Goal: Task Accomplishment & Management: Use online tool/utility

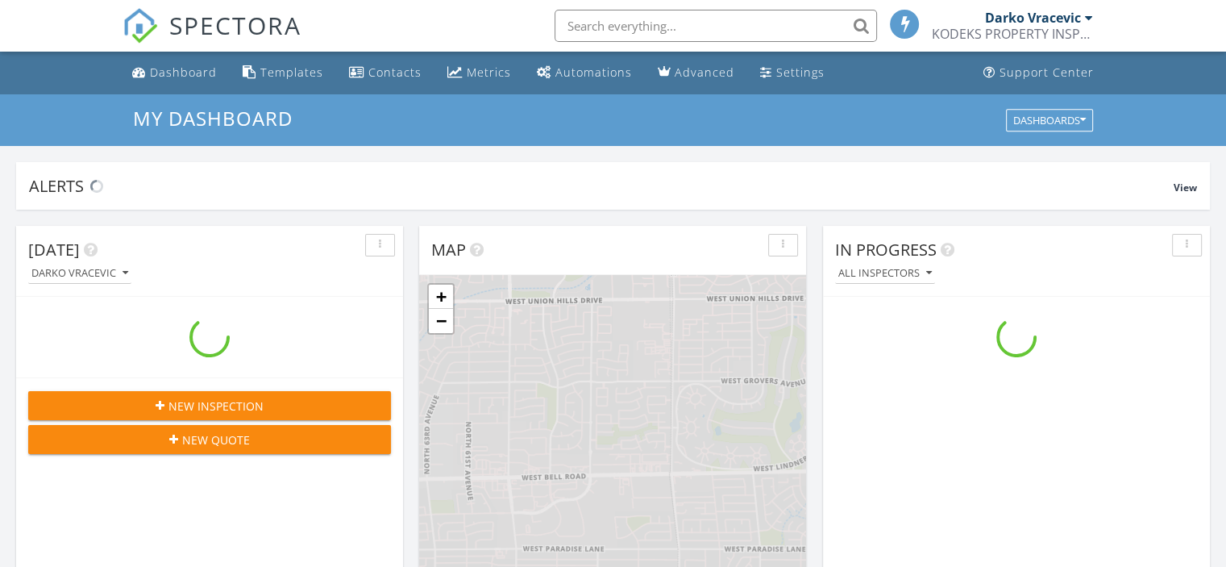
scroll to position [1492, 1251]
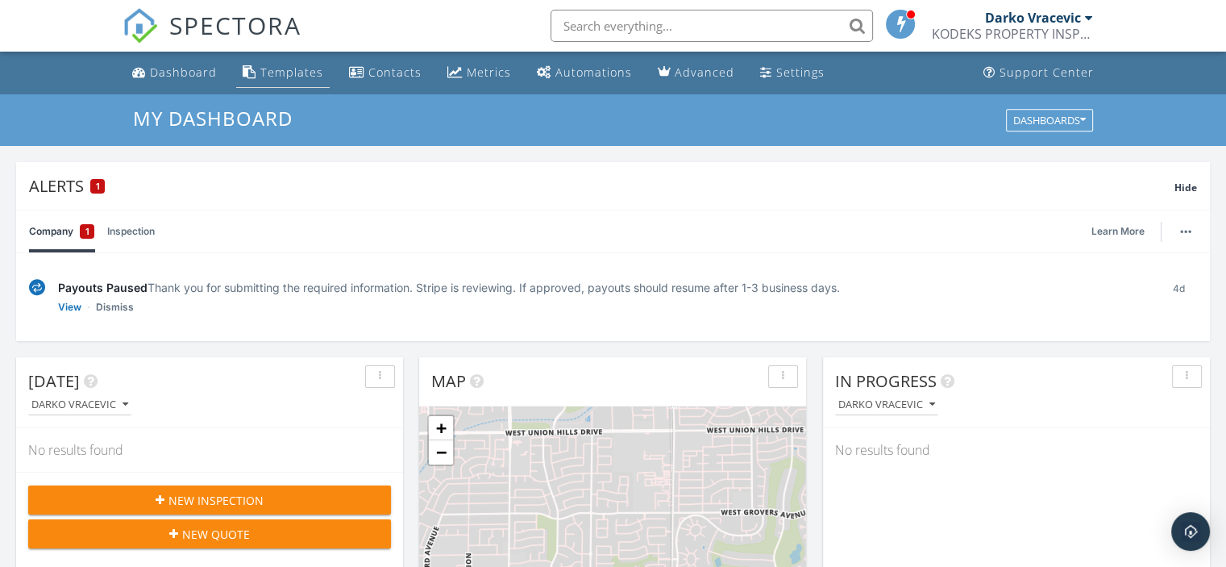
click at [285, 70] on div "Templates" at bounding box center [291, 71] width 63 height 15
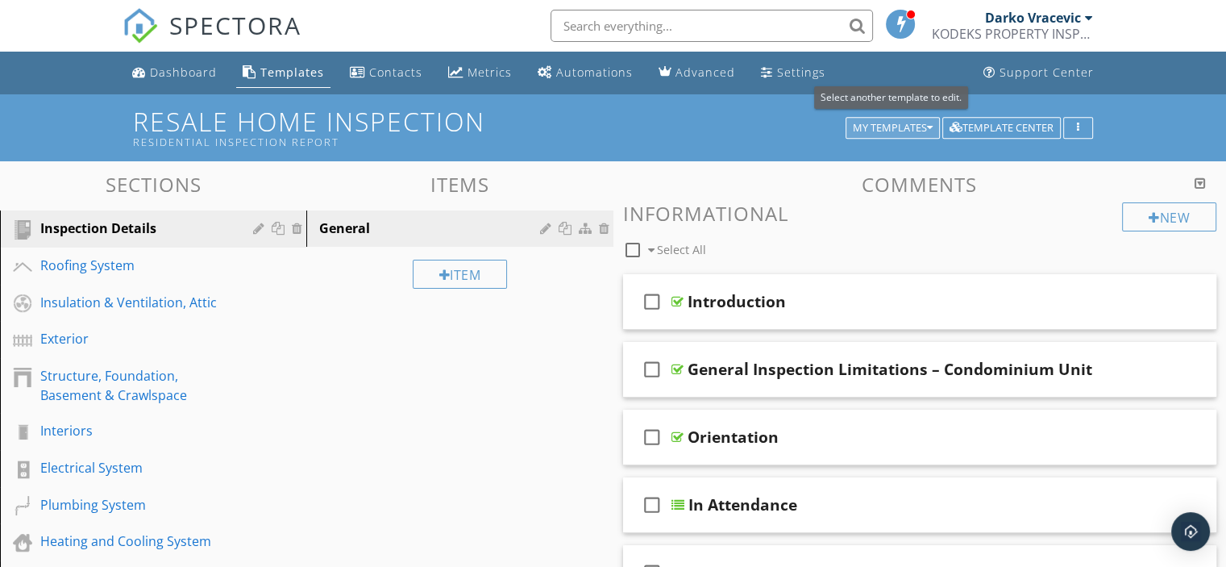
click at [930, 124] on icon "button" at bounding box center [930, 128] width 6 height 11
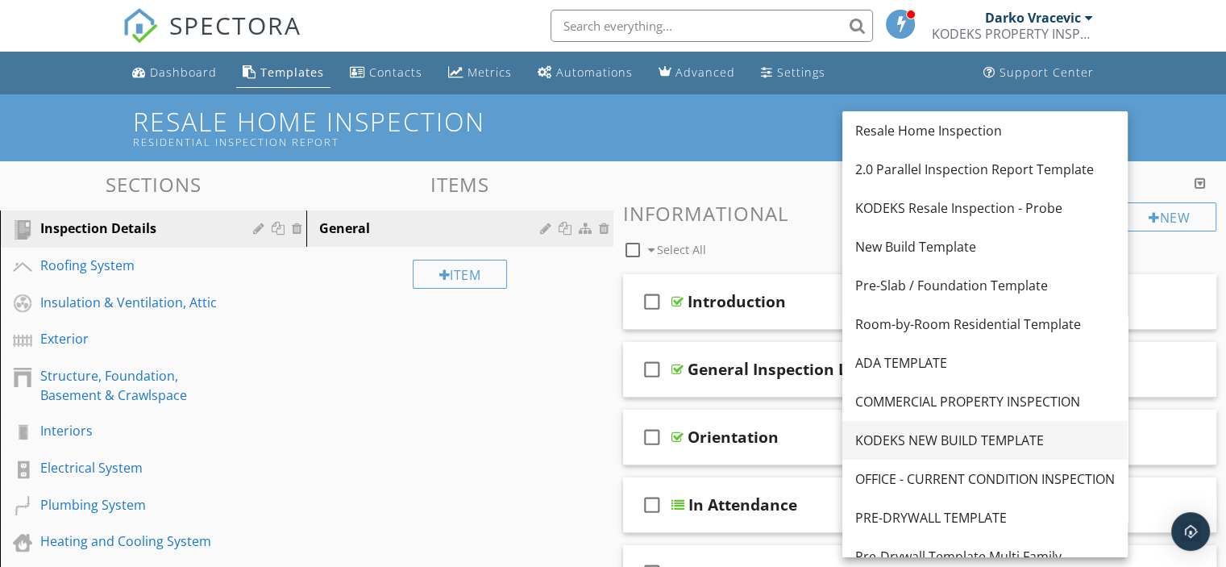
click at [929, 436] on div "KODEKS NEW BUILD TEMPLATE" at bounding box center [985, 440] width 260 height 19
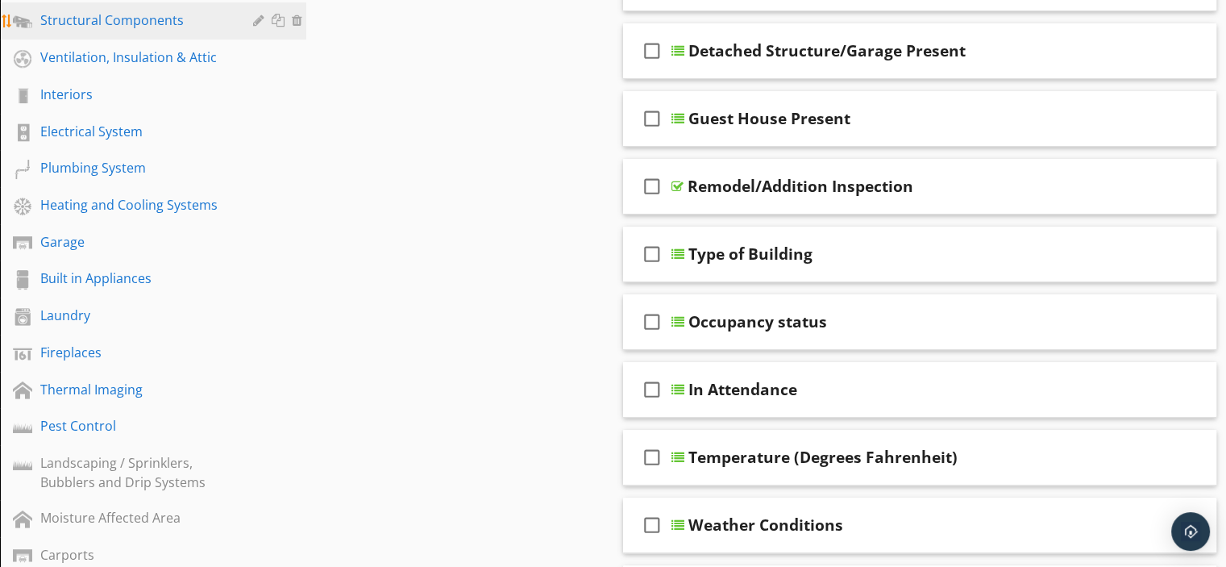
scroll to position [322, 0]
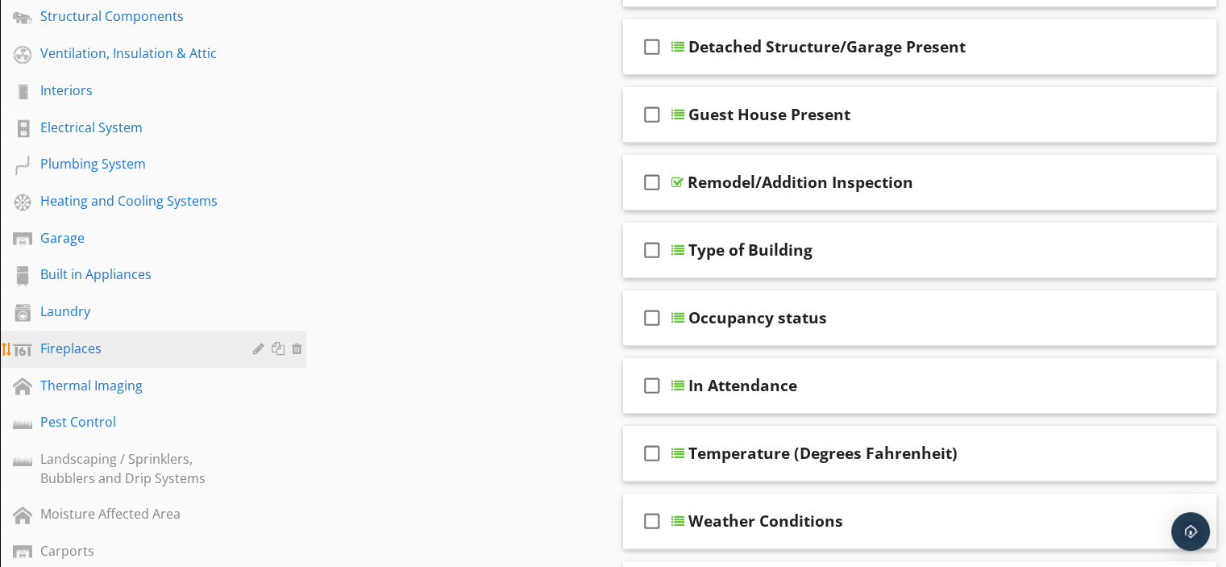
drag, startPoint x: 69, startPoint y: 338, endPoint x: 127, endPoint y: 327, distance: 59.1
click at [69, 339] on div "Fireplaces" at bounding box center [134, 348] width 189 height 19
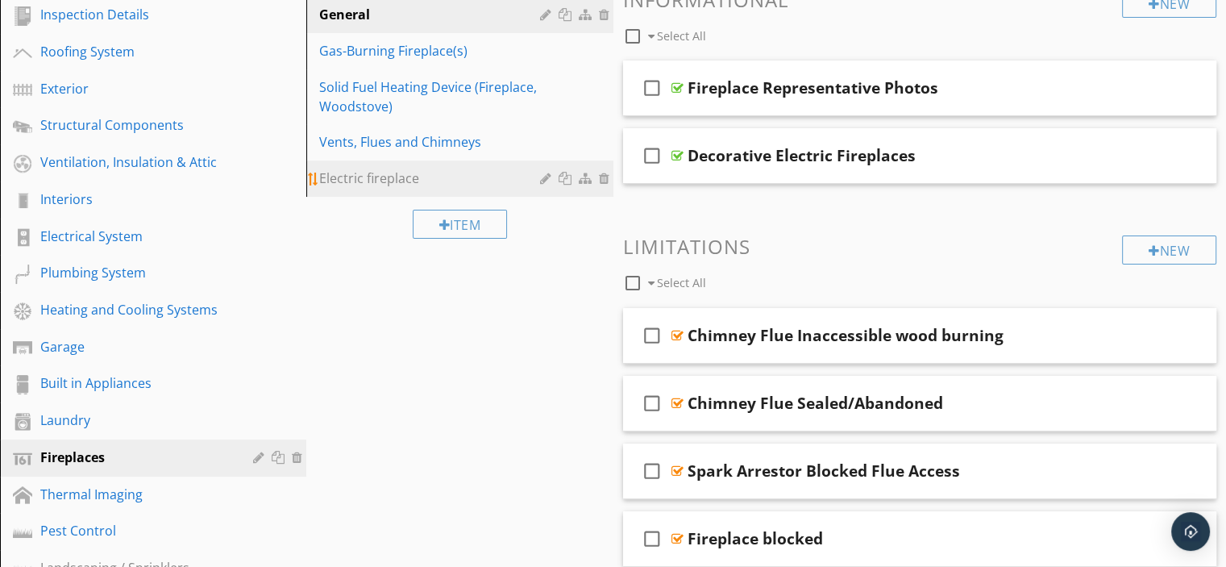
scroll to position [161, 0]
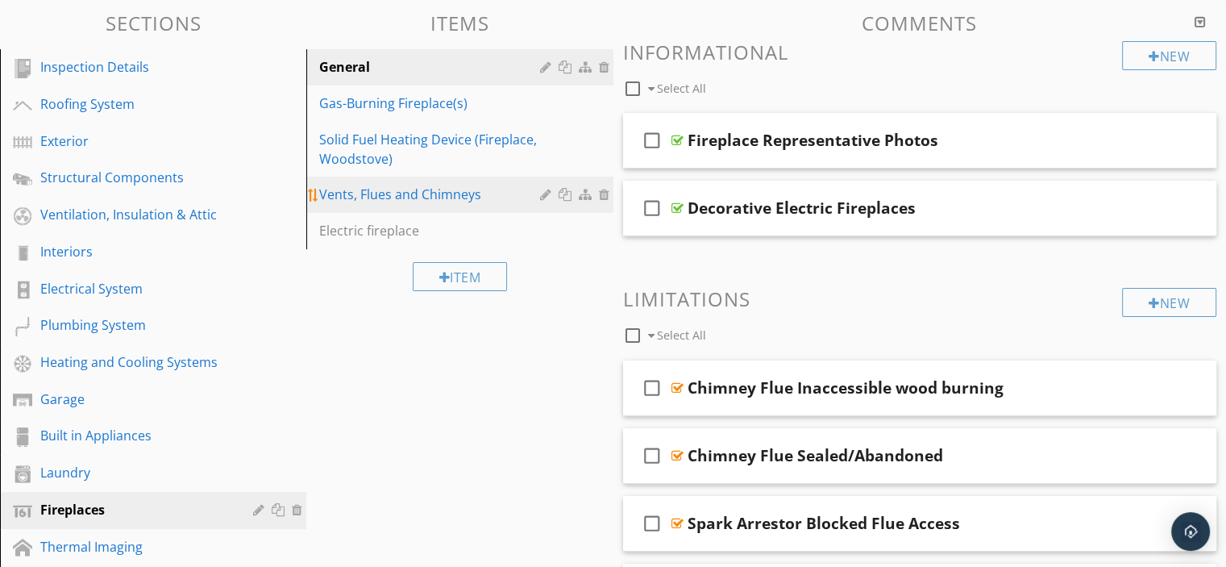
click at [353, 188] on div "Vents, Flues and Chimneys" at bounding box center [431, 194] width 225 height 19
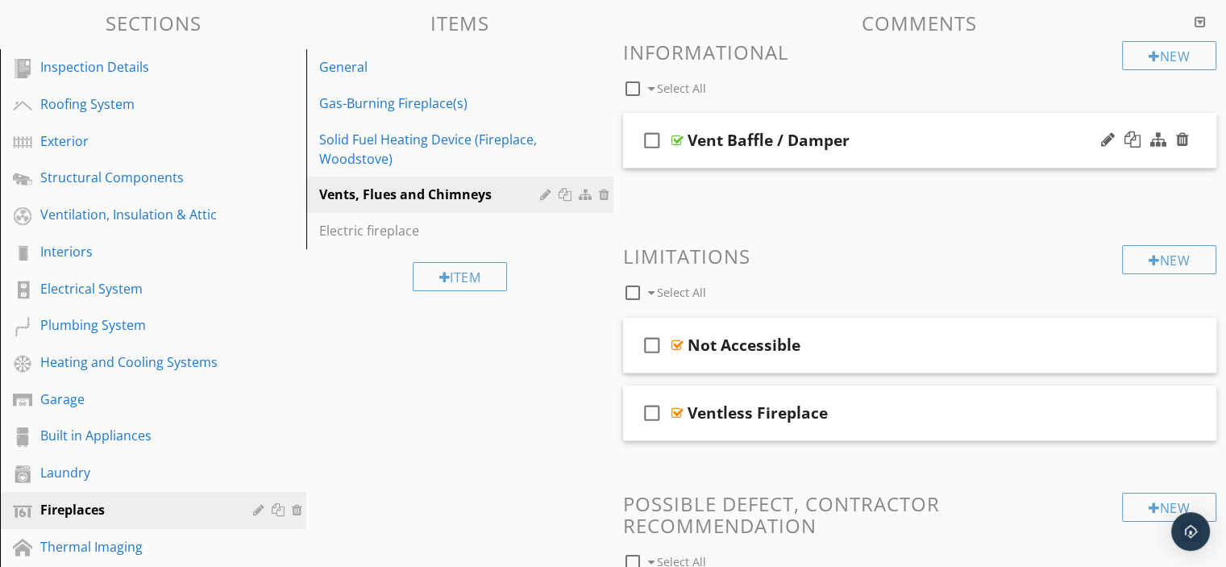
click at [676, 139] on div at bounding box center [678, 140] width 12 height 13
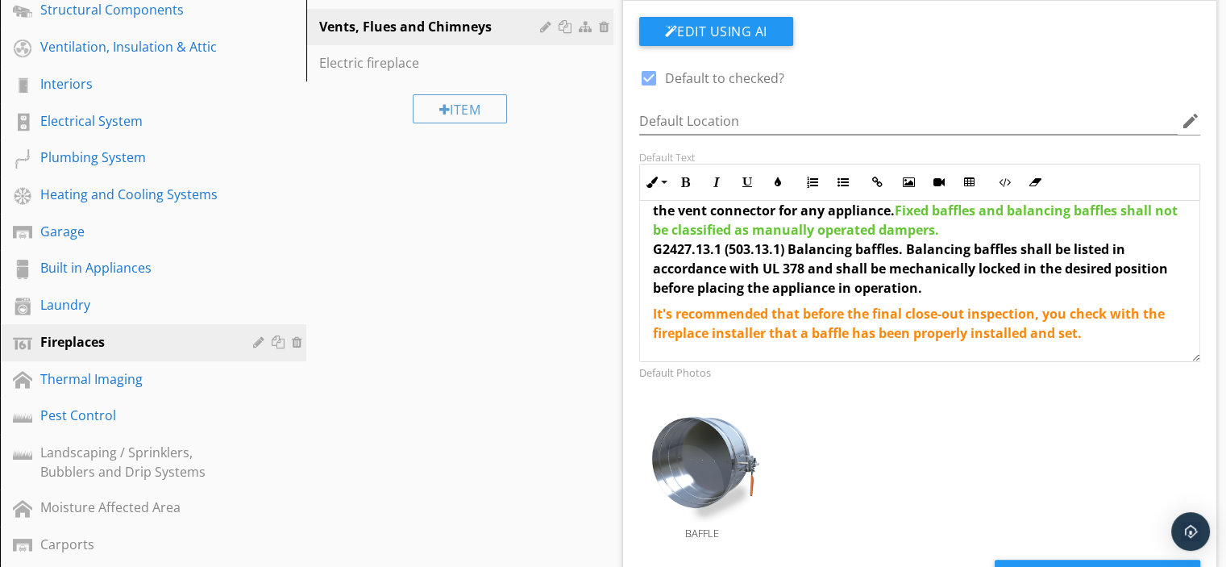
scroll to position [403, 0]
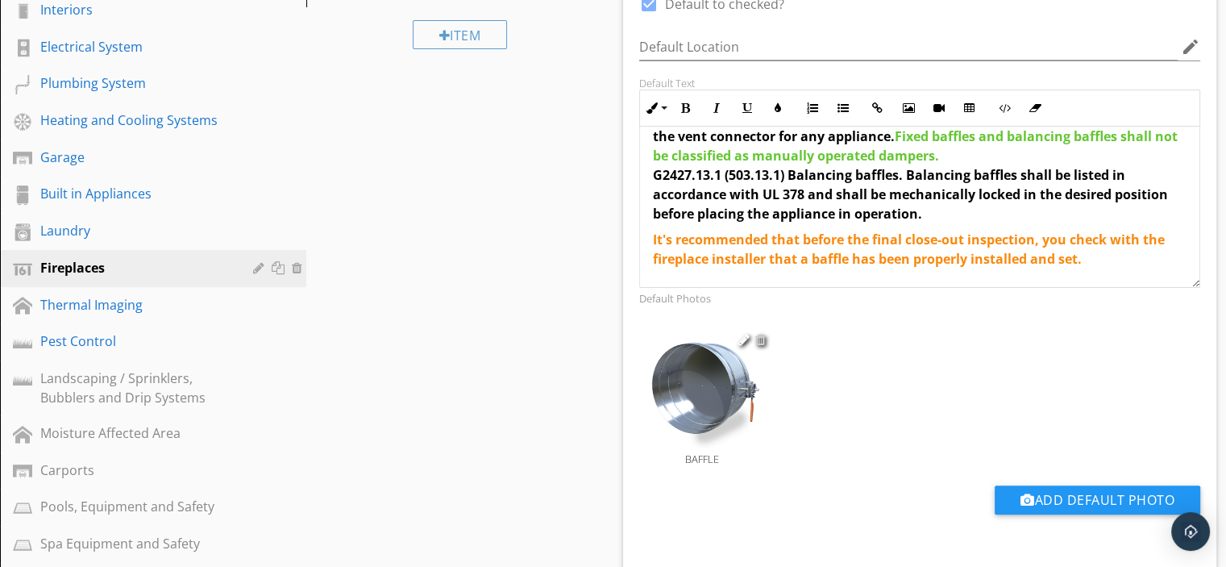
click at [761, 337] on div at bounding box center [760, 339] width 10 height 13
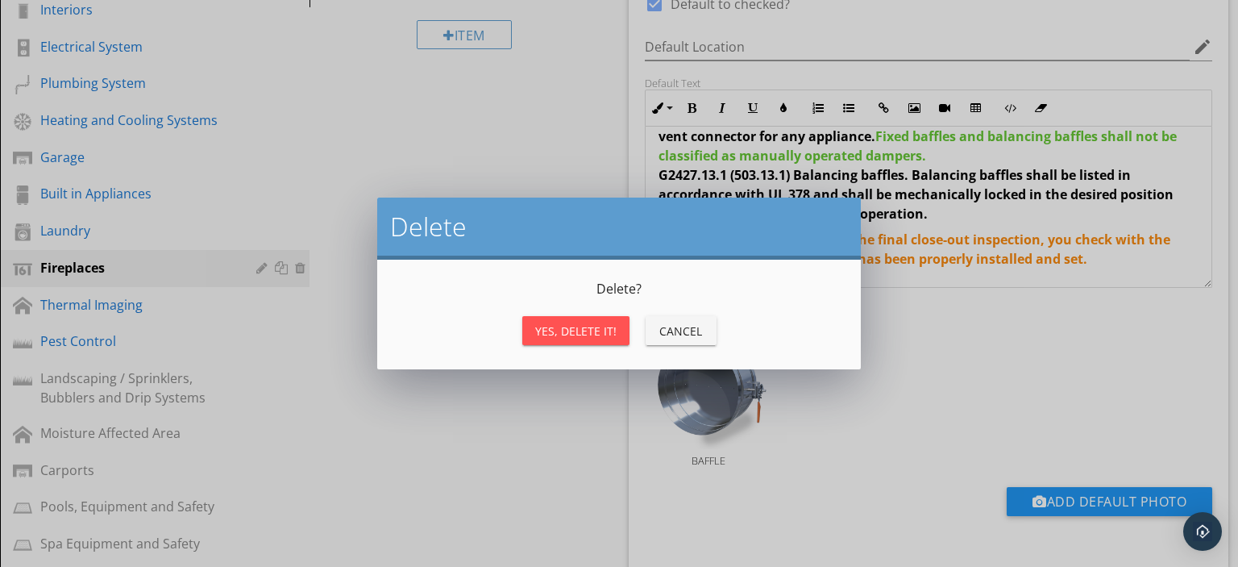
click at [576, 333] on div "Yes, Delete it!" at bounding box center [575, 330] width 81 height 17
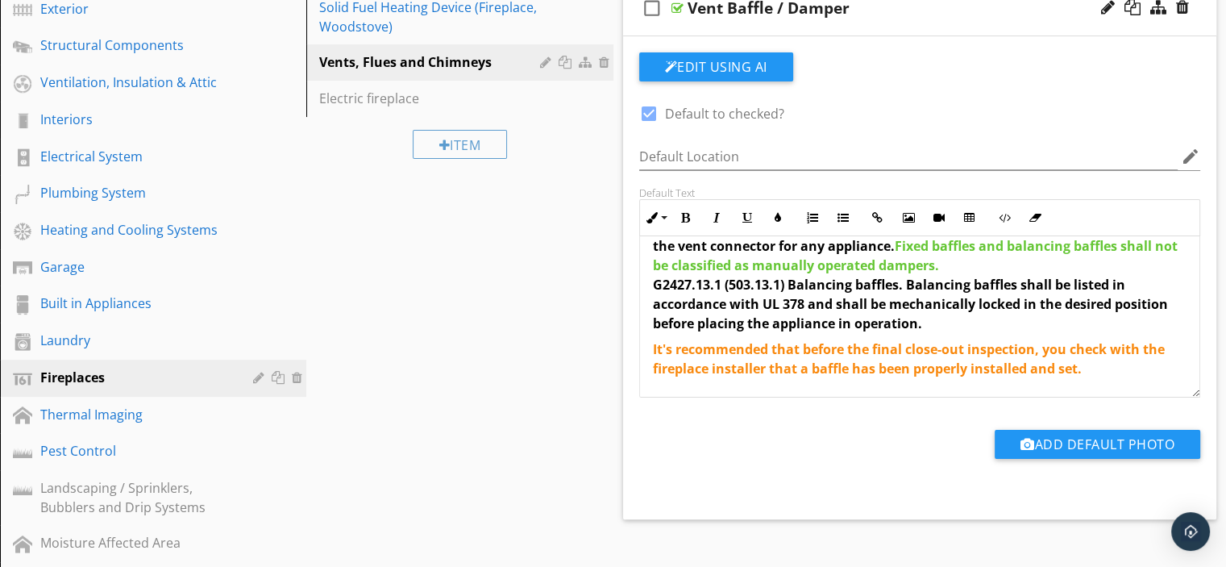
scroll to position [81, 0]
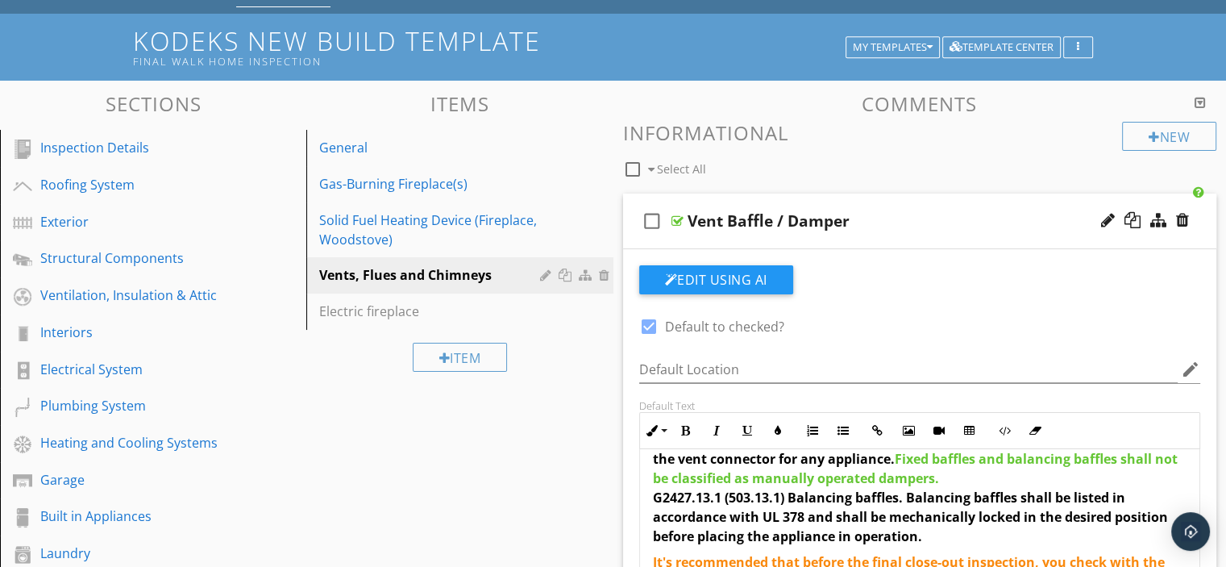
click at [676, 219] on div at bounding box center [678, 220] width 12 height 13
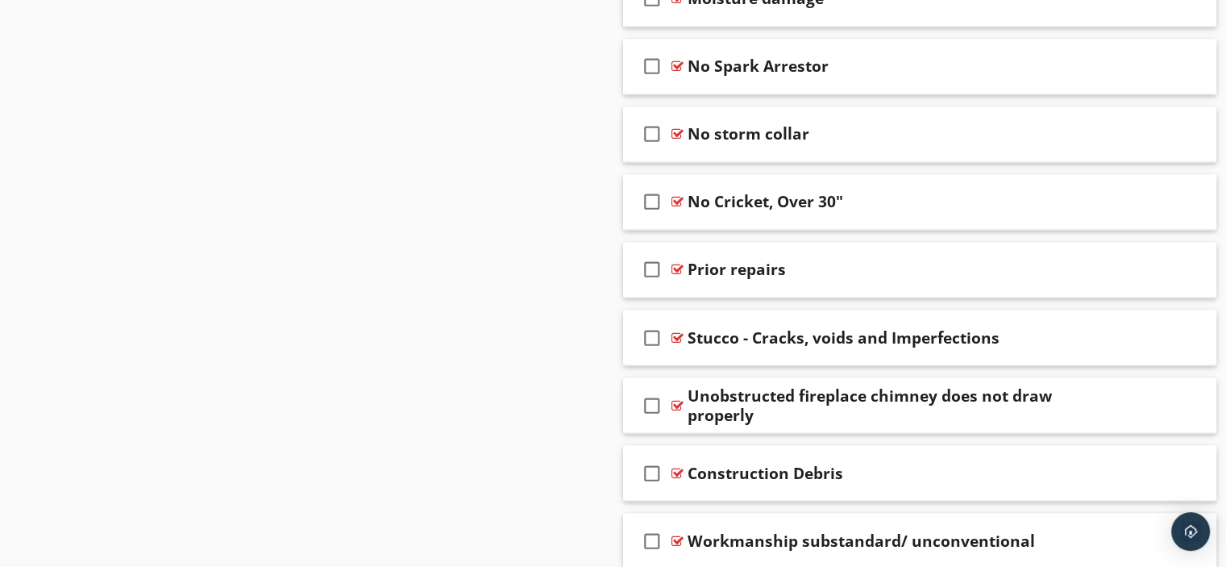
scroll to position [2802, 0]
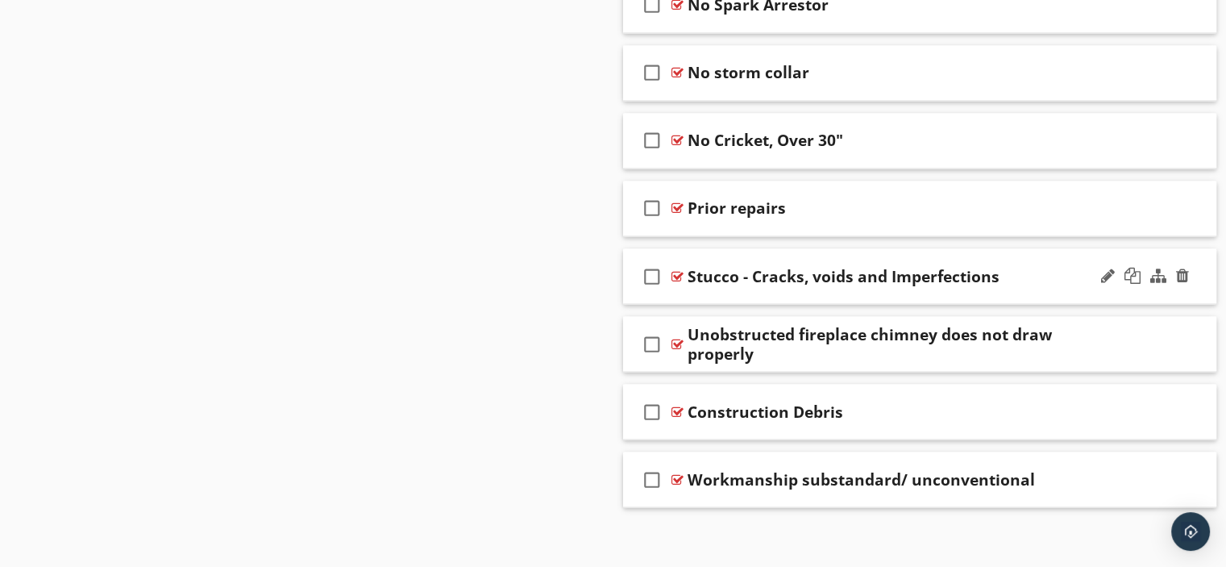
click at [677, 269] on div at bounding box center [678, 275] width 12 height 13
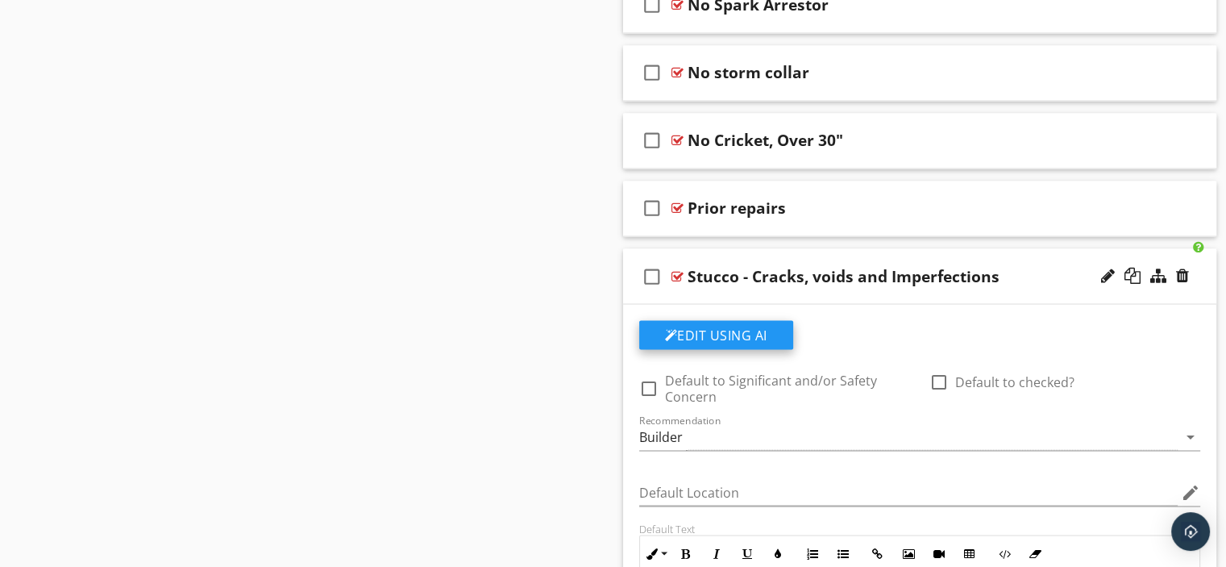
scroll to position [2964, 0]
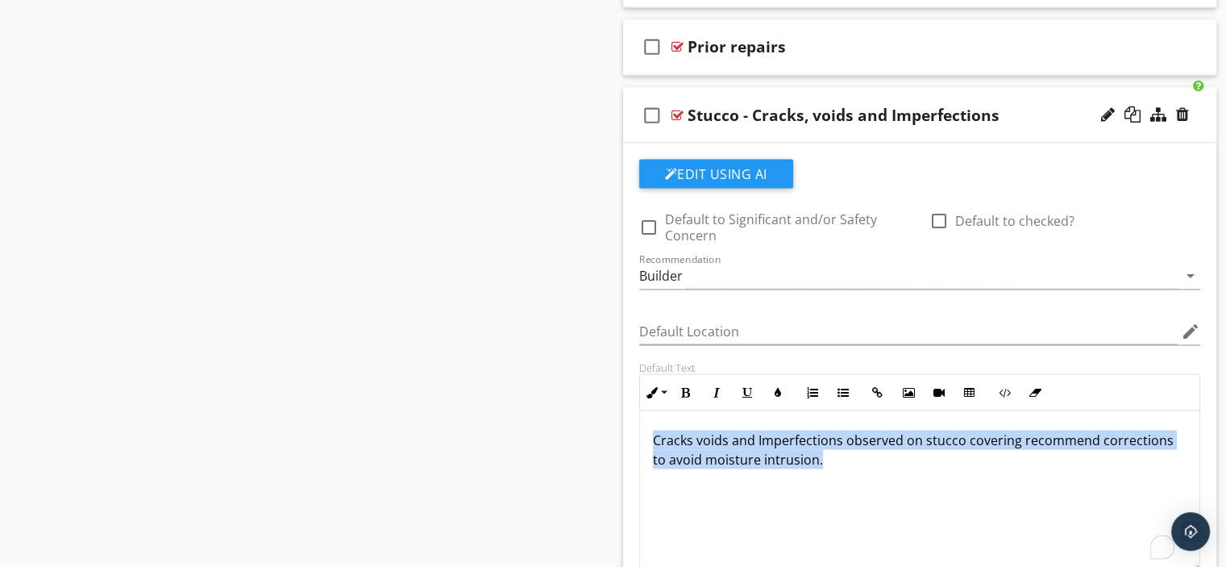
drag, startPoint x: 651, startPoint y: 431, endPoint x: 865, endPoint y: 464, distance: 216.1
click at [865, 464] on div "Cracks voids and Imperfections observed on stucco covering recommend correction…" at bounding box center [920, 490] width 560 height 161
click at [682, 386] on icon "button" at bounding box center [685, 391] width 11 height 11
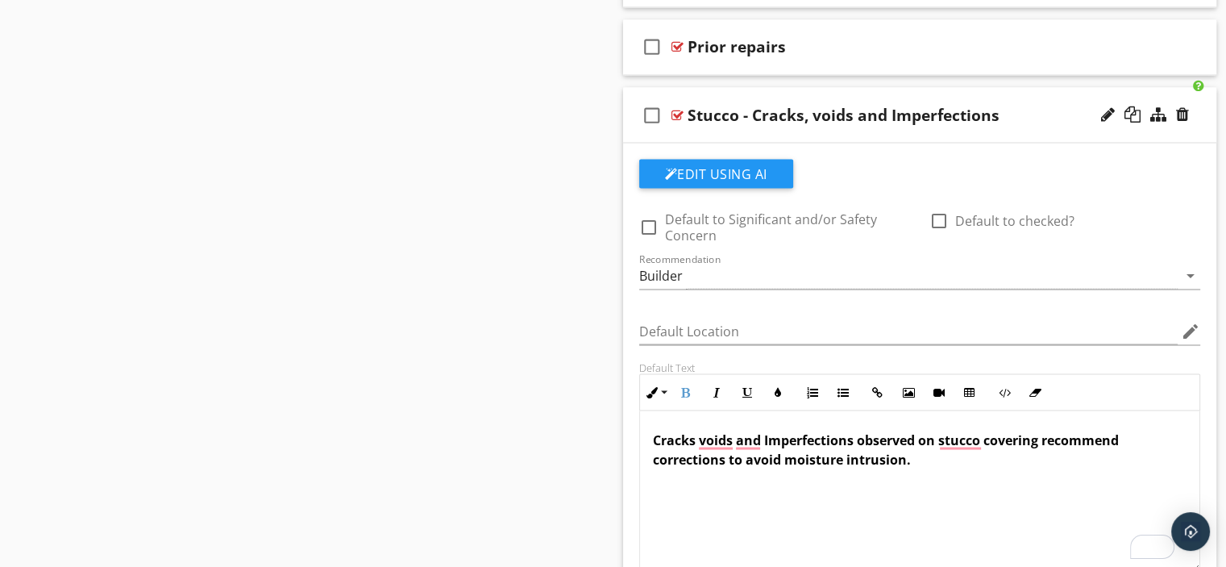
click at [966, 489] on div "Cracks voids and Imperfections observed on stucco covering recommend correction…" at bounding box center [920, 490] width 560 height 161
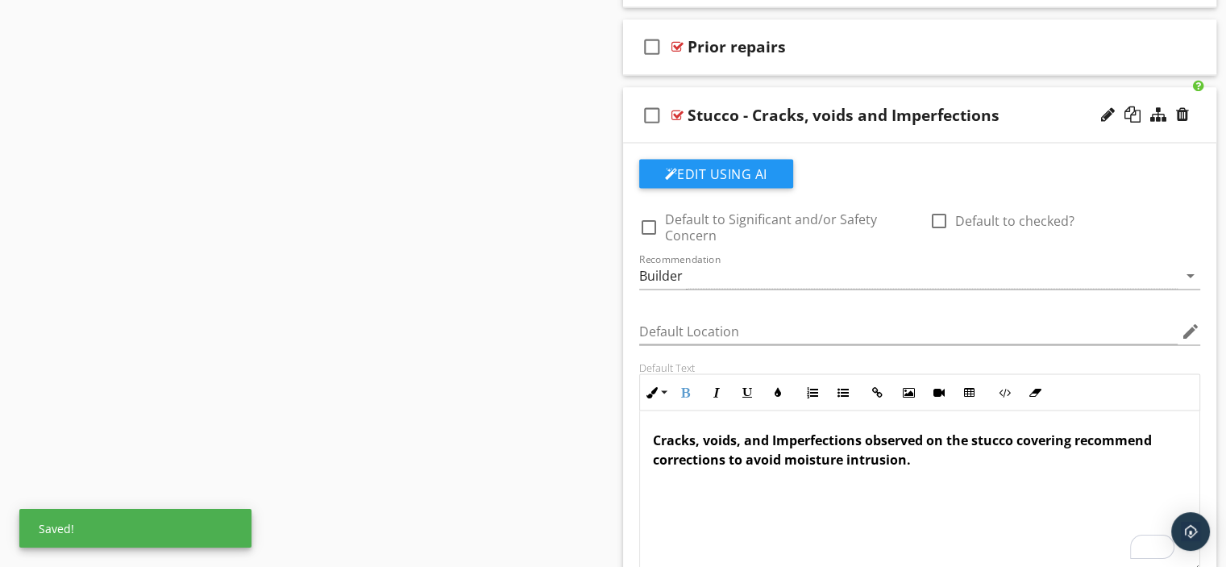
click at [1073, 435] on strong "Cracks, voids, and Imperfections observed on the stucco covering recommend corr…" at bounding box center [902, 449] width 499 height 37
click at [1071, 469] on div "Cracks, voids, and Imperfections were observed on the stucco covering the chimn…" at bounding box center [920, 490] width 560 height 161
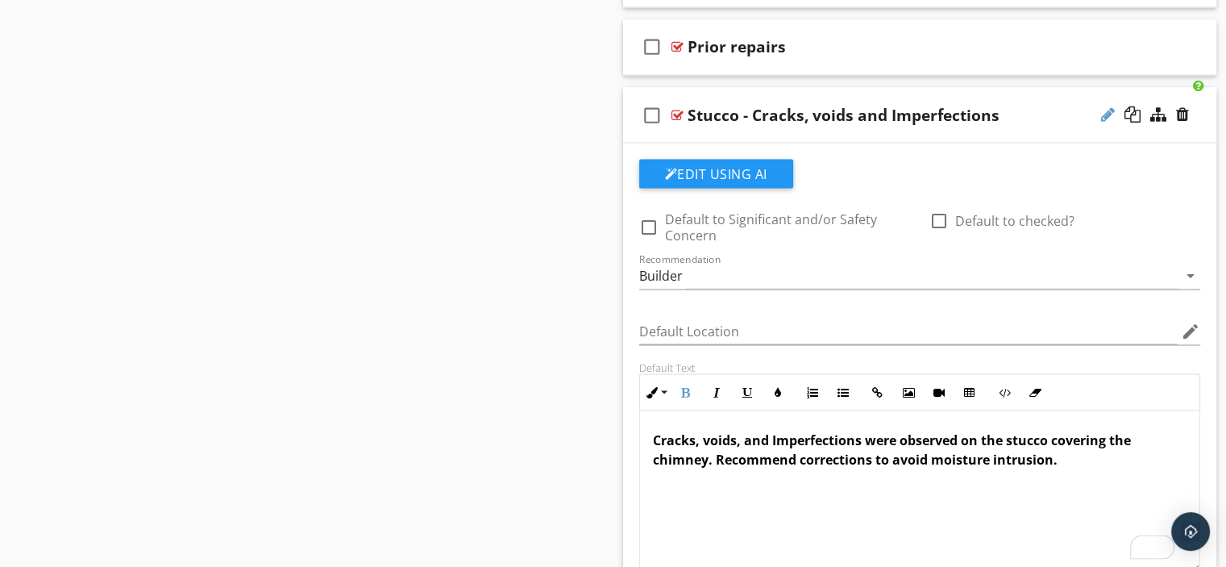
click at [1109, 106] on div at bounding box center [1108, 114] width 14 height 16
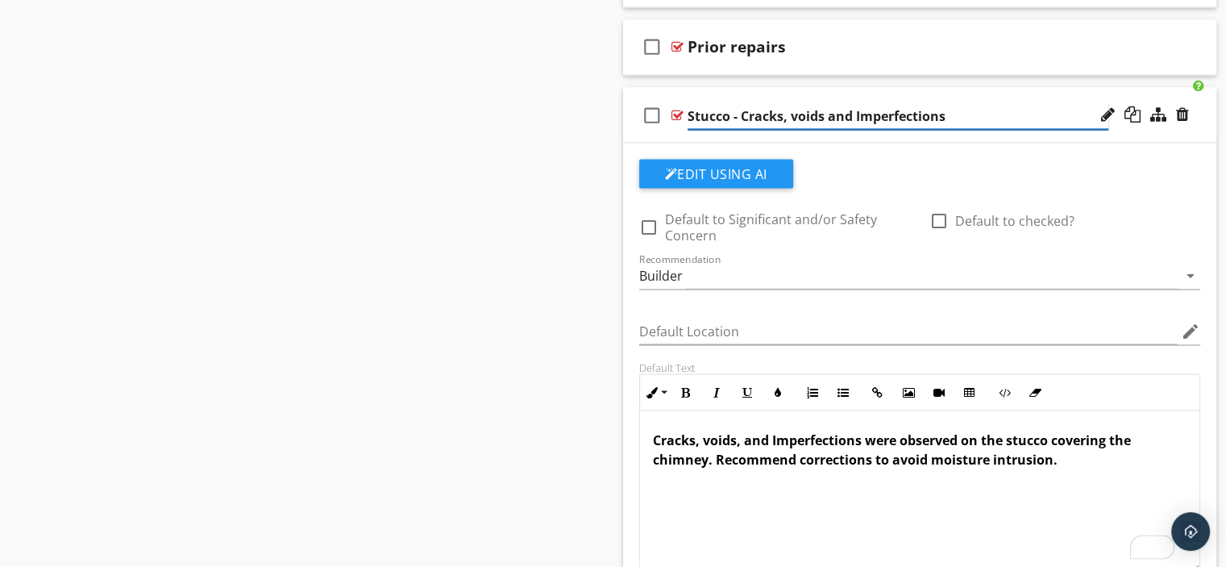
click at [800, 110] on input "Stucco - Cracks, voids and Imperfections" at bounding box center [898, 115] width 421 height 27
type input "Stucco - Cracks, Voids and Imperfections"
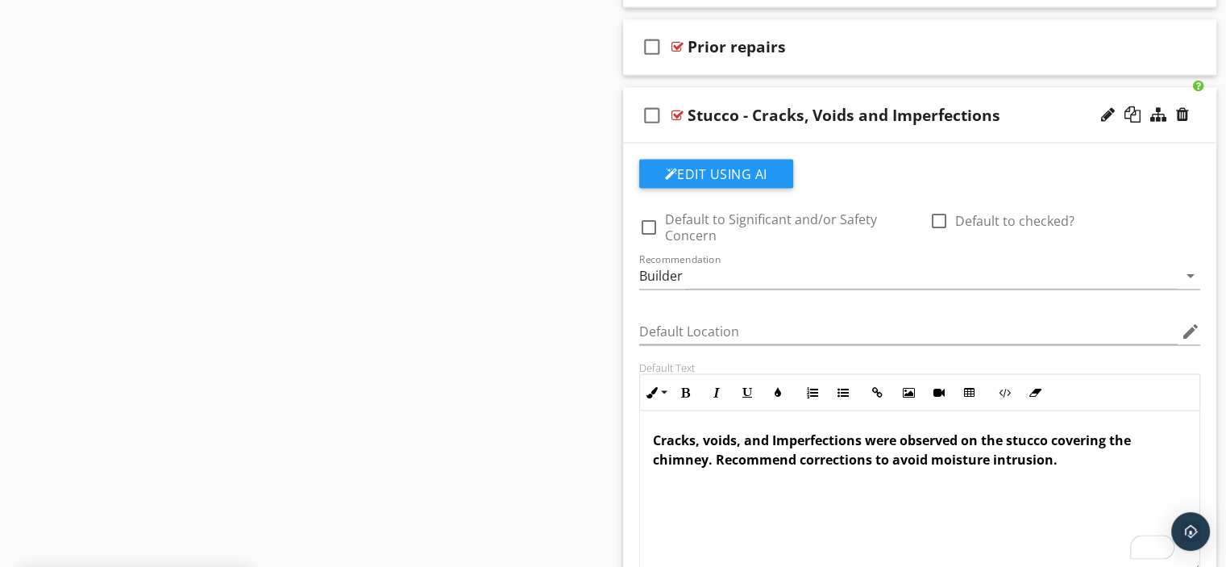
click at [677, 108] on div at bounding box center [678, 114] width 12 height 13
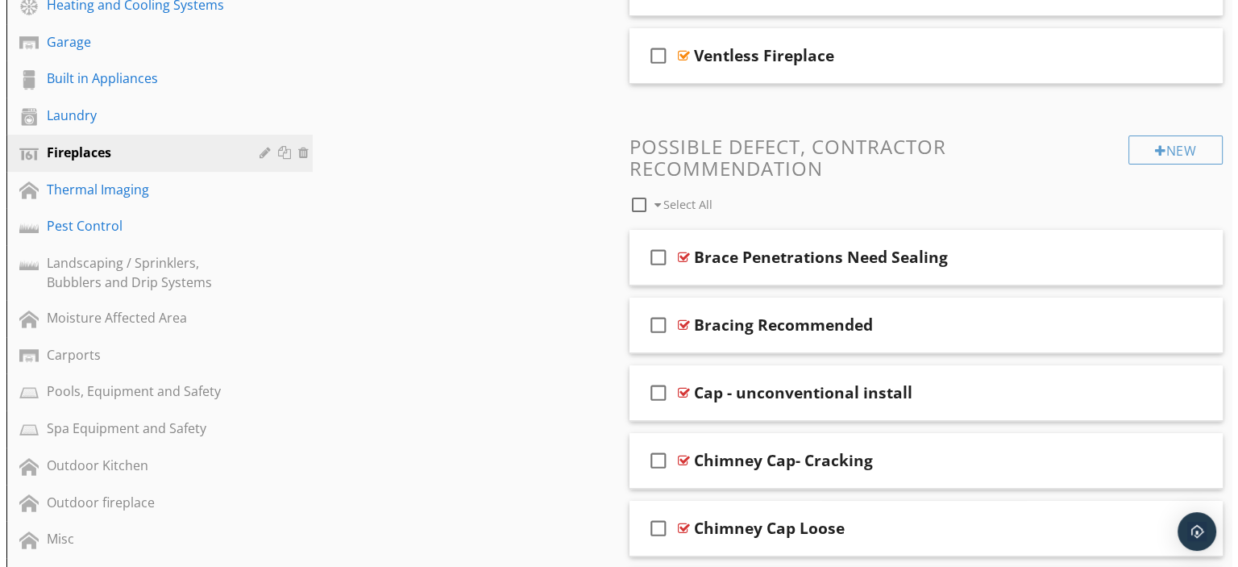
scroll to position [545, 0]
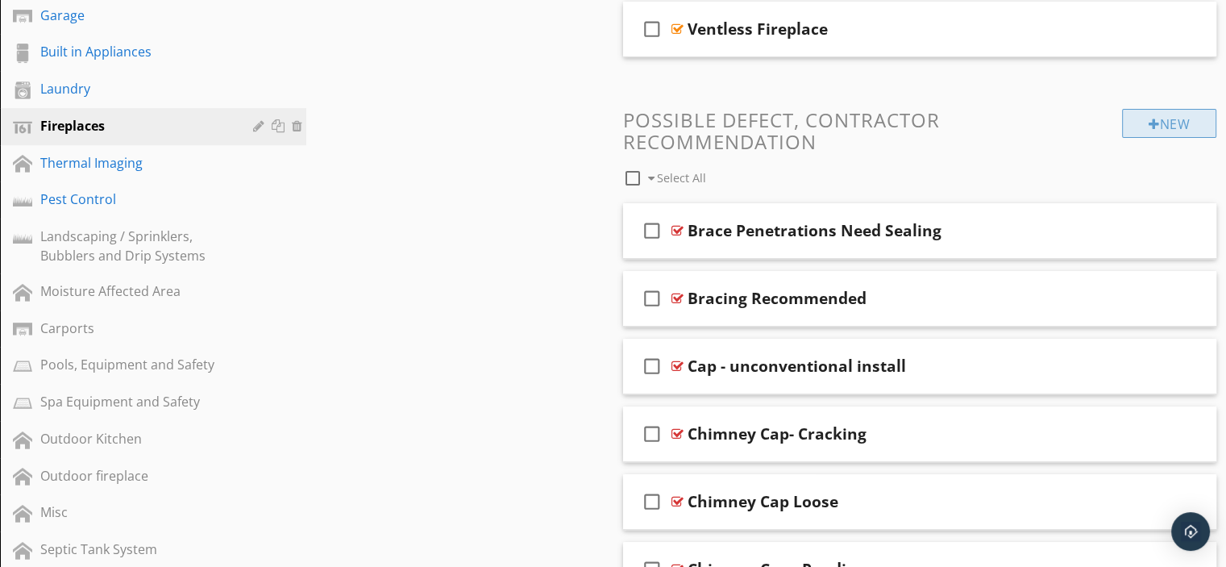
click at [1149, 121] on div at bounding box center [1154, 124] width 11 height 13
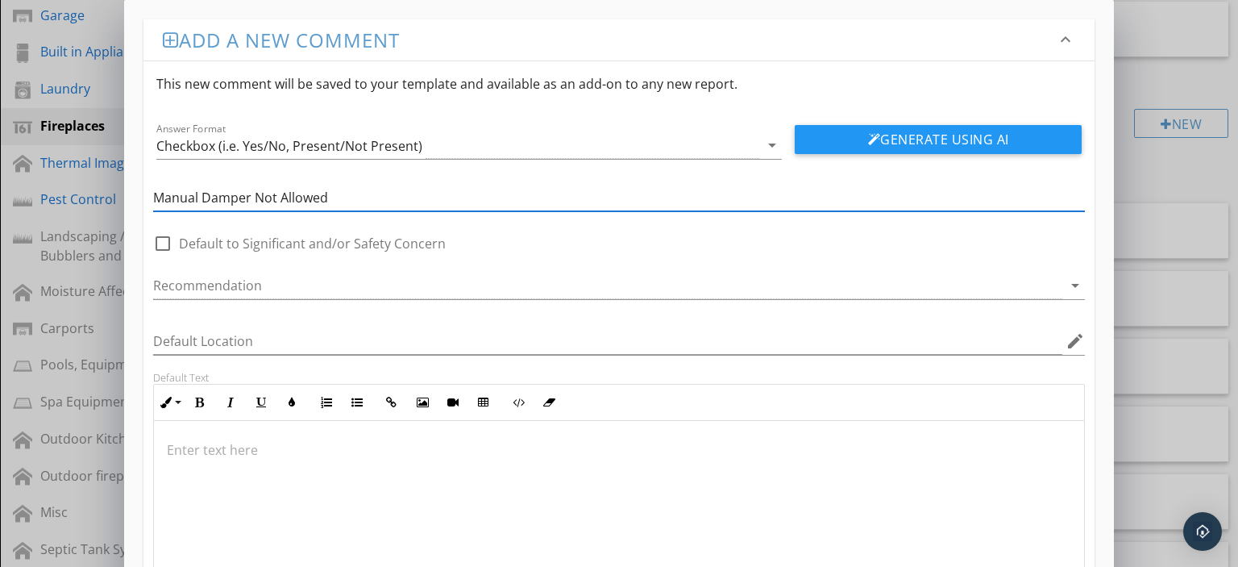
type input "Manual Damper Not Allowed"
click at [262, 460] on div at bounding box center [619, 501] width 931 height 161
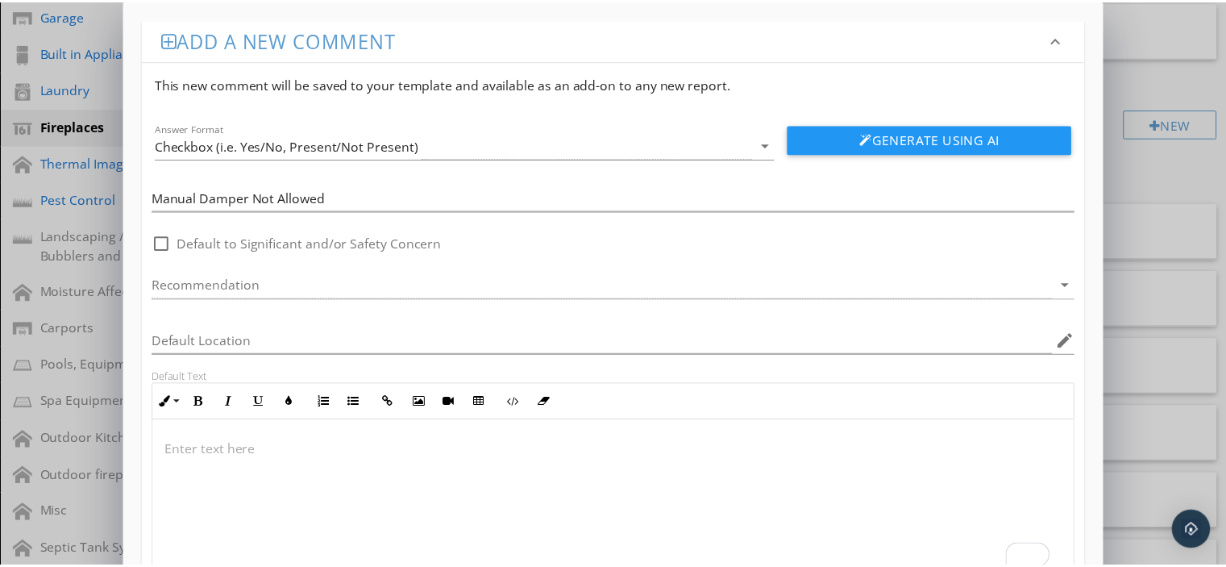
scroll to position [123, 0]
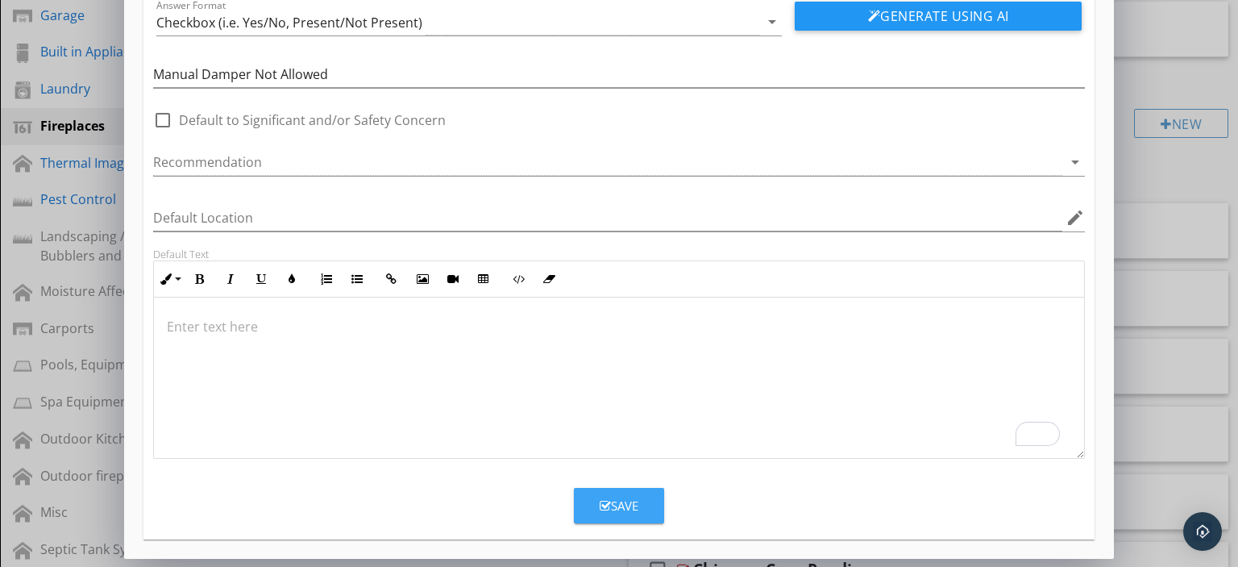
click at [612, 497] on div "Save" at bounding box center [619, 506] width 39 height 19
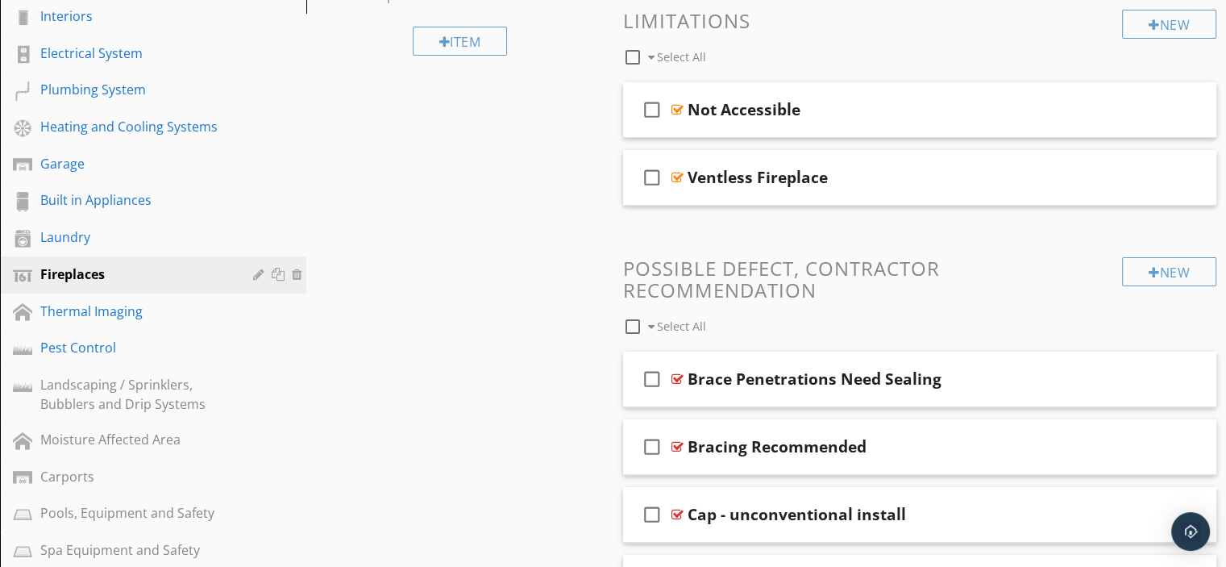
scroll to position [129, 0]
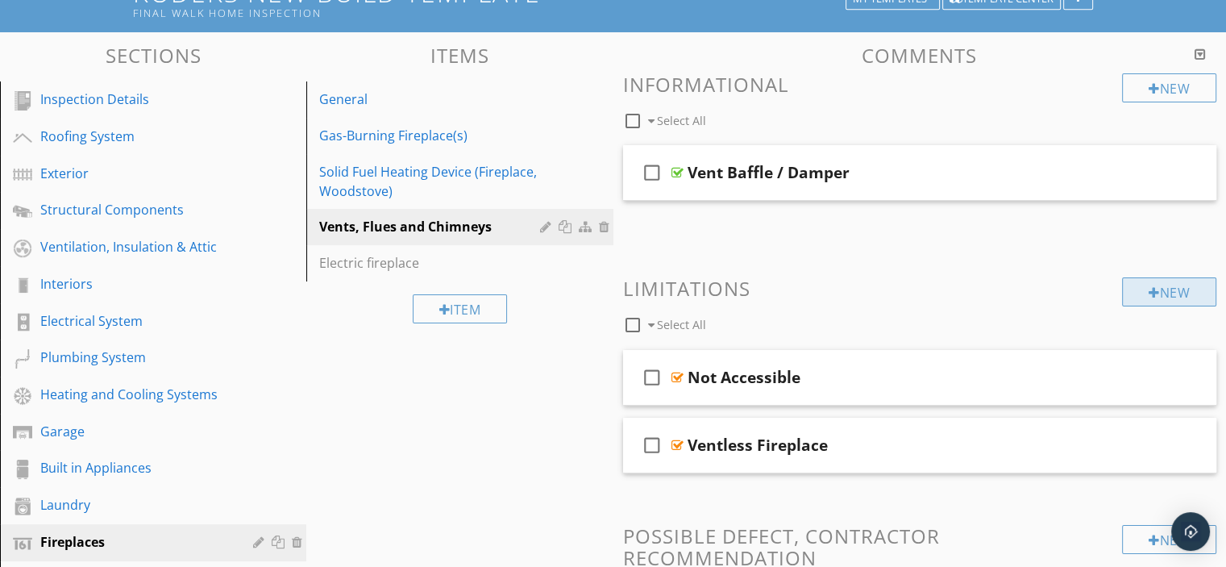
click at [1150, 287] on div at bounding box center [1154, 292] width 11 height 13
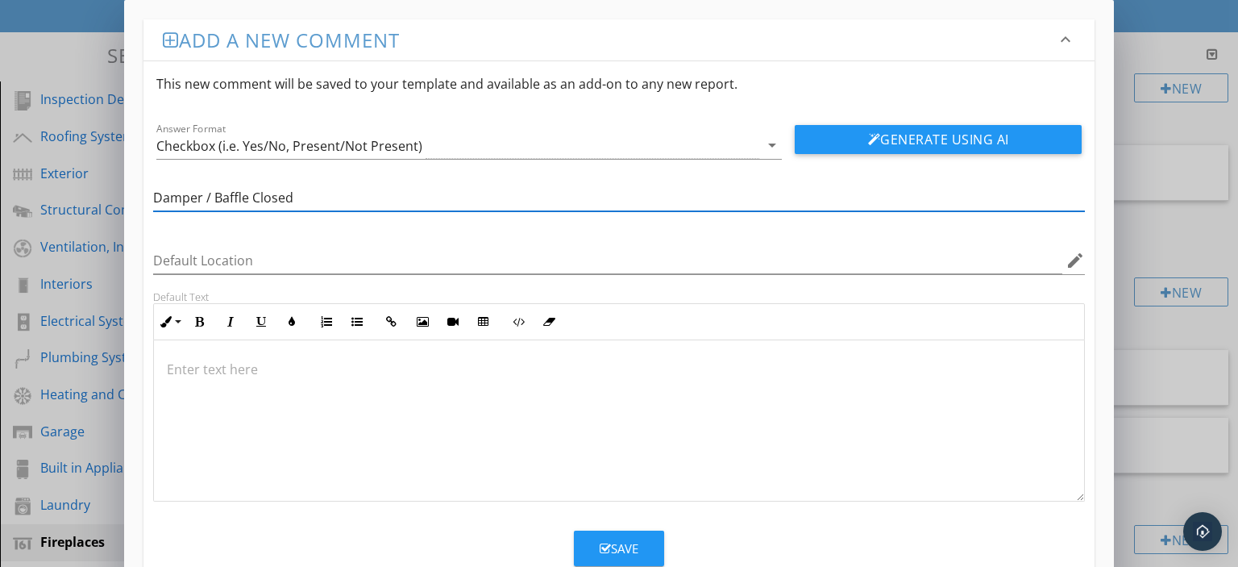
type input "Damper / Baffle Closed"
click at [352, 390] on div at bounding box center [619, 420] width 931 height 161
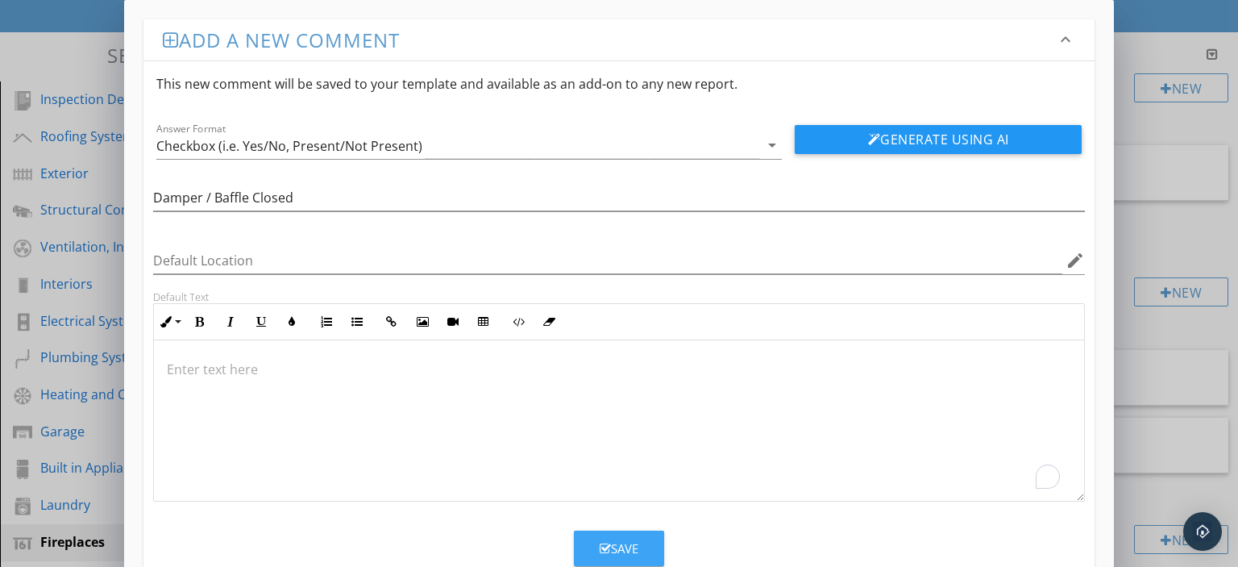
click at [600, 538] on button "Save" at bounding box center [619, 547] width 90 height 35
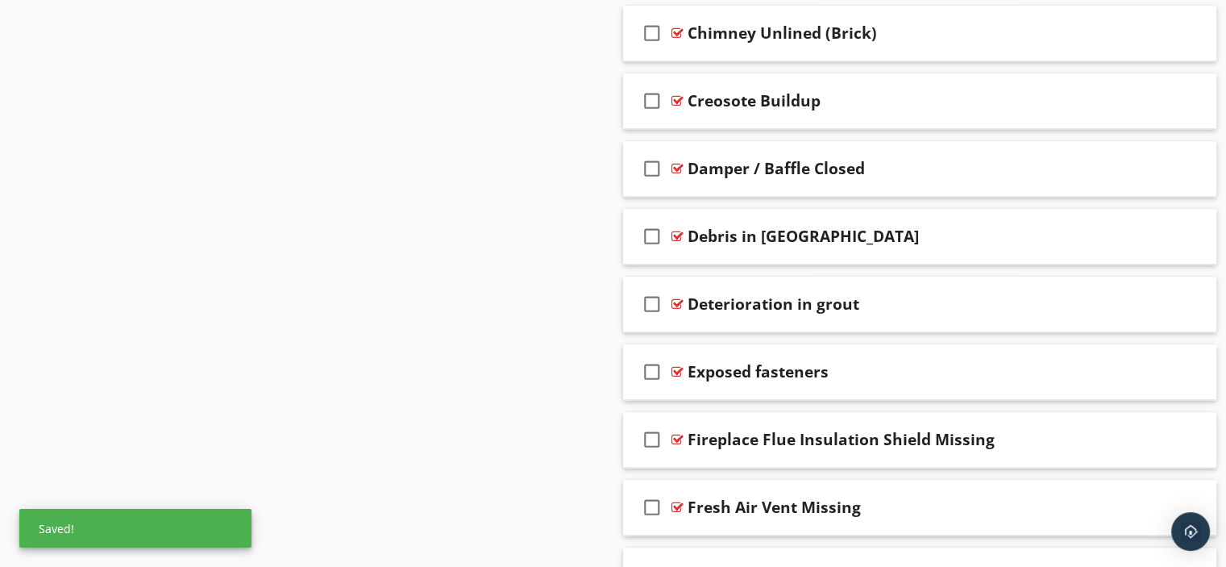
scroll to position [1881, 0]
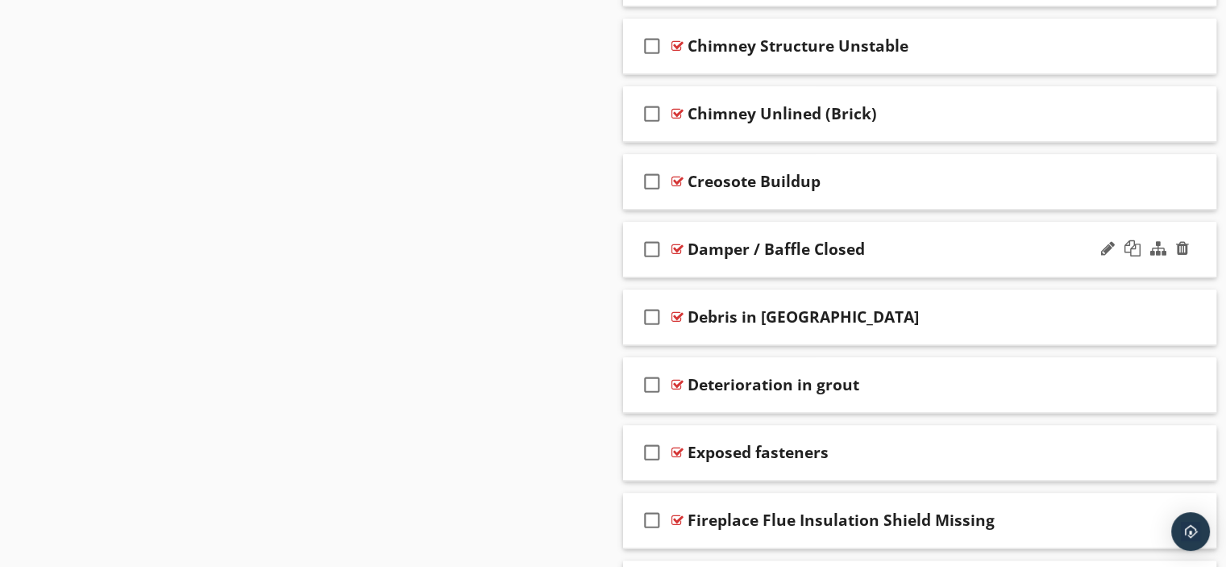
click at [677, 243] on div at bounding box center [678, 249] width 12 height 13
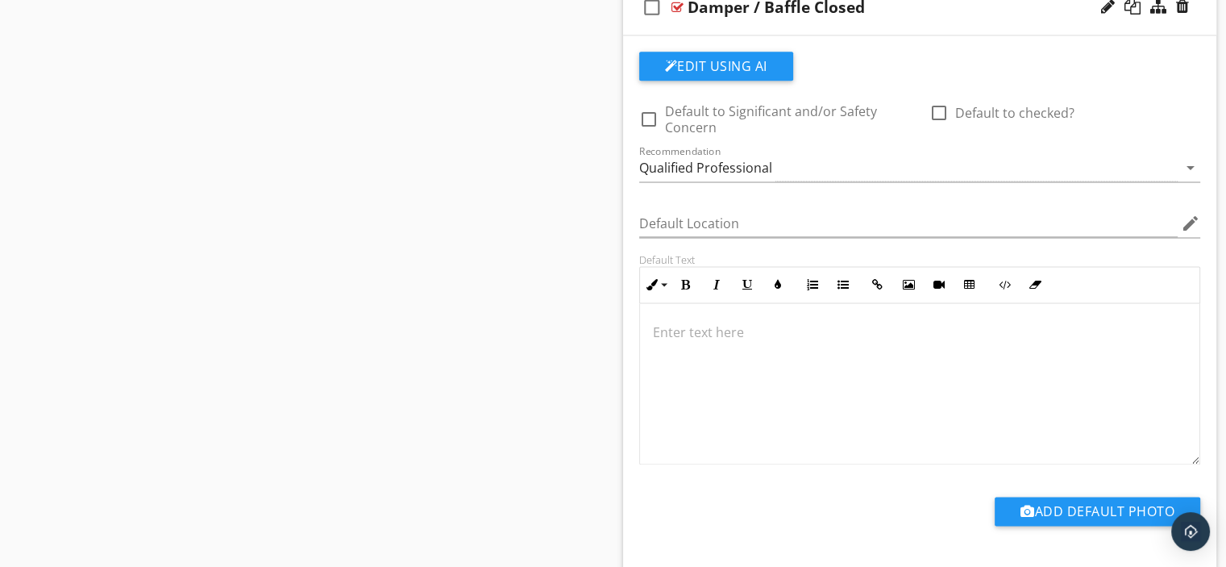
scroll to position [2365, 0]
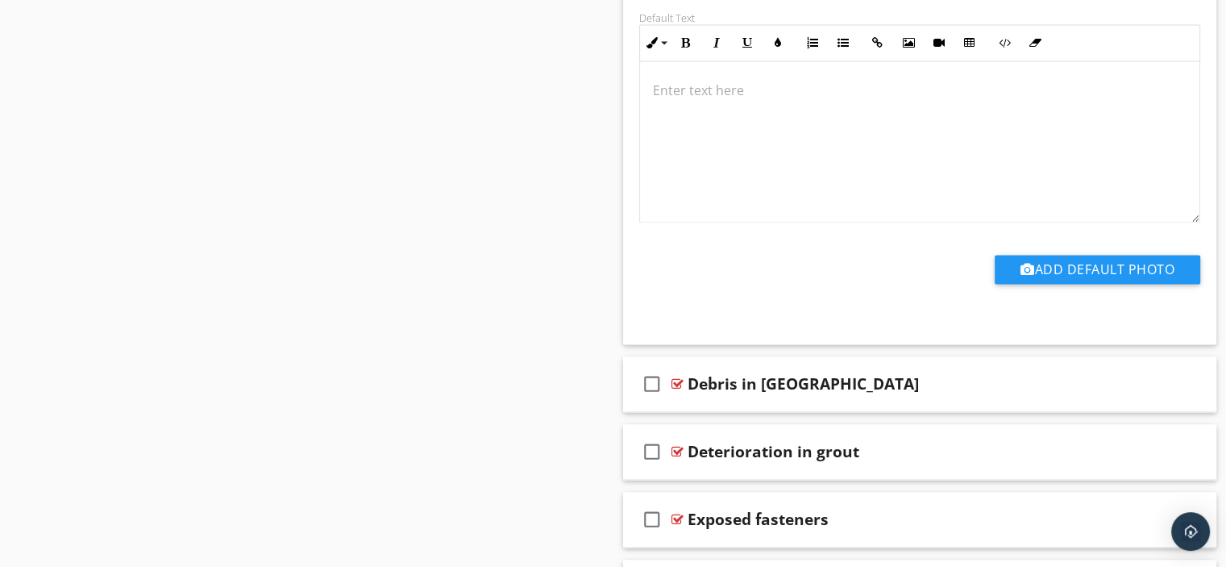
click at [674, 86] on p at bounding box center [920, 90] width 535 height 19
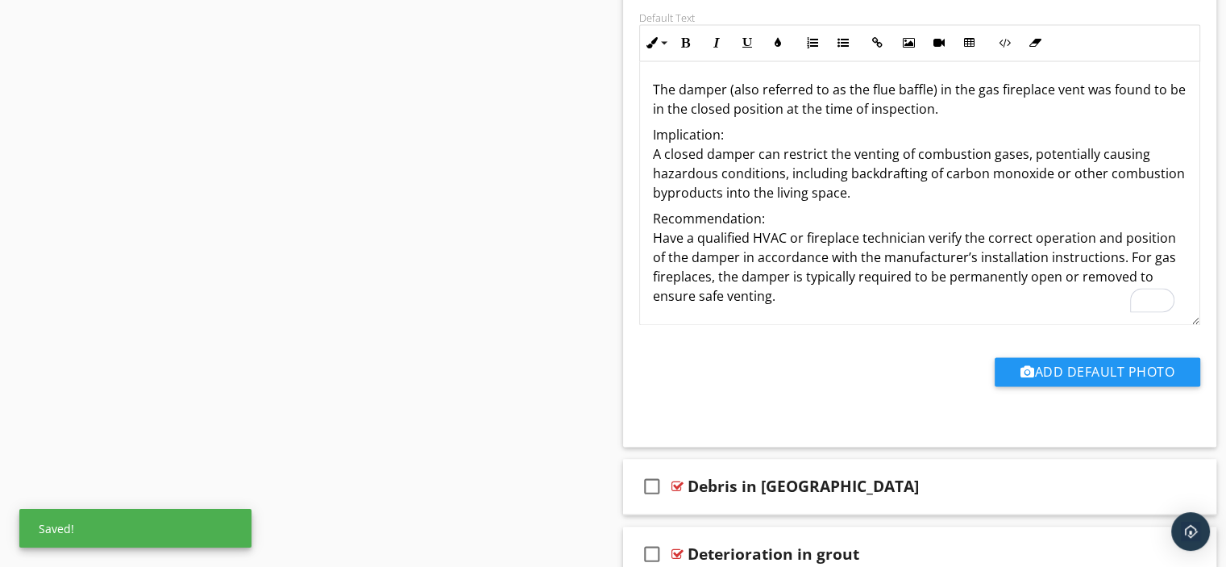
scroll to position [0, 0]
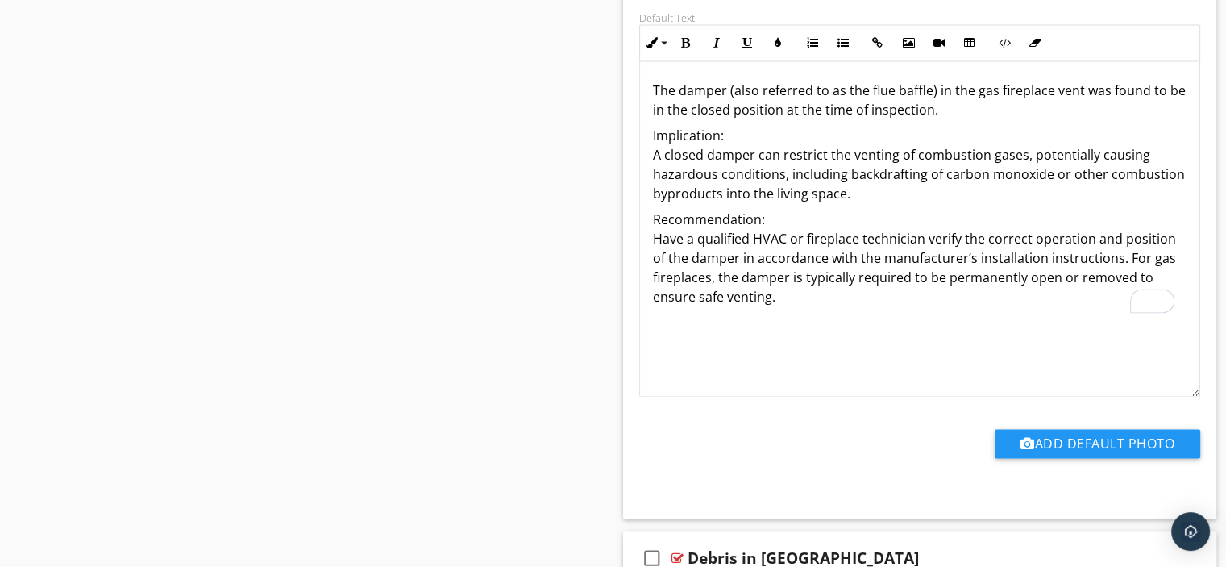
drag, startPoint x: 1198, startPoint y: 213, endPoint x: 1187, endPoint y: 372, distance: 160.0
click at [1196, 386] on div "The damper (also referred to as the flue baffle) in the gas fireplace vent was …" at bounding box center [920, 228] width 562 height 335
click at [726, 130] on p "Implication: A closed damper can restrict the venting of combustion gases, pote…" at bounding box center [920, 164] width 535 height 77
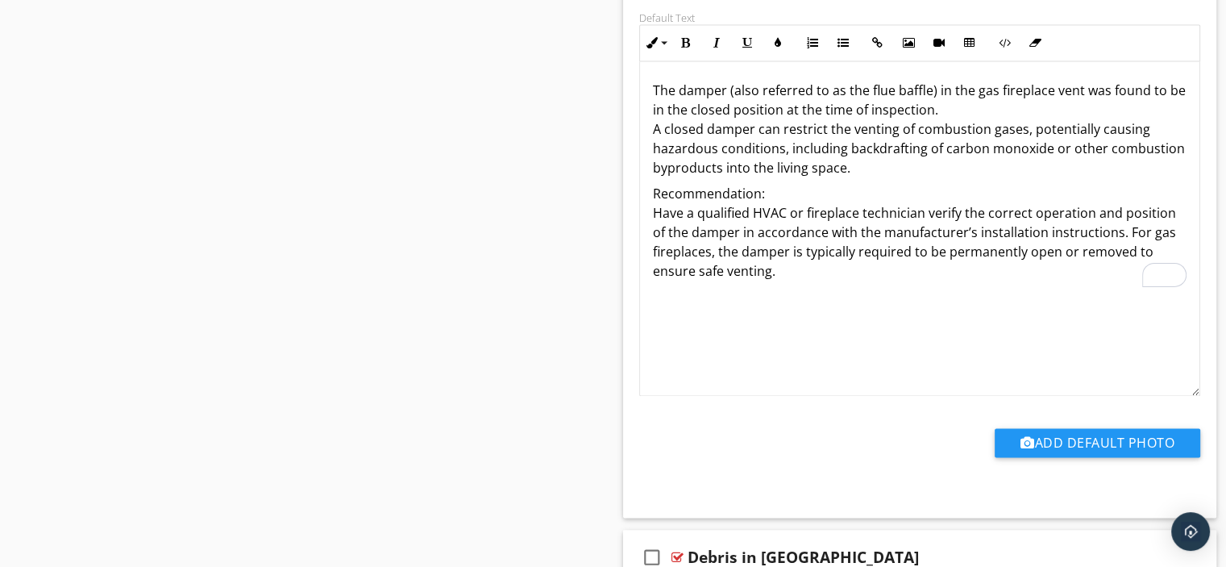
click at [763, 191] on p "Recommendation: Have a qualified HVAC or fireplace technician verify the correc…" at bounding box center [920, 232] width 535 height 97
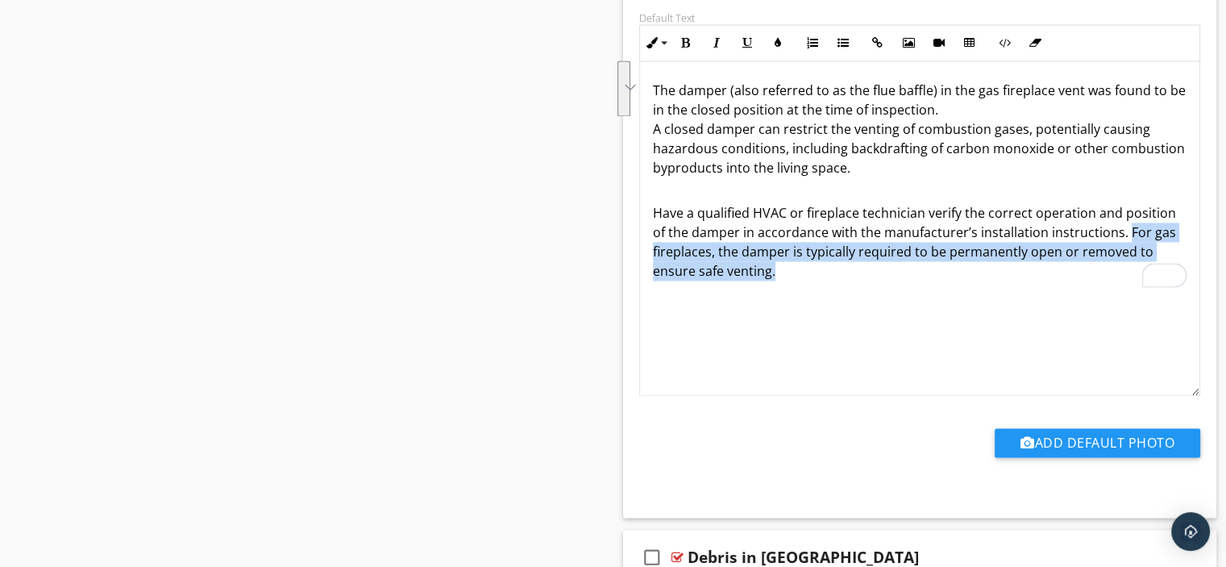
drag, startPoint x: 1107, startPoint y: 229, endPoint x: 1119, endPoint y: 261, distance: 34.4
click at [1119, 261] on p "Have a qualified HVAC or fireplace technician verify the correct operation and …" at bounding box center [920, 232] width 535 height 97
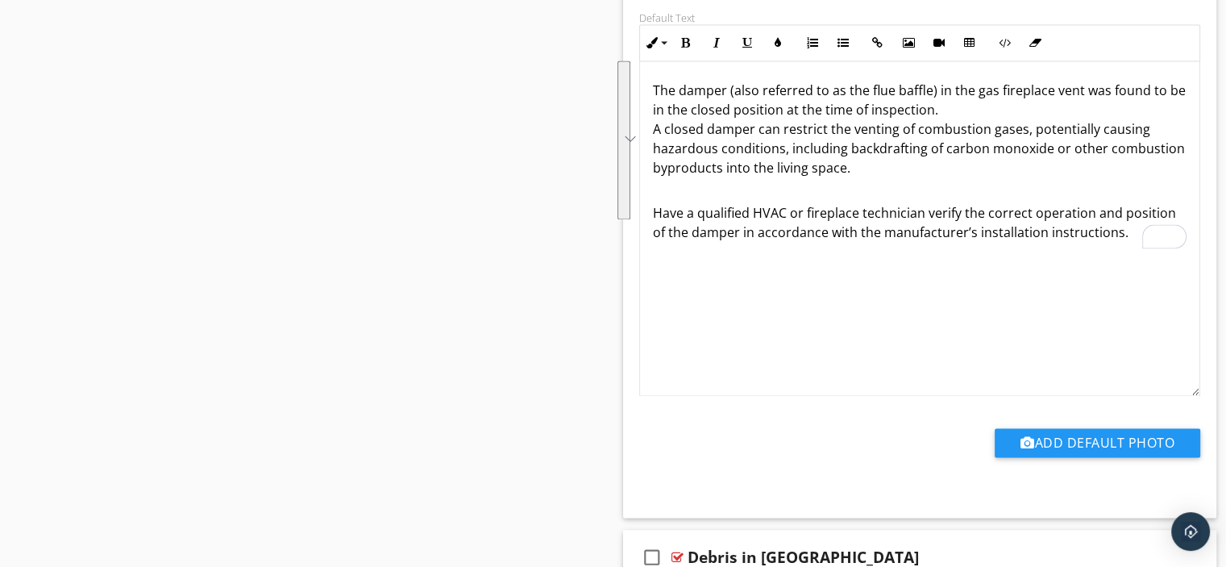
drag, startPoint x: 647, startPoint y: 90, endPoint x: 1122, endPoint y: 235, distance: 497.3
click at [1122, 238] on div "The damper (also referred to as the flue baffle) in the gas fireplace vent was …" at bounding box center [920, 161] width 560 height 200
click at [687, 37] on icon "button" at bounding box center [685, 42] width 11 height 11
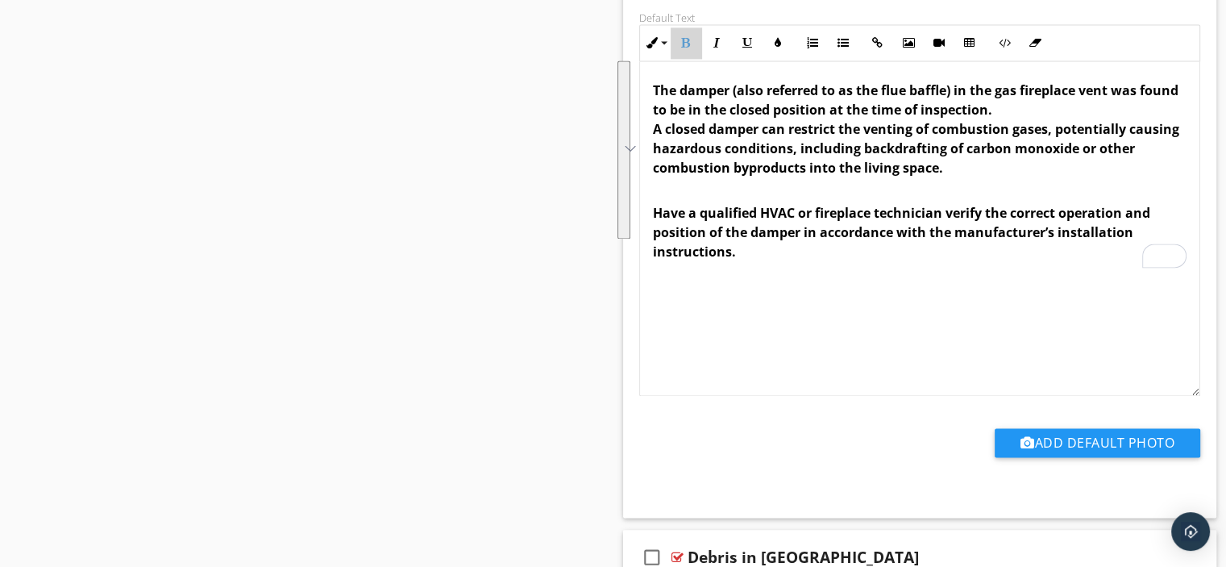
click at [687, 37] on icon "button" at bounding box center [685, 42] width 11 height 11
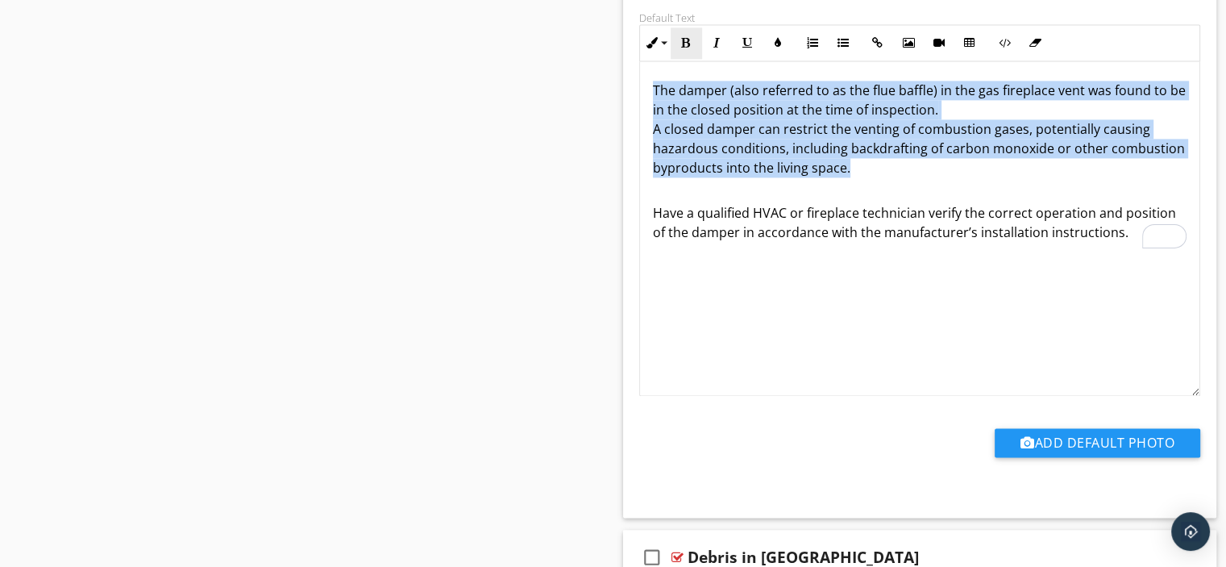
click at [684, 37] on icon "button" at bounding box center [685, 42] width 11 height 11
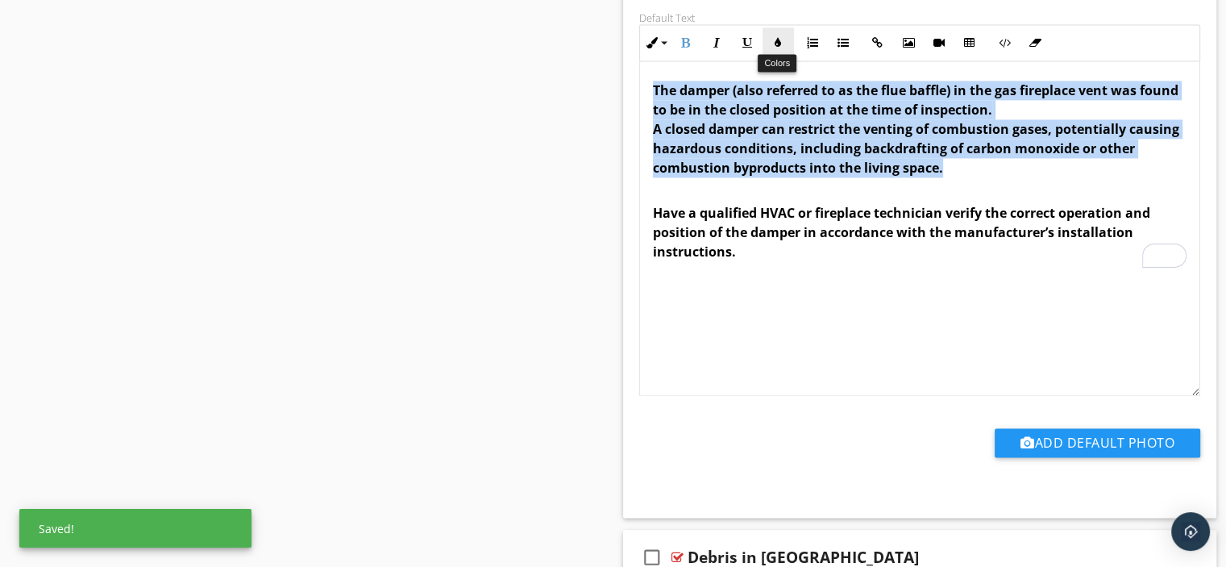
click at [780, 37] on icon "button" at bounding box center [777, 42] width 11 height 11
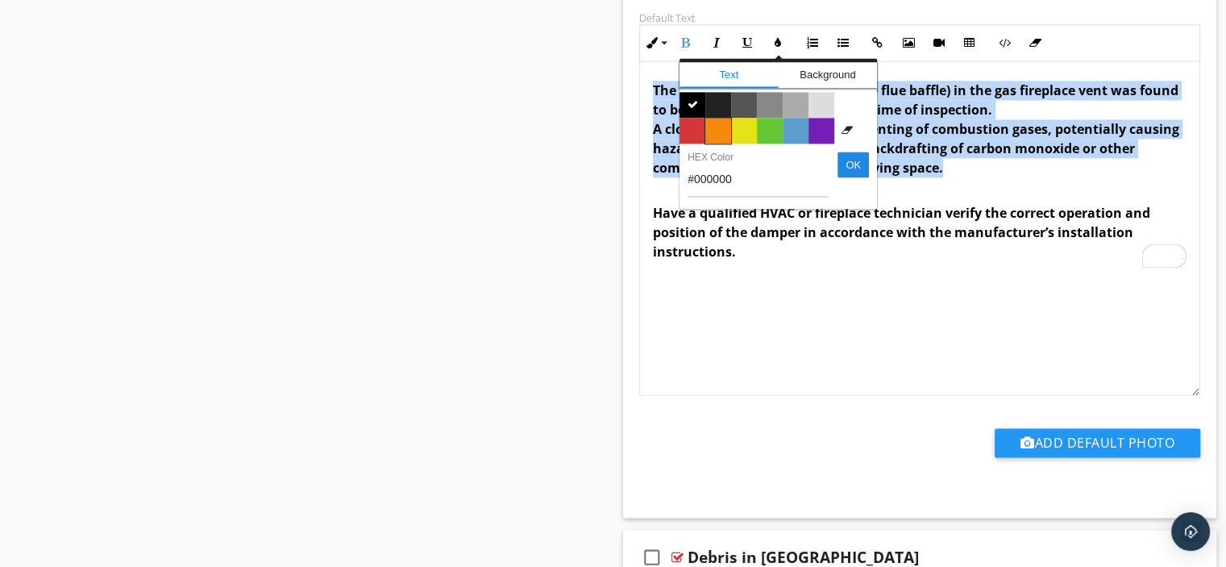
click at [713, 119] on span "Color #f9890e" at bounding box center [718, 131] width 26 height 26
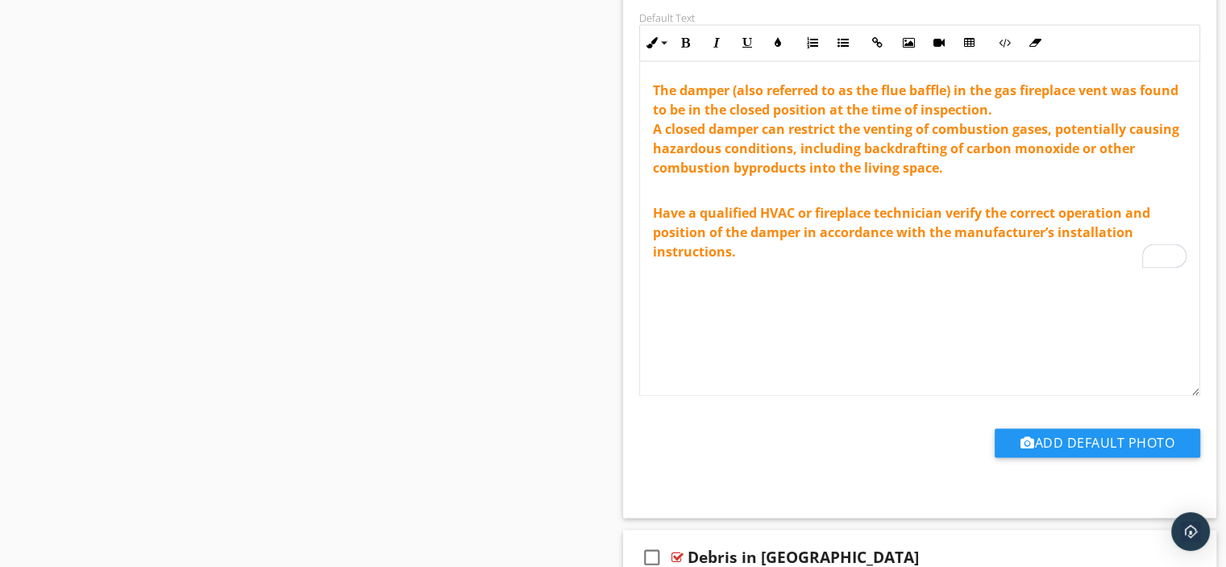
click at [804, 289] on div "The damper (also referred to as the flue baffle) in the gas fireplace vent was …" at bounding box center [920, 228] width 562 height 335
click at [812, 209] on span "Have a qualified HVAC or fireplace technician verify the correct operation and …" at bounding box center [901, 232] width 497 height 56
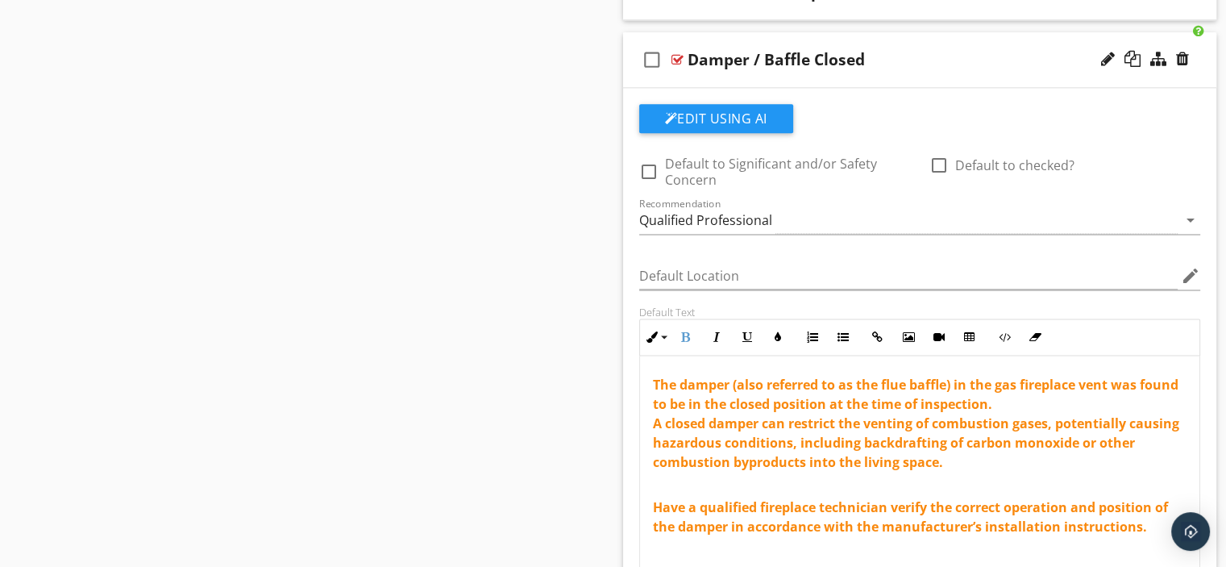
scroll to position [2042, 0]
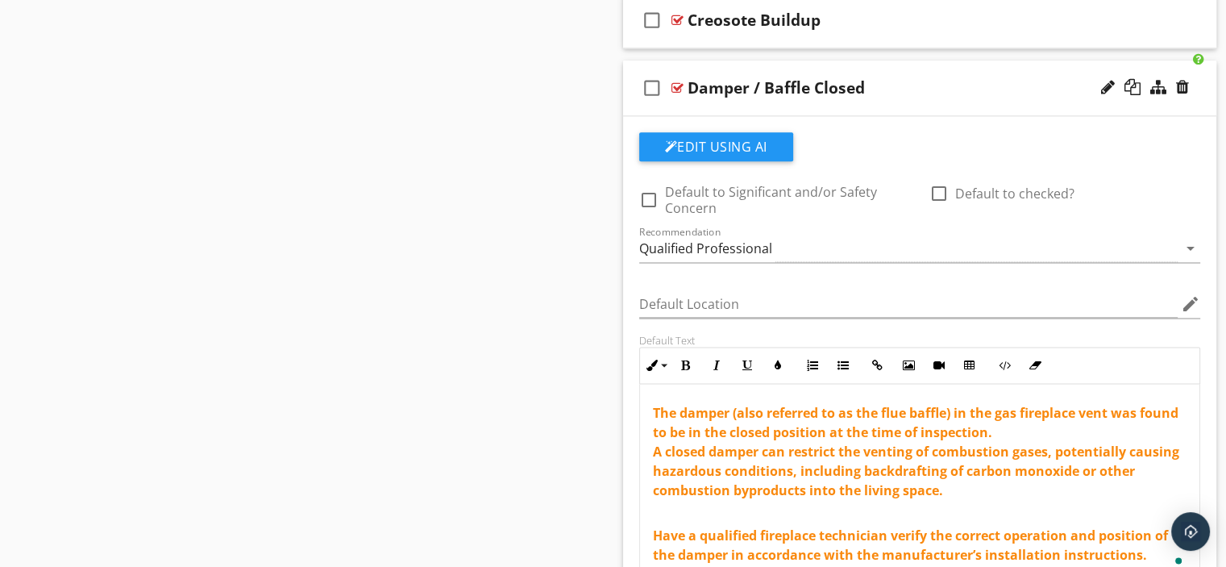
click at [675, 84] on div at bounding box center [678, 87] width 12 height 13
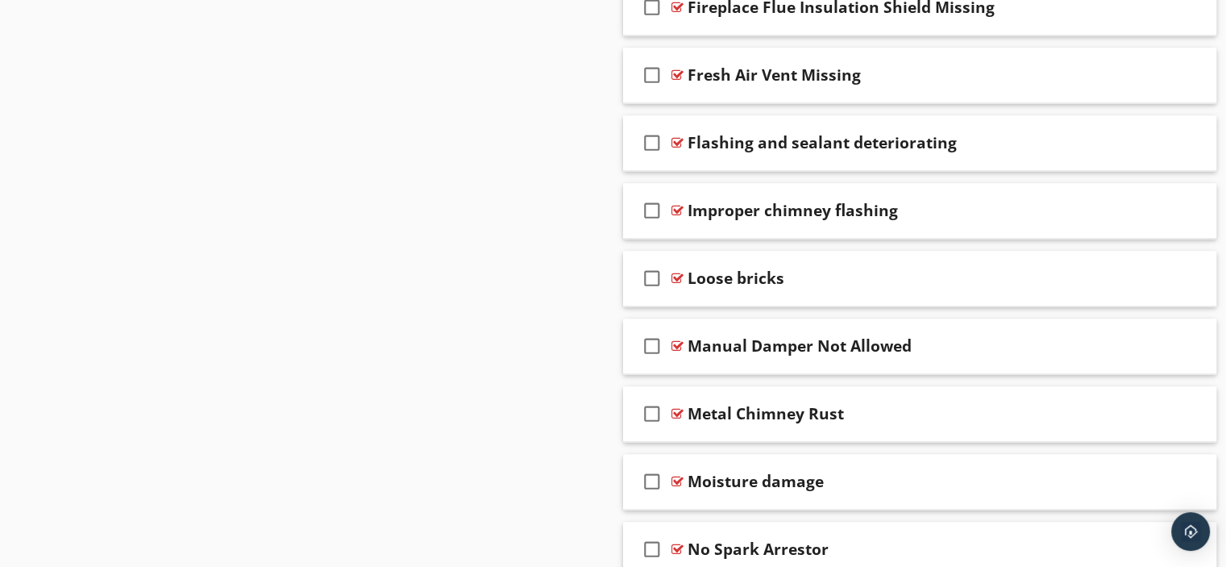
scroll to position [2526, 0]
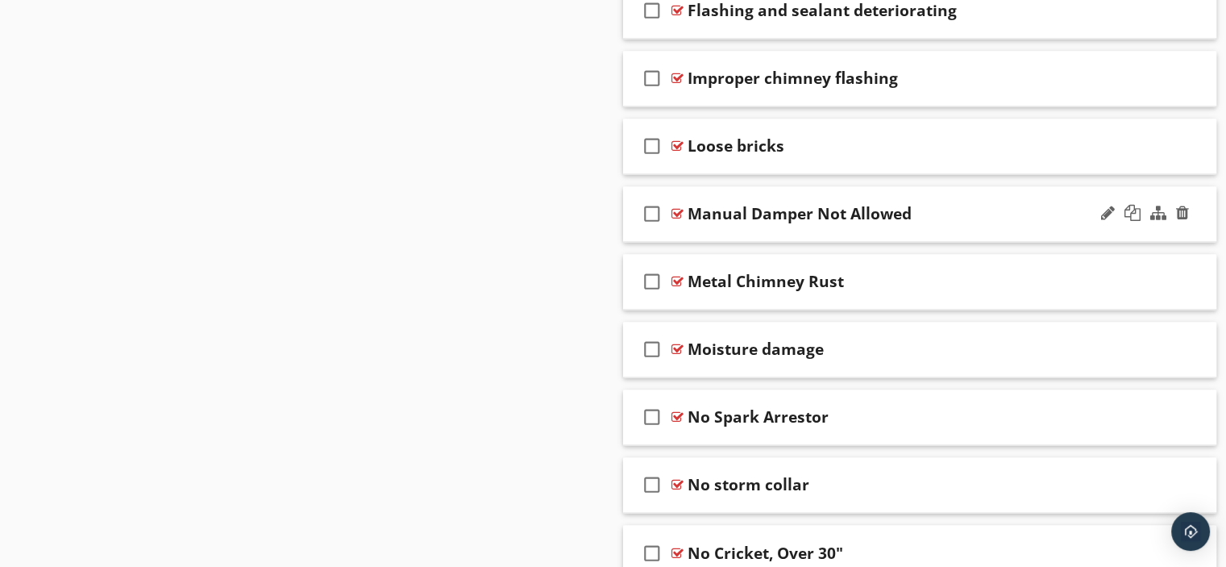
click at [674, 207] on div at bounding box center [678, 213] width 12 height 13
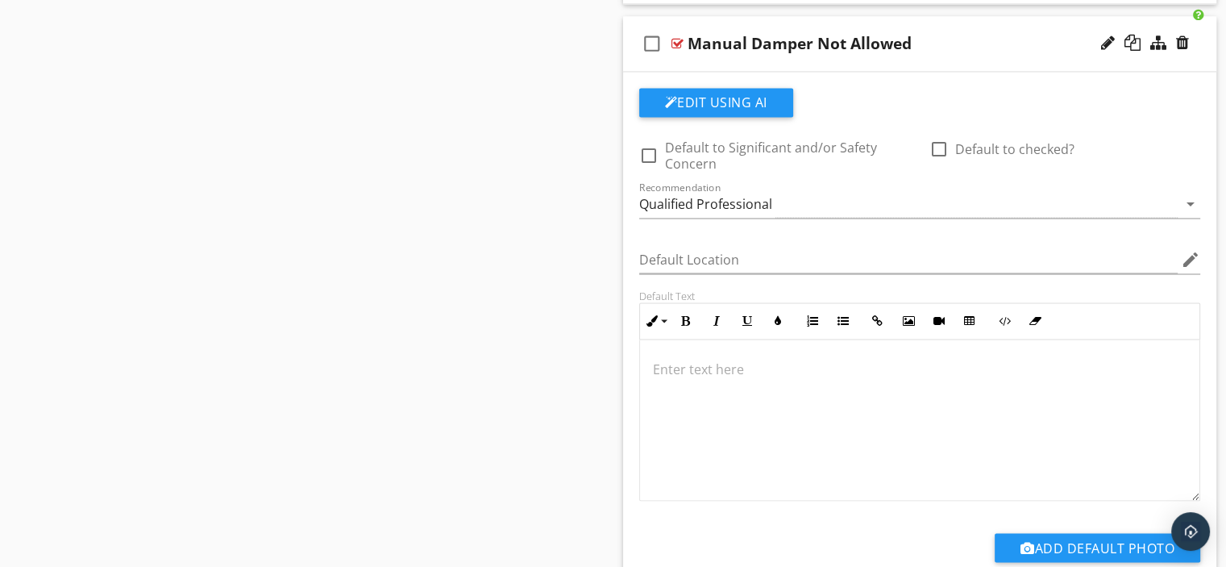
scroll to position [2768, 0]
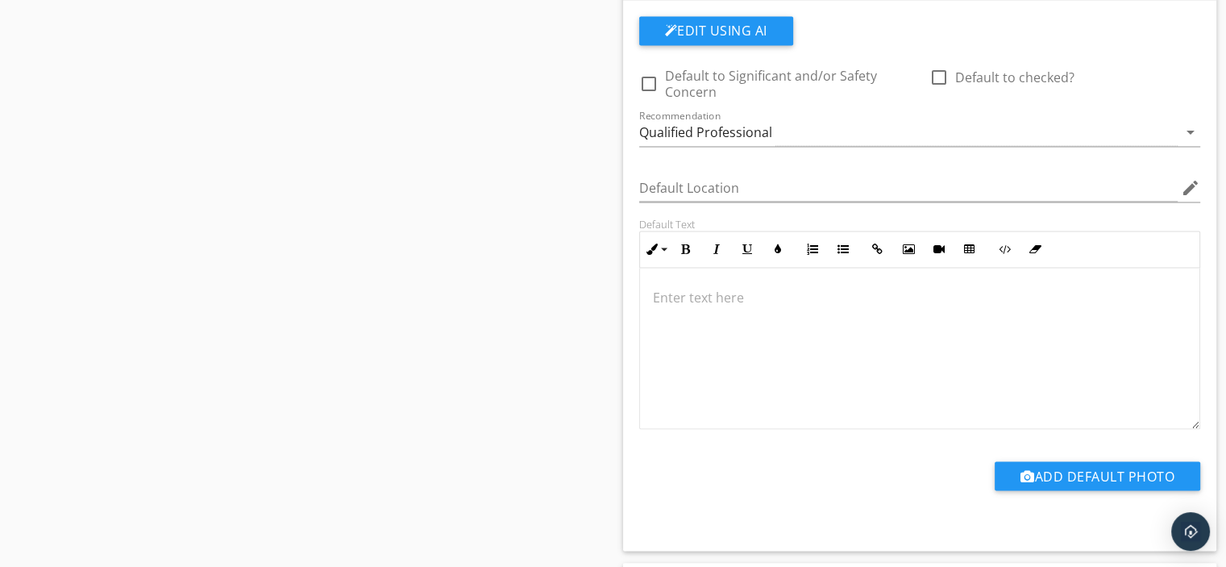
drag, startPoint x: 676, startPoint y: 306, endPoint x: 680, endPoint y: 293, distance: 13.0
click at [676, 305] on div at bounding box center [920, 348] width 560 height 161
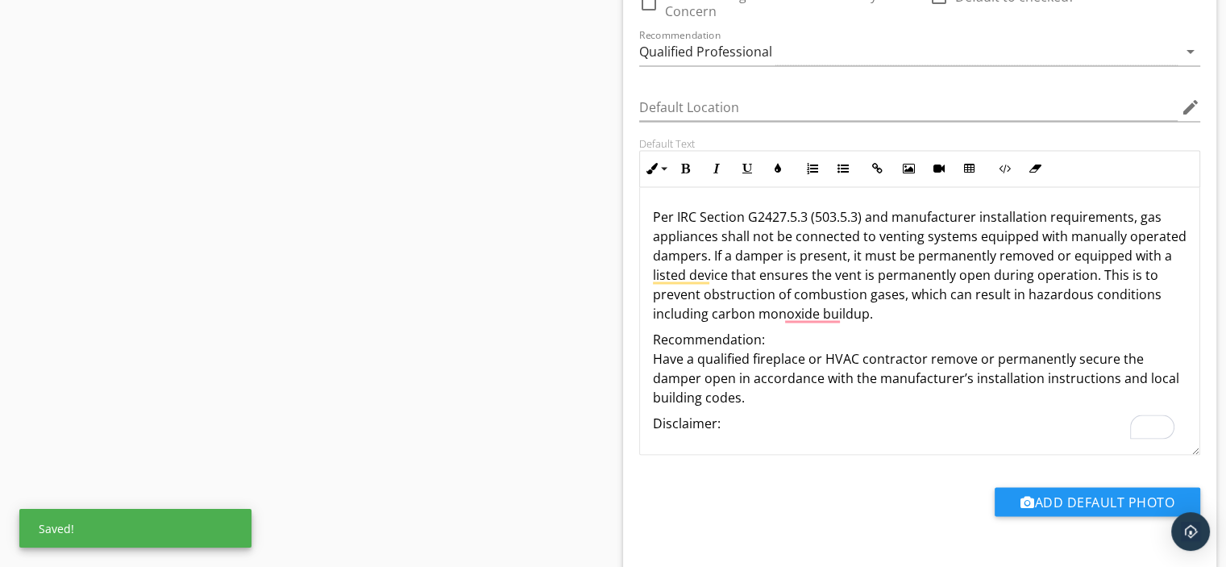
scroll to position [0, 0]
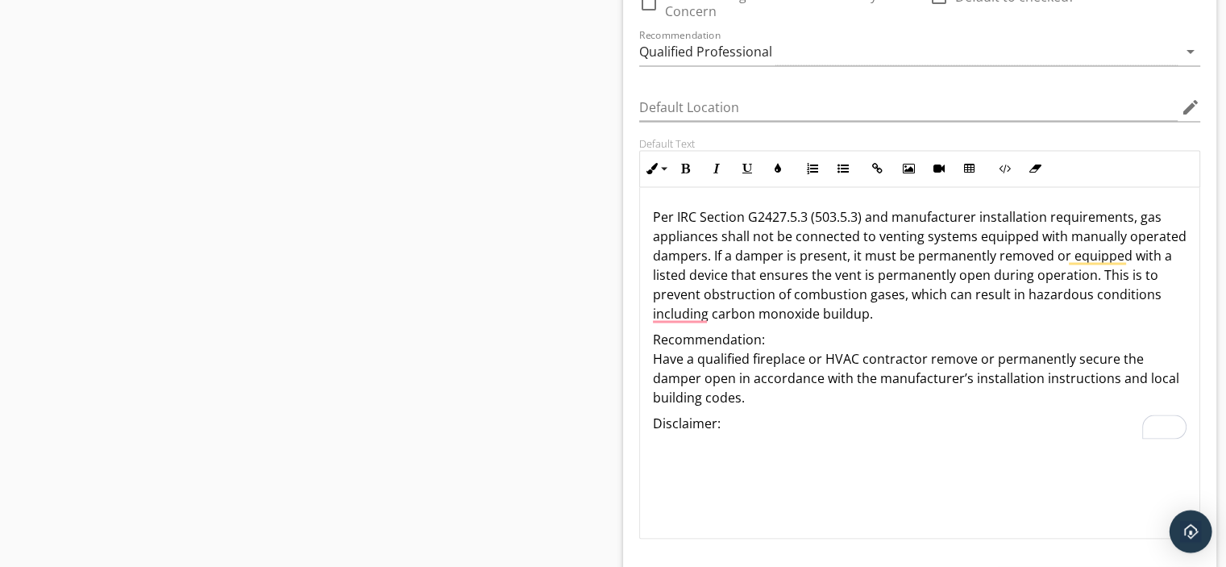
drag, startPoint x: 1196, startPoint y: 335, endPoint x: 1209, endPoint y: 525, distance: 190.8
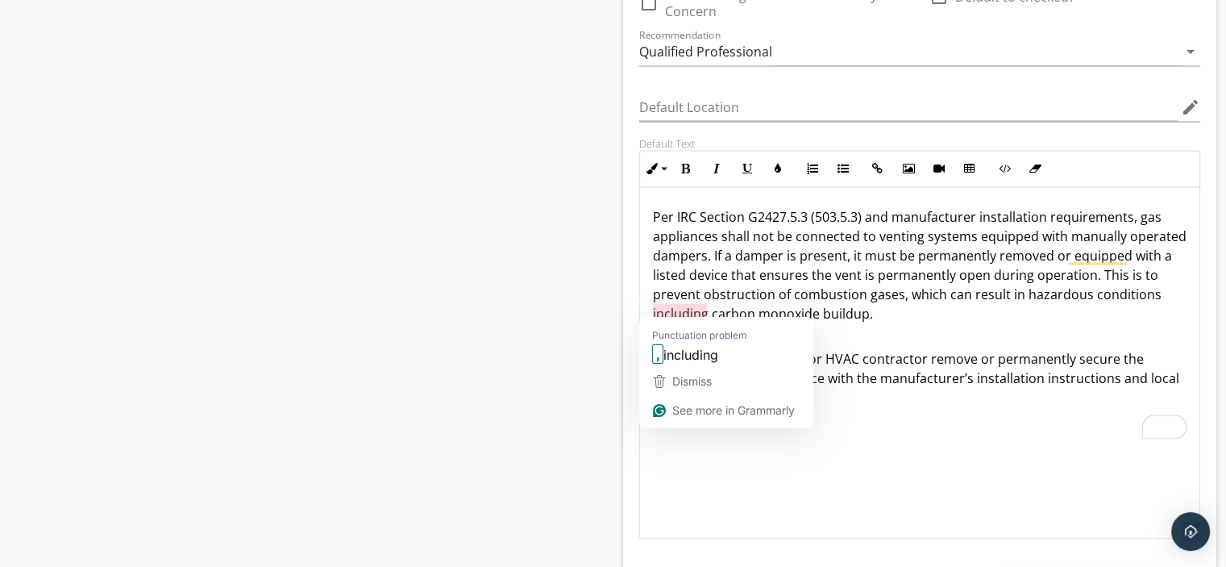
click at [901, 316] on div "Per IRC Section G2427.5.3 (503.5.3) and manufacturer installation requirements,…" at bounding box center [920, 319] width 560 height 264
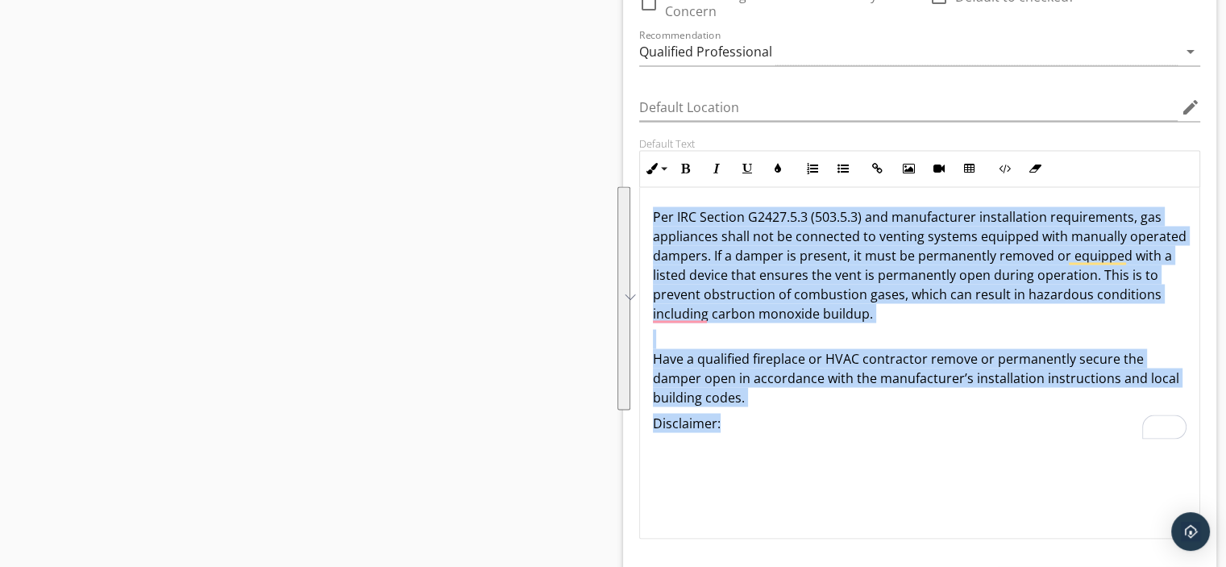
drag, startPoint x: 647, startPoint y: 210, endPoint x: 944, endPoint y: 425, distance: 366.7
click at [943, 427] on div "Per IRC Section G2427.5.3 (503.5.3) and manufacturer installation requirements,…" at bounding box center [920, 319] width 560 height 264
click at [688, 163] on icon "button" at bounding box center [685, 168] width 11 height 11
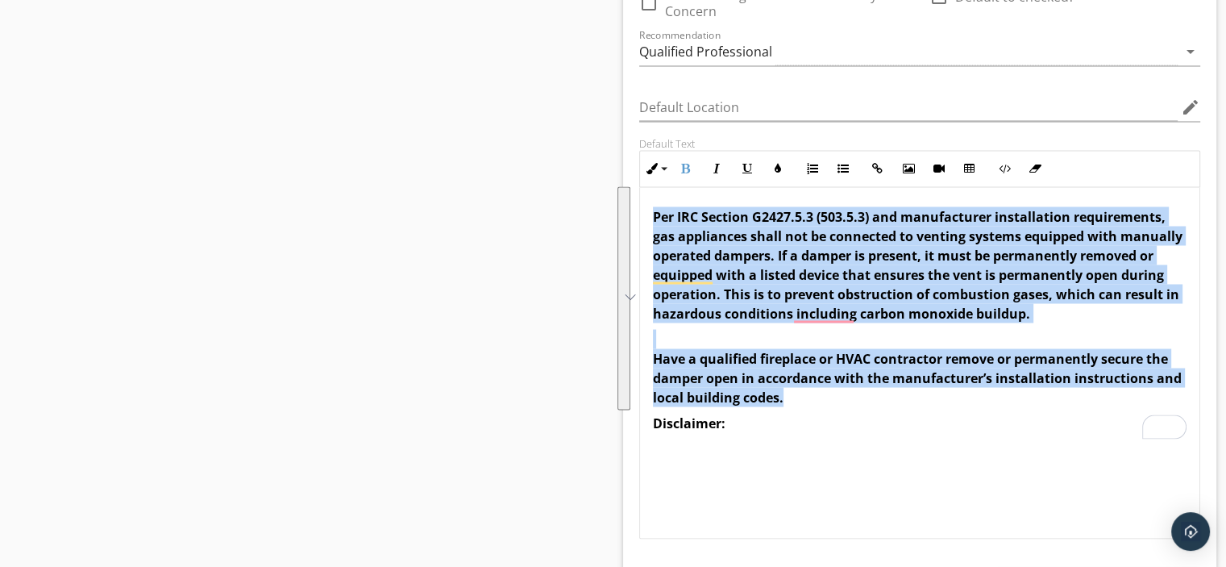
click at [735, 413] on p "Disclaimer:" at bounding box center [920, 422] width 535 height 19
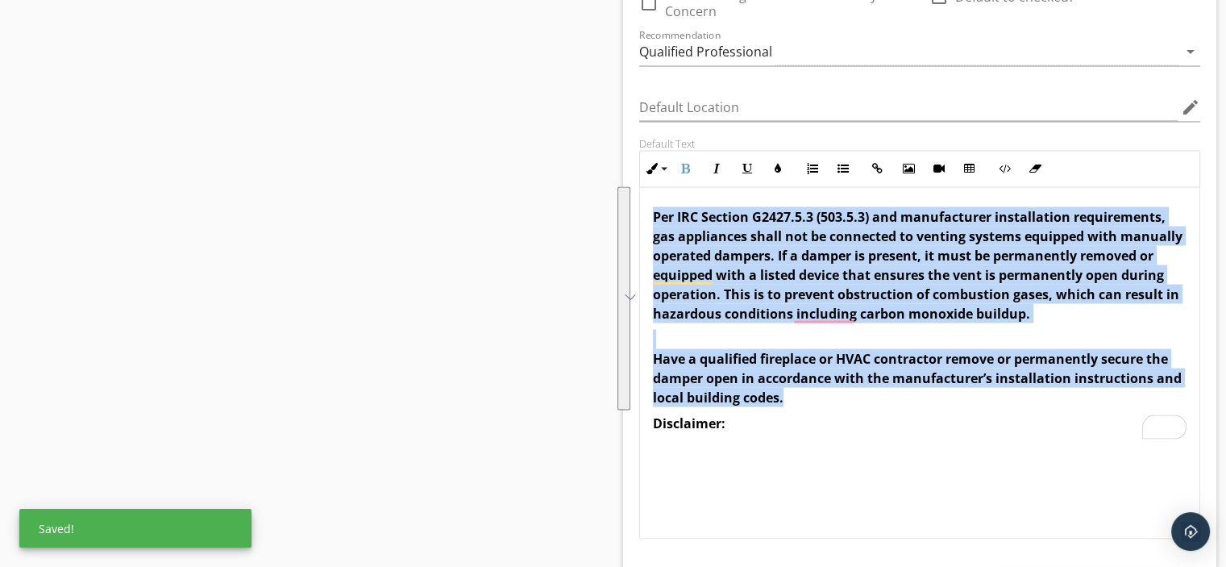
click at [733, 418] on p "Disclaimer:" at bounding box center [920, 422] width 535 height 19
click at [730, 419] on p "Disclaimer:" at bounding box center [920, 422] width 535 height 19
click at [728, 420] on p "Disclaimer:" at bounding box center [920, 422] width 535 height 19
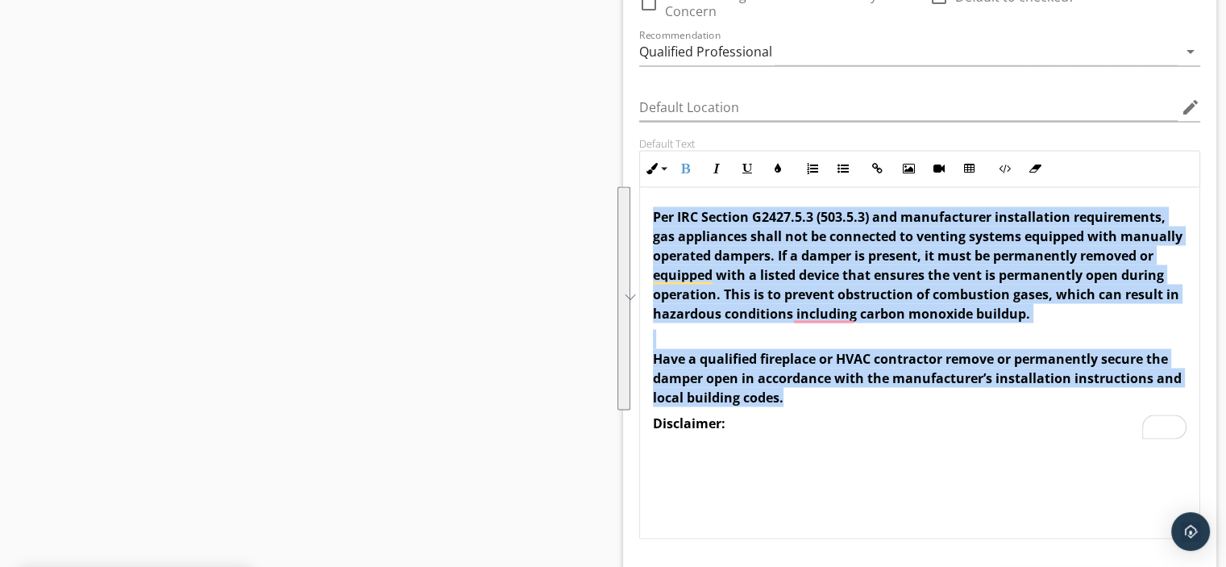
click at [735, 420] on p "Disclaimer:" at bounding box center [920, 422] width 535 height 19
click at [735, 419] on p "Disclaimer:" at bounding box center [920, 422] width 535 height 19
click at [809, 427] on div "Per IRC Section G2427.5.3 (503.5.3) and manufacturer installation requirements,…" at bounding box center [920, 319] width 560 height 264
drag, startPoint x: 916, startPoint y: 428, endPoint x: 945, endPoint y: 430, distance: 29.1
click at [919, 428] on div "Per IRC Section G2427.5.3 (503.5.3) and manufacturer installation requirements,…" at bounding box center [920, 319] width 560 height 264
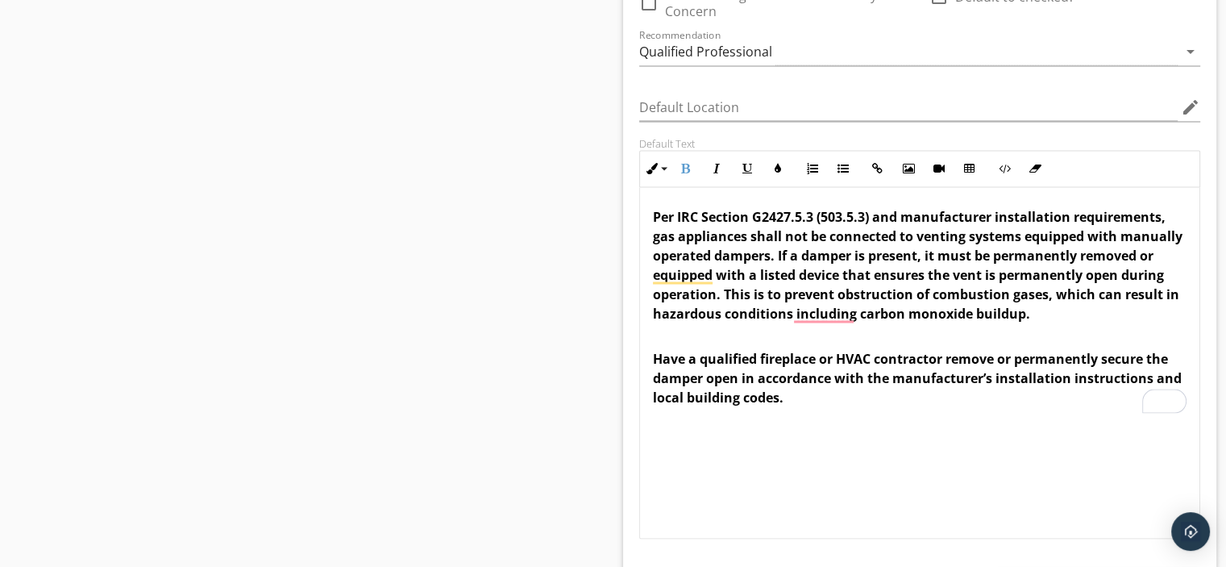
click at [652, 227] on div "Per IRC Section G2427.5.3 (503.5.3) and manufacturer installation requirements,…" at bounding box center [920, 306] width 560 height 239
drag, startPoint x: 695, startPoint y: 229, endPoint x: 746, endPoint y: 235, distance: 51.2
click at [746, 235] on strong "Per IRC Section G2427.5.3 (503.5.3) and manufacturer installation requirements,…" at bounding box center [918, 264] width 530 height 114
click at [651, 235] on div "Per IRC Section G2427.5.3 (503.5.3) and manufacturer installation requirements,…" at bounding box center [920, 306] width 560 height 239
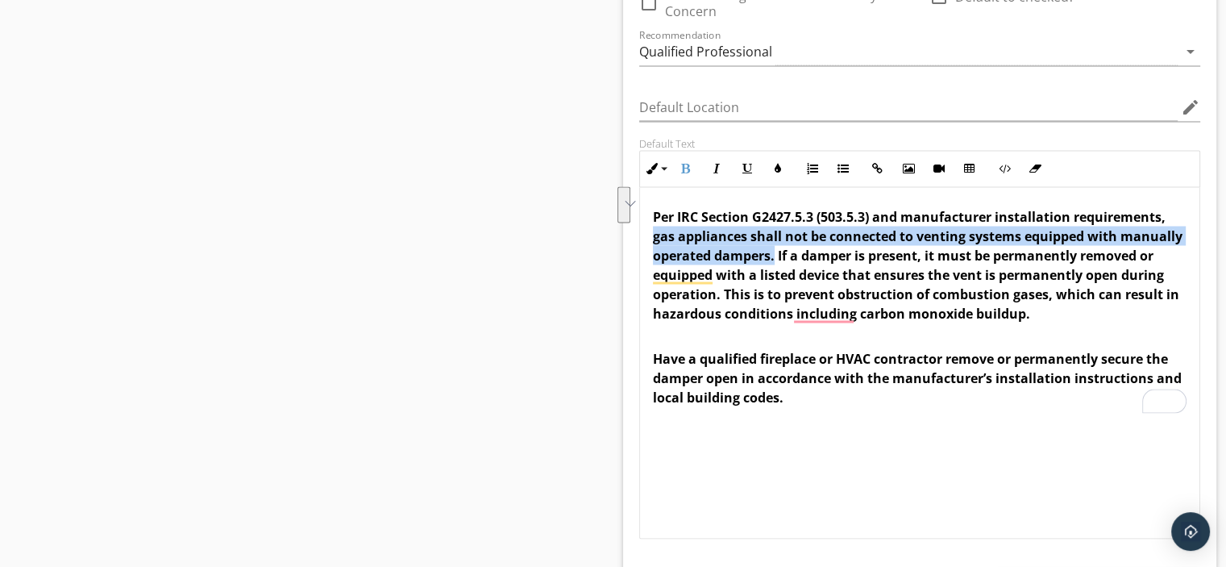
drag, startPoint x: 651, startPoint y: 230, endPoint x: 776, endPoint y: 254, distance: 126.5
click at [776, 254] on div "Per IRC Section G2427.5.3 (503.5.3) and manufacturer installation requirements,…" at bounding box center [920, 306] width 560 height 239
click at [776, 163] on icon "button" at bounding box center [777, 168] width 11 height 11
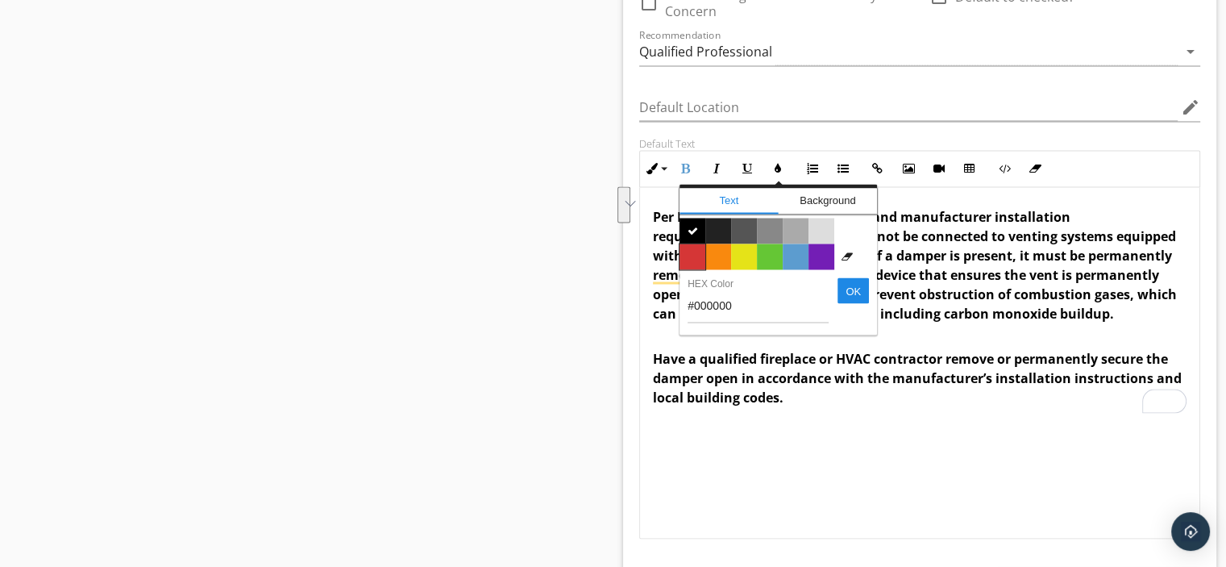
click at [694, 245] on span "Color #d53636" at bounding box center [693, 256] width 26 height 26
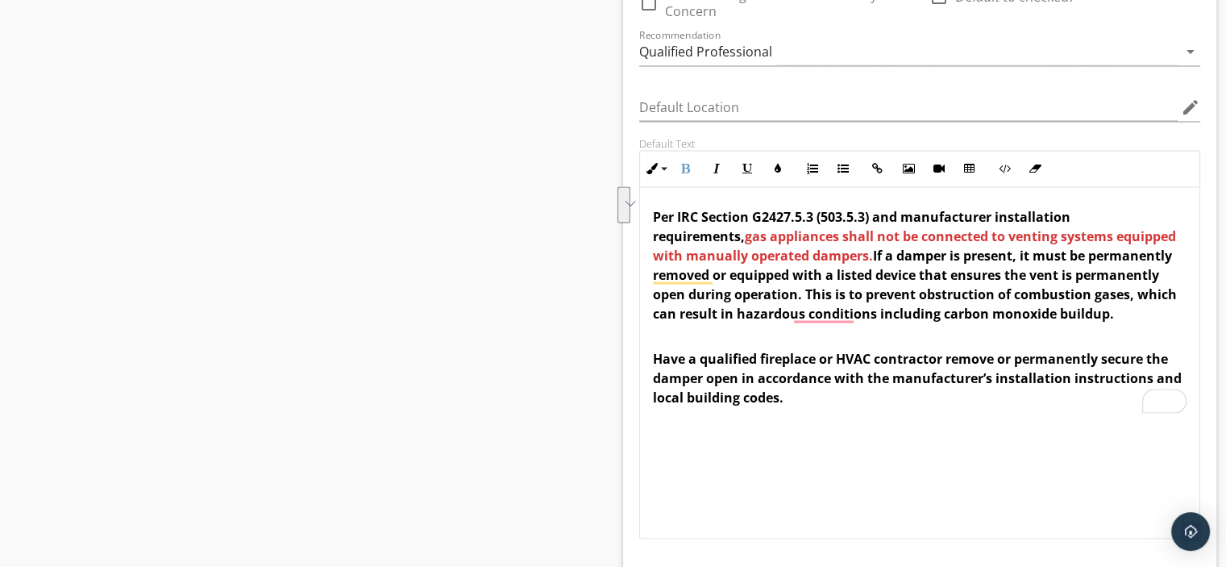
click at [880, 428] on div "Per IRC Section G2427.5.3 (503.5.3) and manufacturer installation requirements,…" at bounding box center [920, 362] width 562 height 351
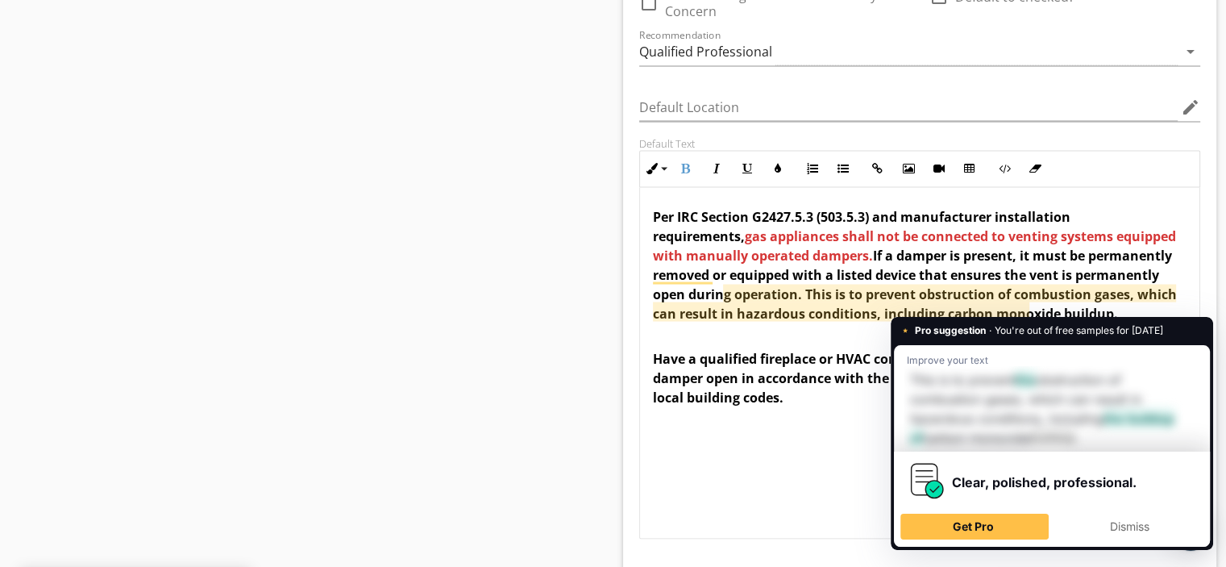
click at [816, 460] on div "Per IRC Section G2427.5.3 (503.5.3) and manufacturer installation requirements,…" at bounding box center [920, 362] width 562 height 351
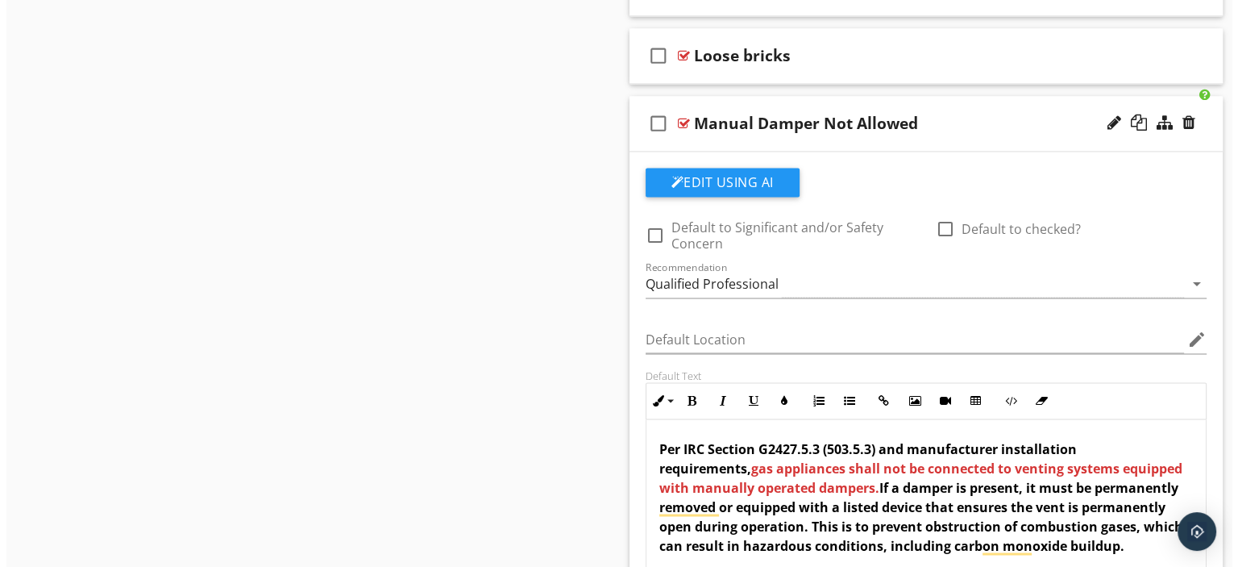
scroll to position [2606, 0]
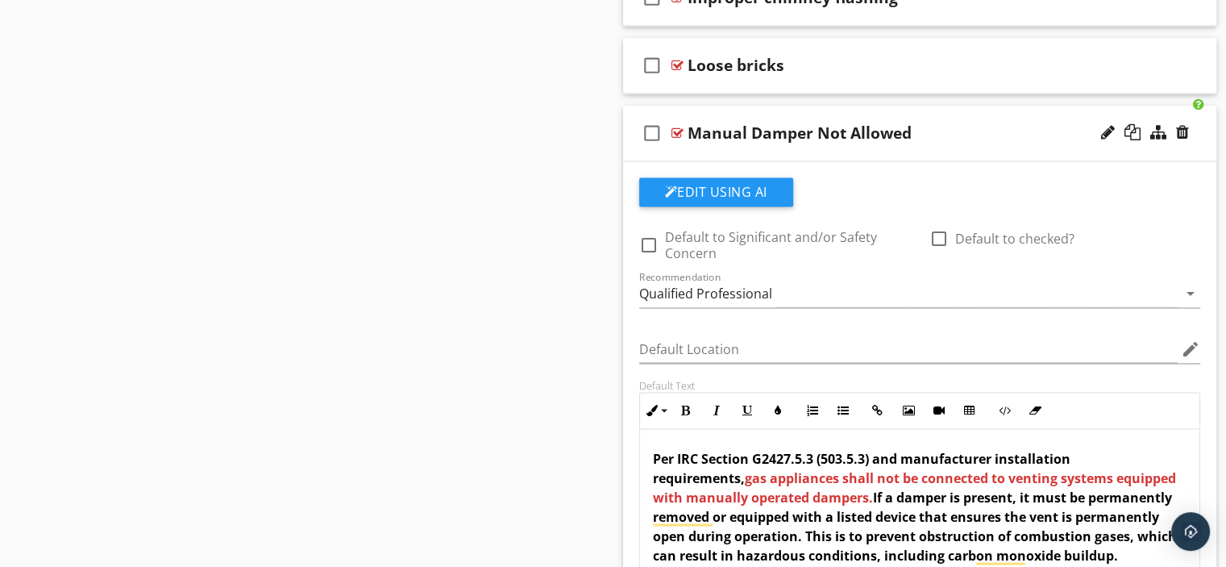
click at [677, 127] on div at bounding box center [678, 133] width 12 height 13
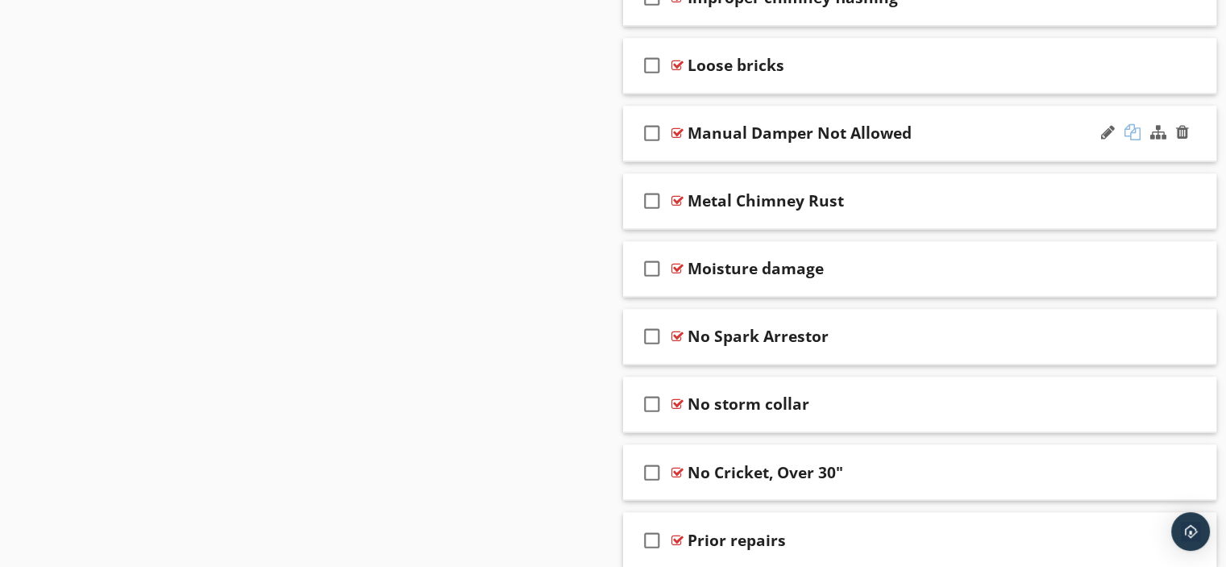
click at [1134, 125] on div at bounding box center [1133, 132] width 16 height 16
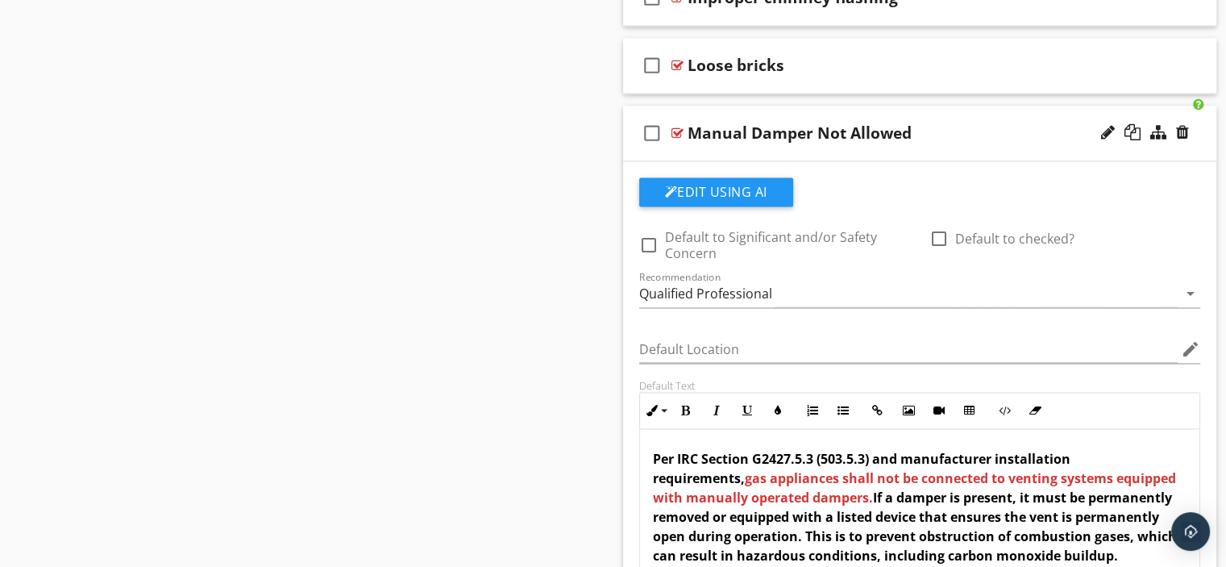
click at [672, 127] on div at bounding box center [678, 133] width 12 height 13
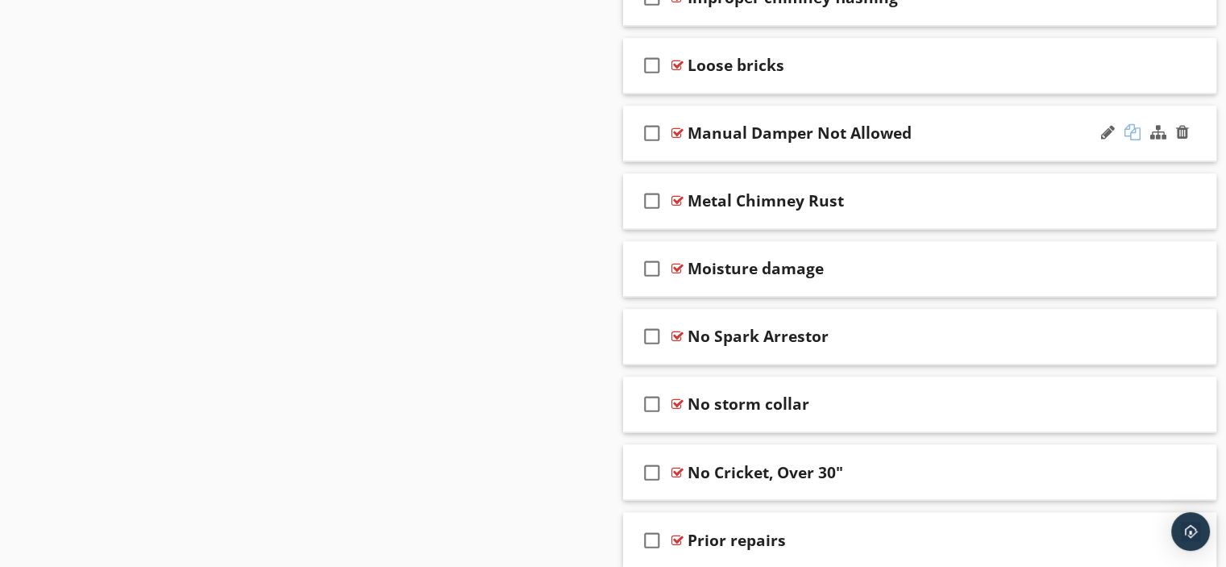
click at [1133, 124] on div at bounding box center [1133, 132] width 16 height 16
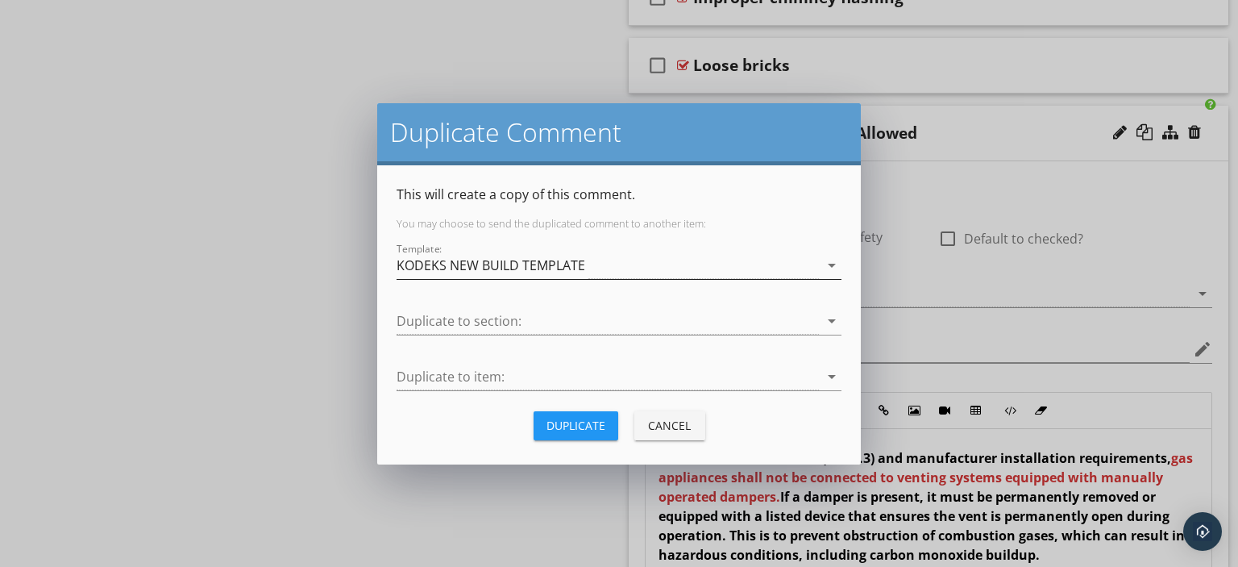
click at [830, 261] on icon "arrow_drop_down" at bounding box center [831, 265] width 19 height 19
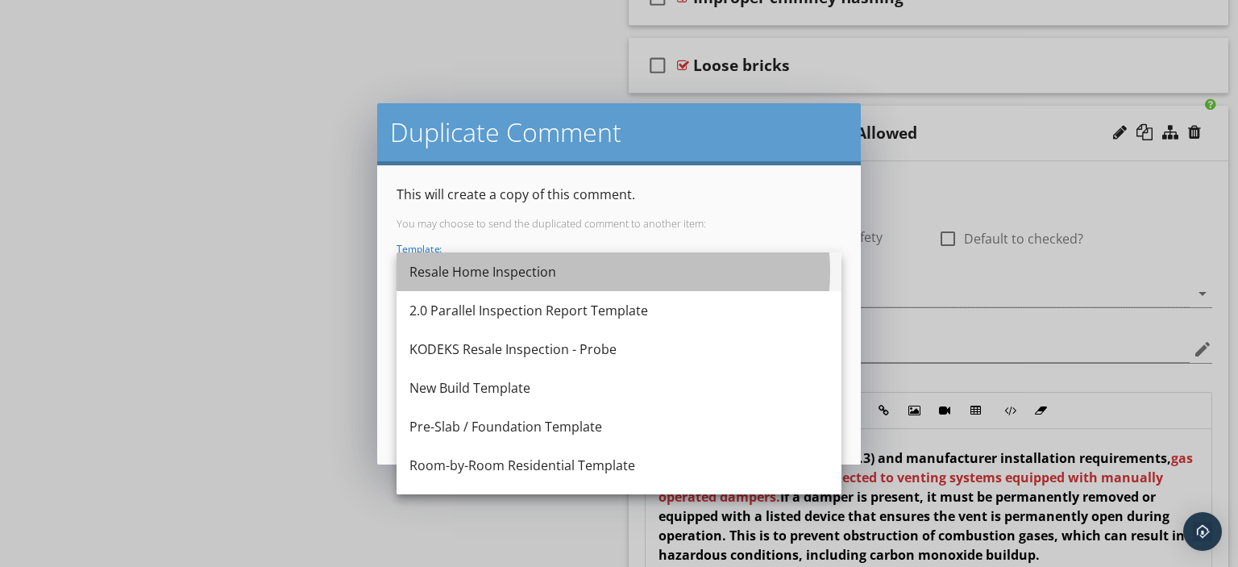
click at [539, 270] on div "Resale Home Inspection" at bounding box center [619, 271] width 419 height 19
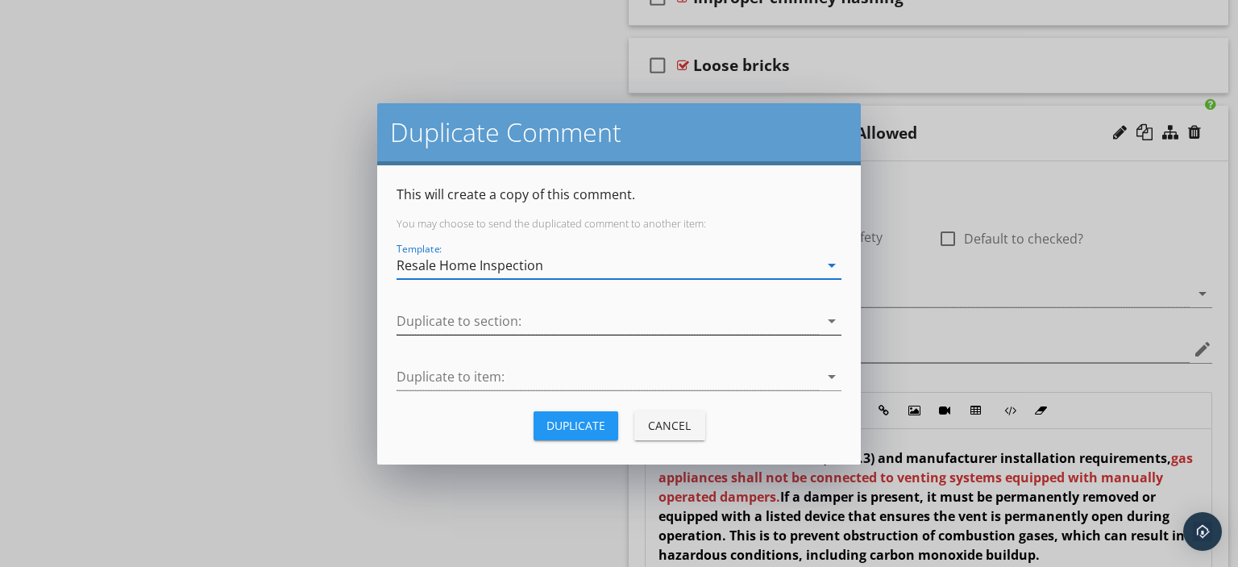
click at [831, 317] on icon "arrow_drop_down" at bounding box center [831, 320] width 19 height 19
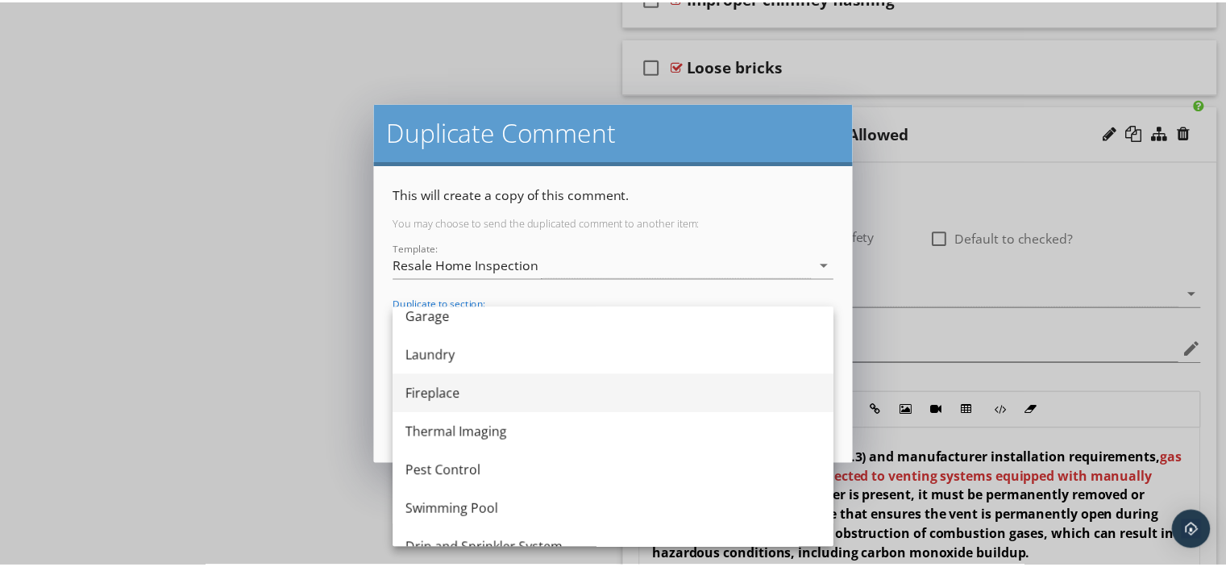
scroll to position [403, 0]
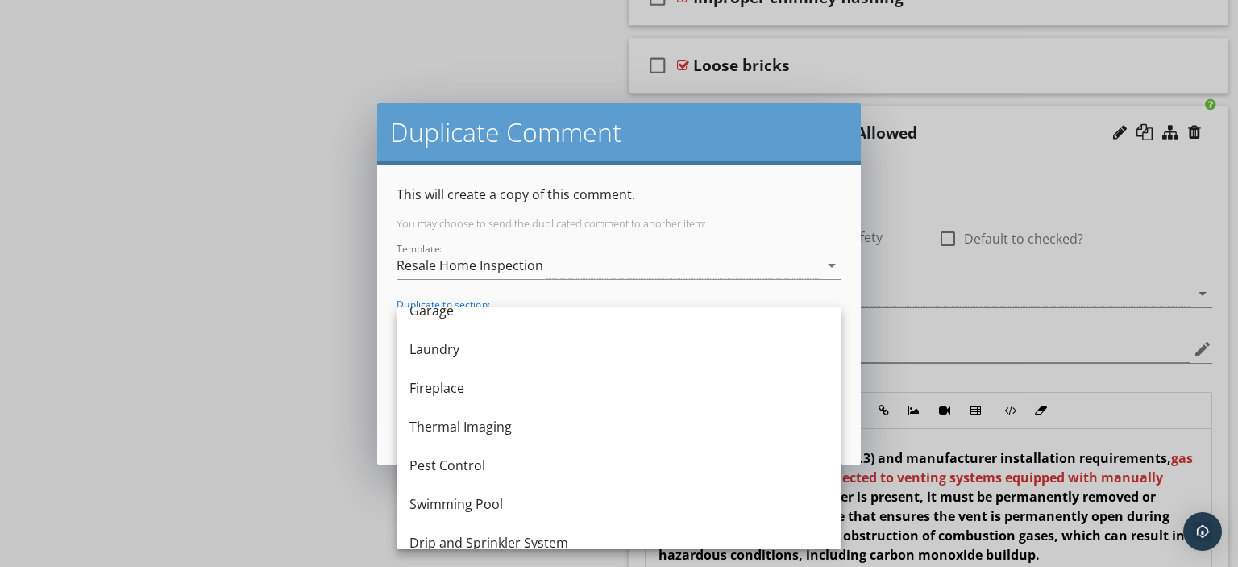
click at [453, 384] on div "Fireplace" at bounding box center [619, 387] width 419 height 19
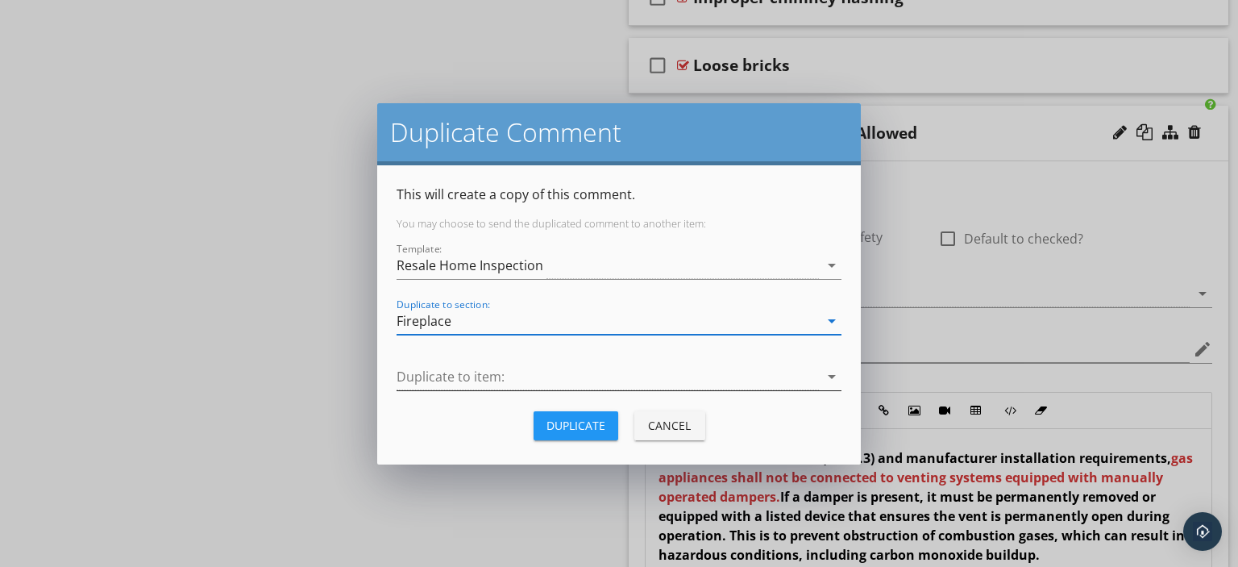
click at [833, 375] on icon "arrow_drop_down" at bounding box center [831, 376] width 19 height 19
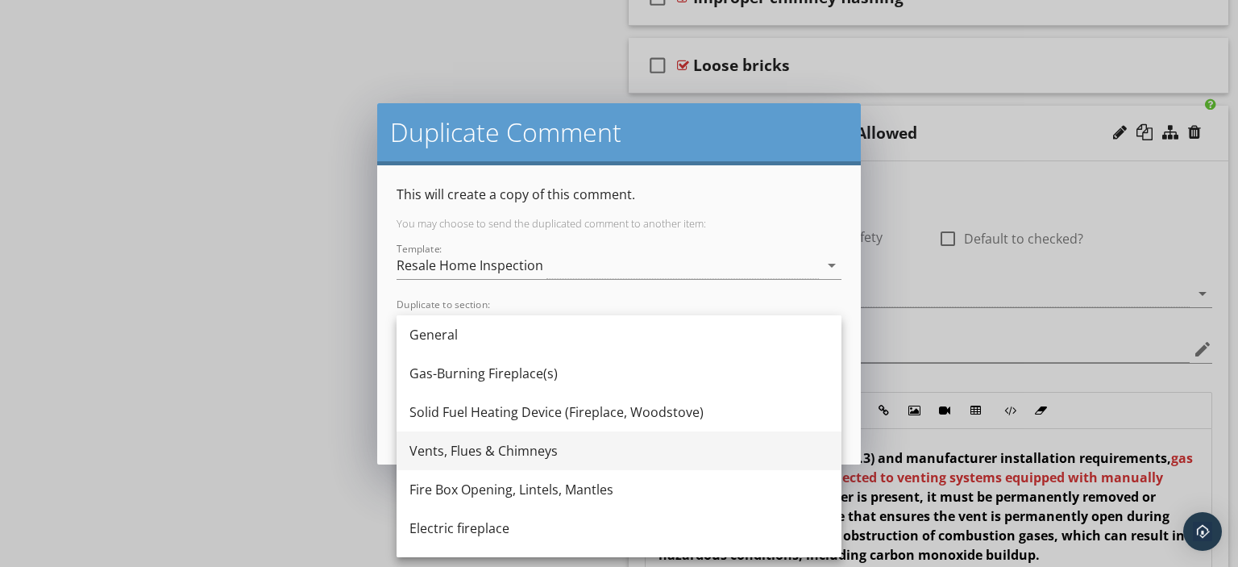
click at [516, 447] on div "Vents, Flues & Chimneys" at bounding box center [619, 450] width 419 height 19
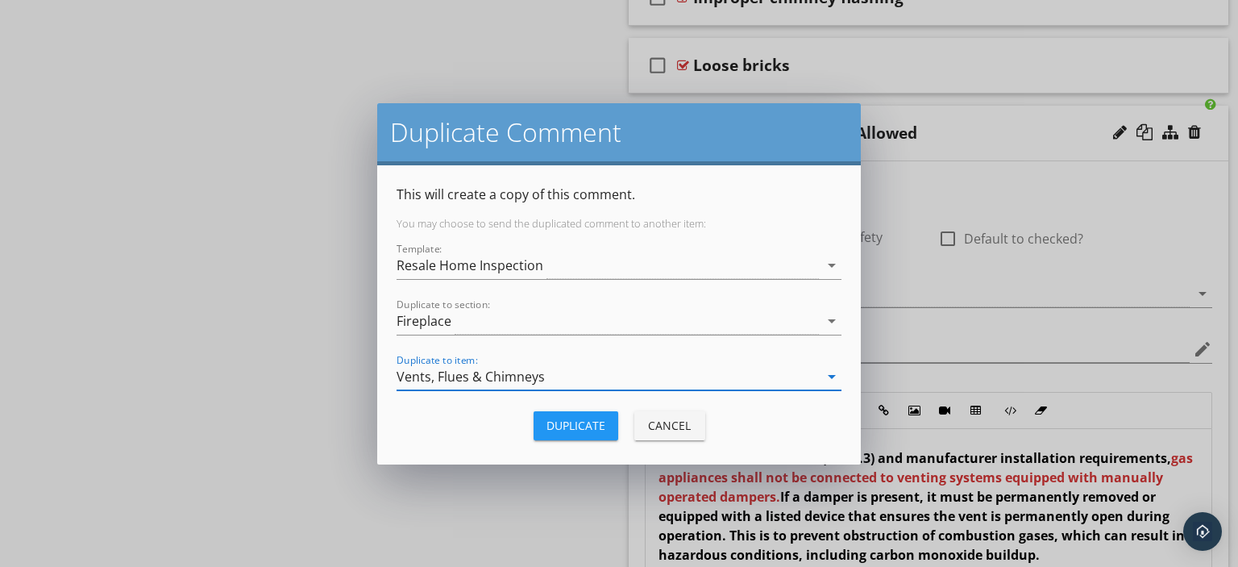
click at [564, 423] on div "Duplicate" at bounding box center [576, 425] width 59 height 17
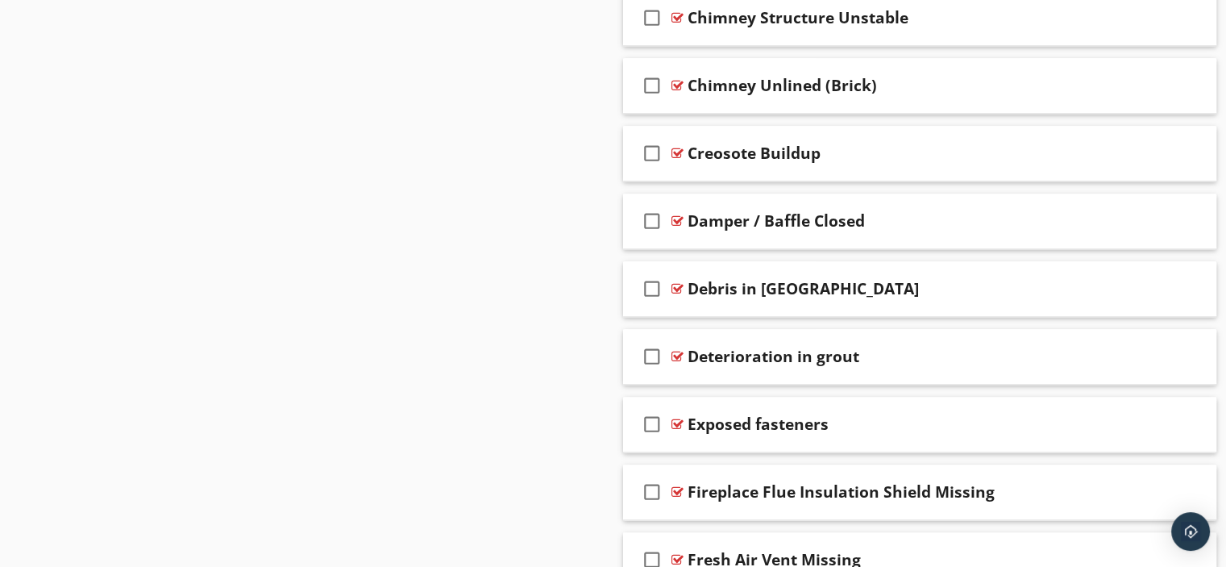
scroll to position [1881, 0]
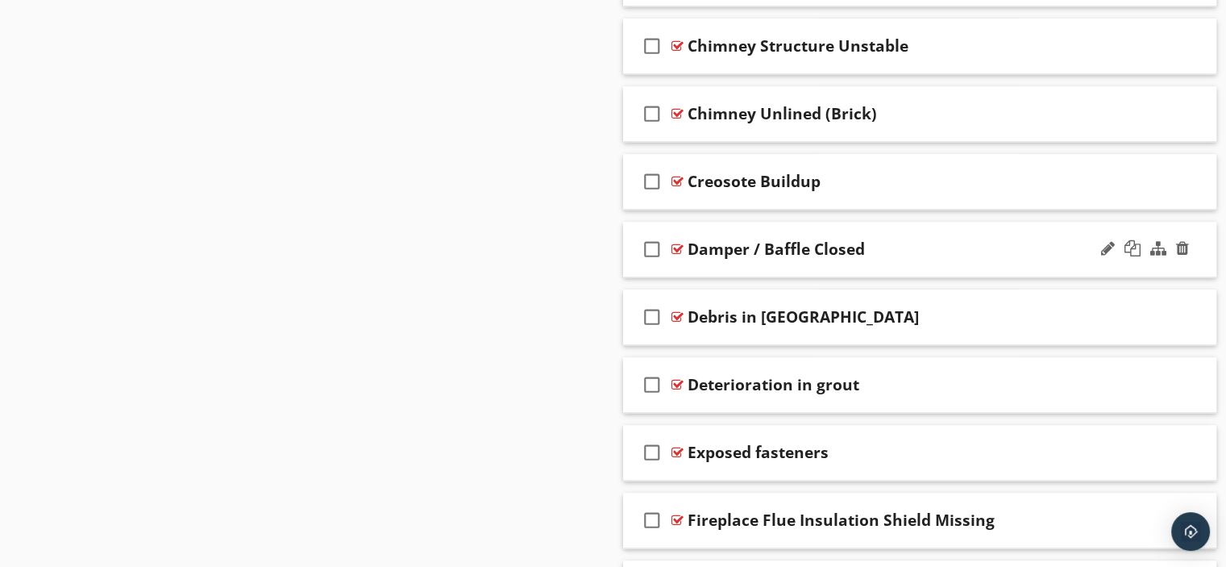
click at [677, 244] on div at bounding box center [678, 249] width 12 height 13
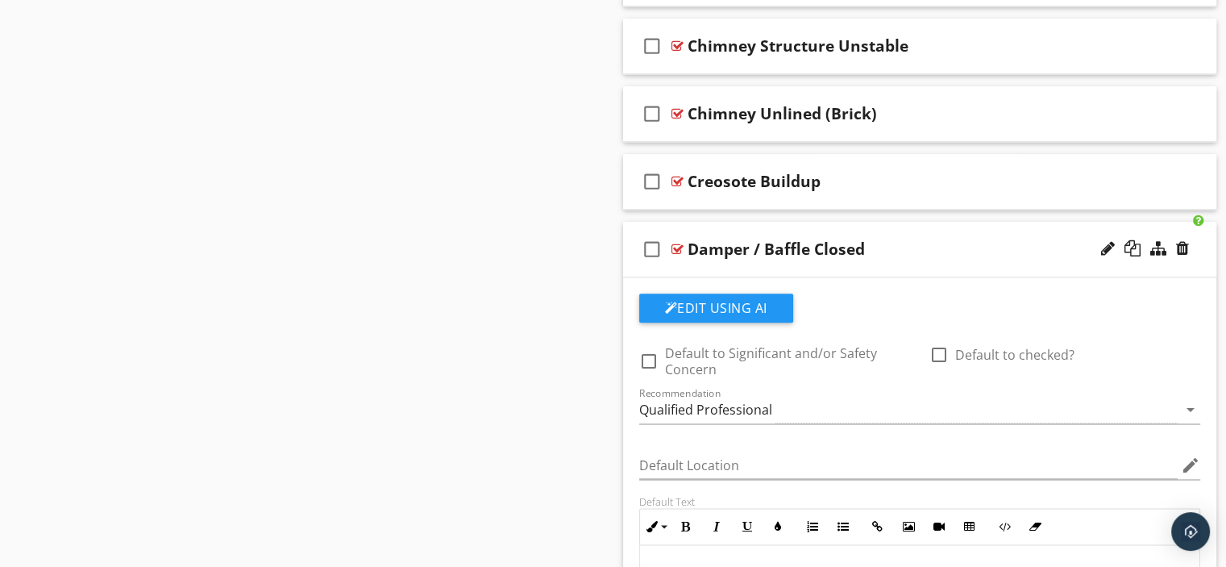
click at [676, 243] on div at bounding box center [678, 249] width 12 height 13
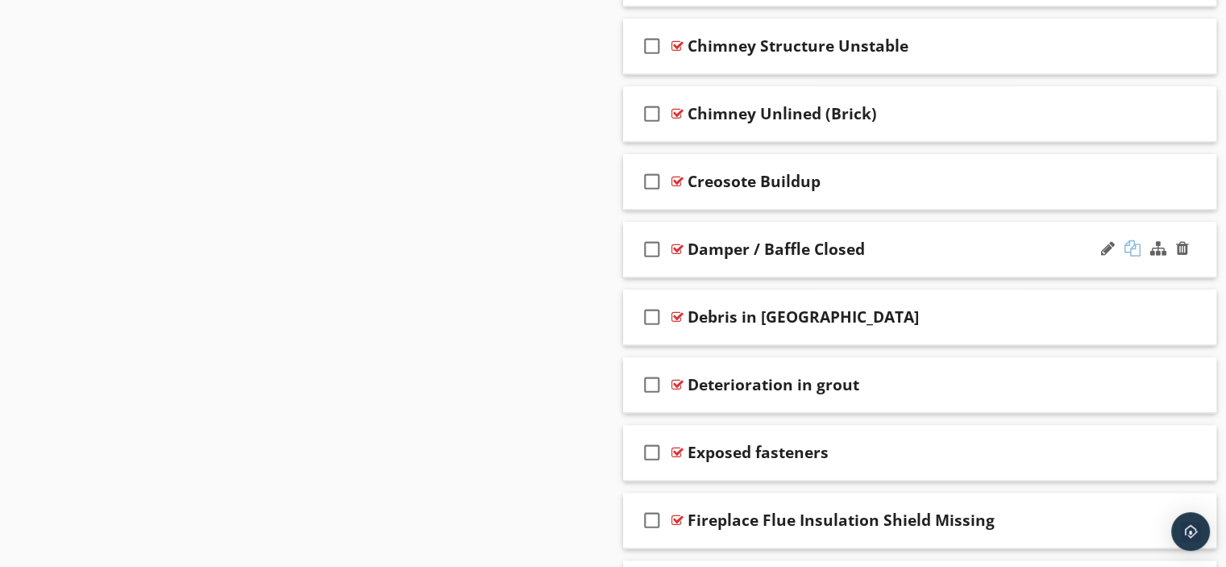
click at [1129, 240] on div at bounding box center [1133, 248] width 16 height 16
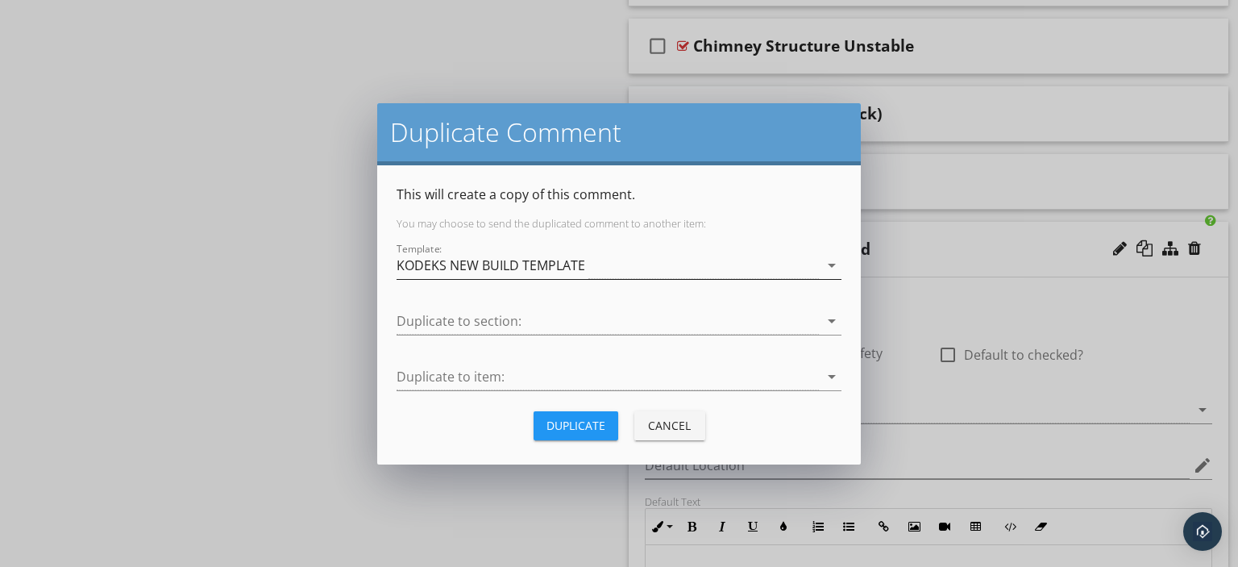
click at [832, 263] on icon "arrow_drop_down" at bounding box center [831, 265] width 19 height 19
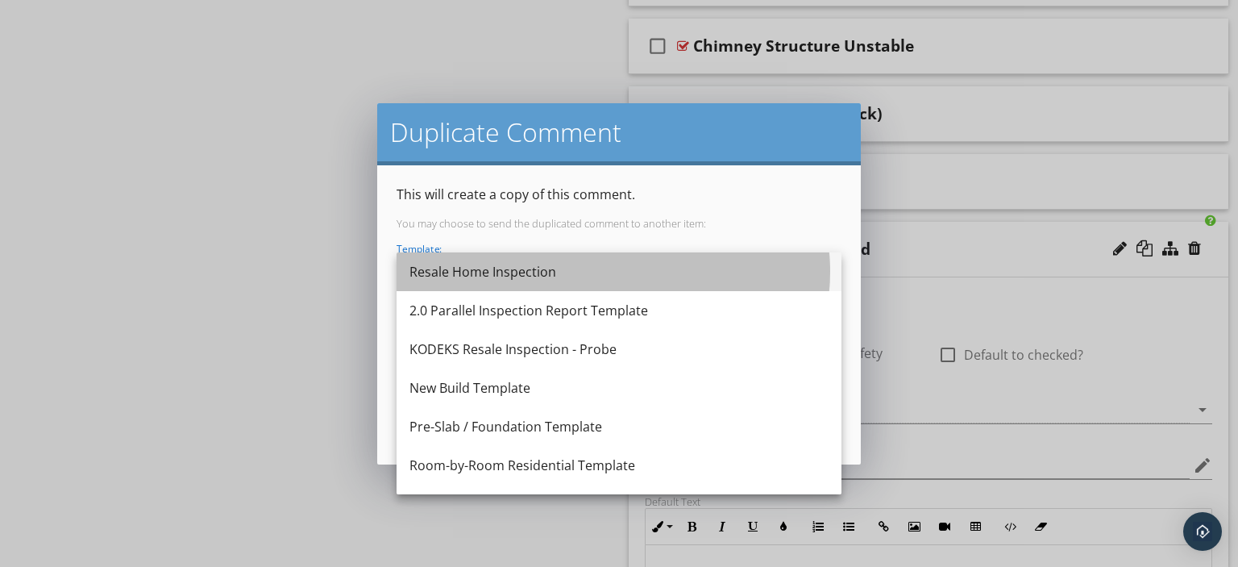
click at [535, 270] on div "Resale Home Inspection" at bounding box center [619, 271] width 419 height 19
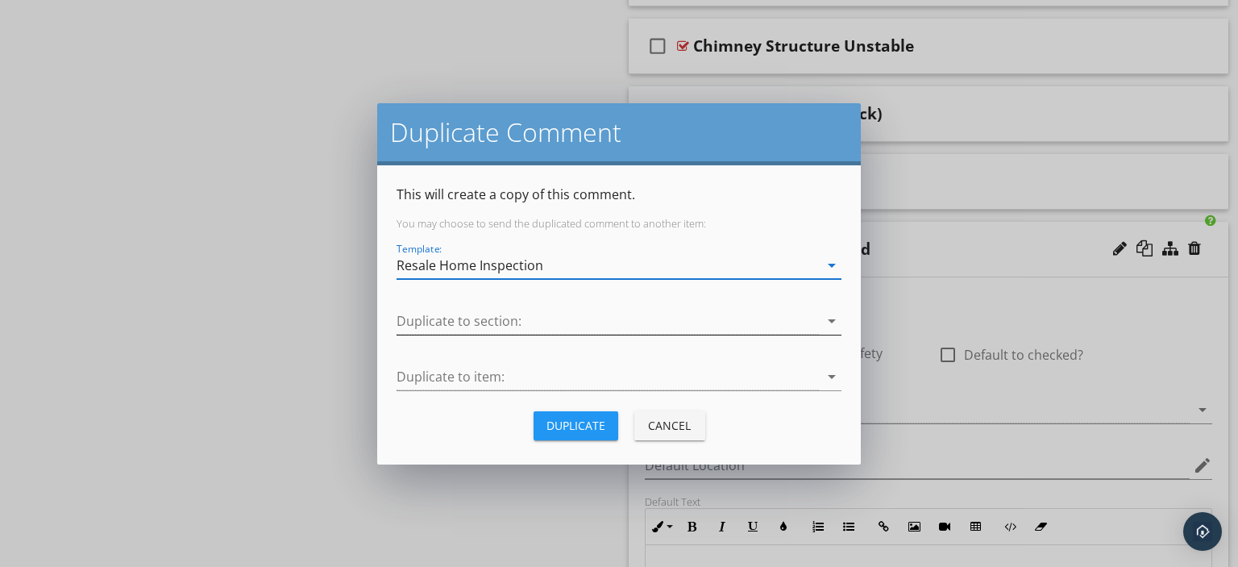
click at [828, 318] on icon "arrow_drop_down" at bounding box center [831, 320] width 19 height 19
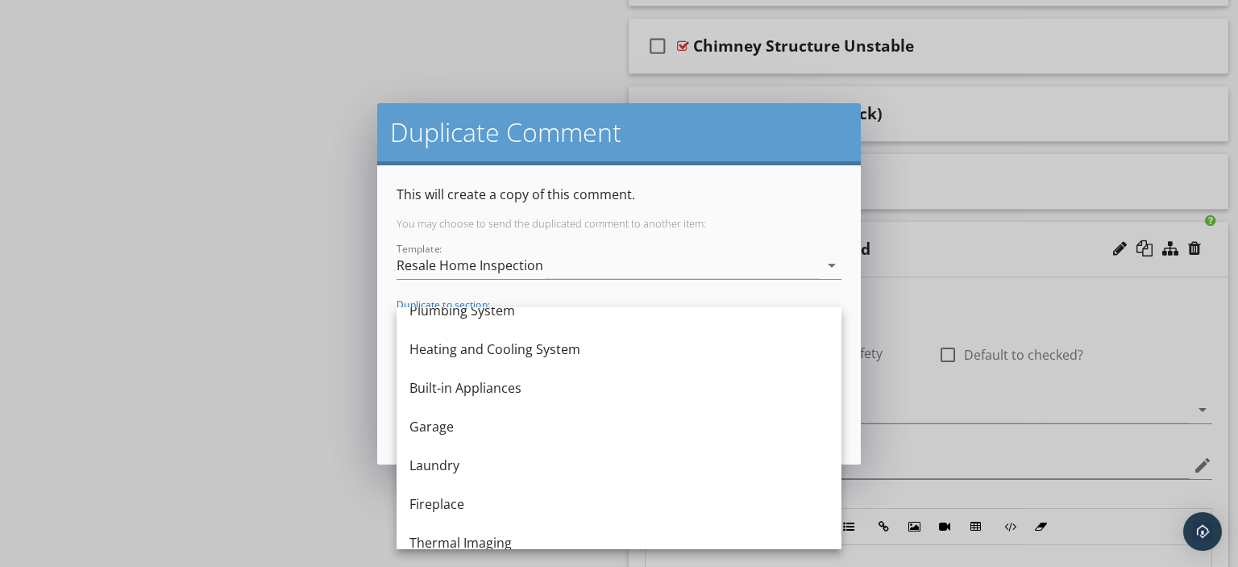
scroll to position [322, 0]
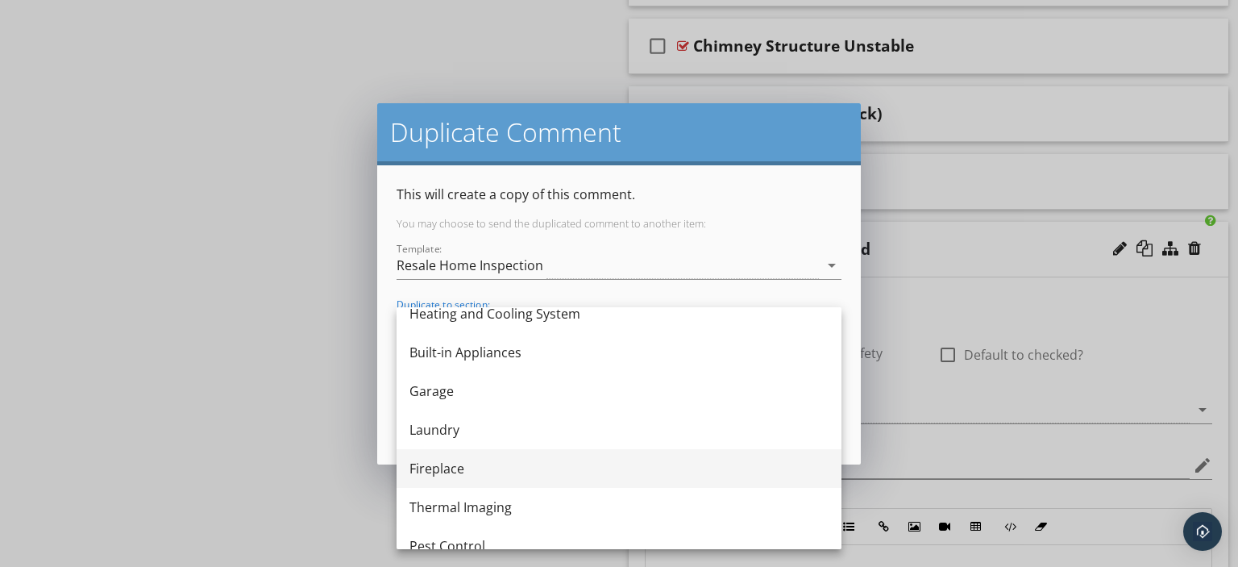
click at [450, 465] on div "Fireplace" at bounding box center [619, 468] width 419 height 19
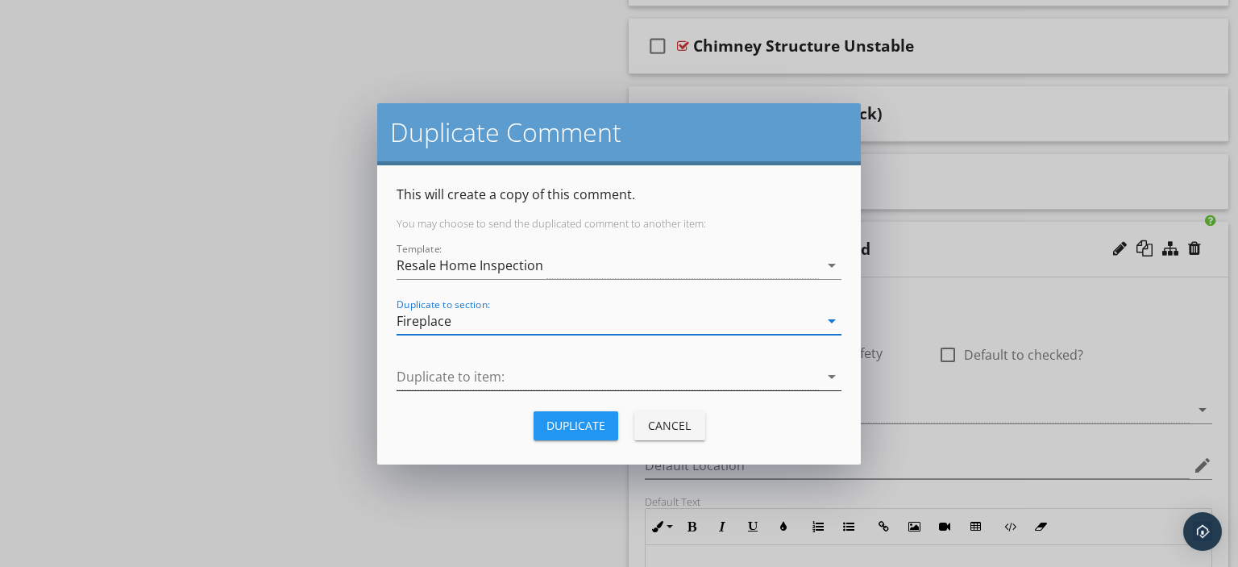
click at [829, 375] on icon "arrow_drop_down" at bounding box center [831, 376] width 19 height 19
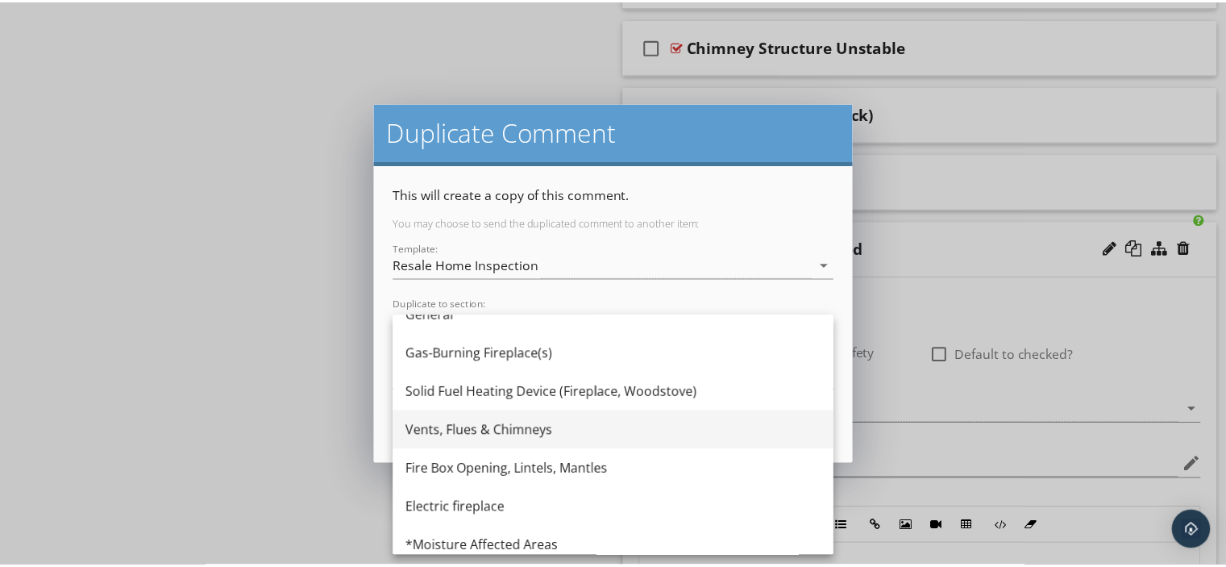
scroll to position [29, 0]
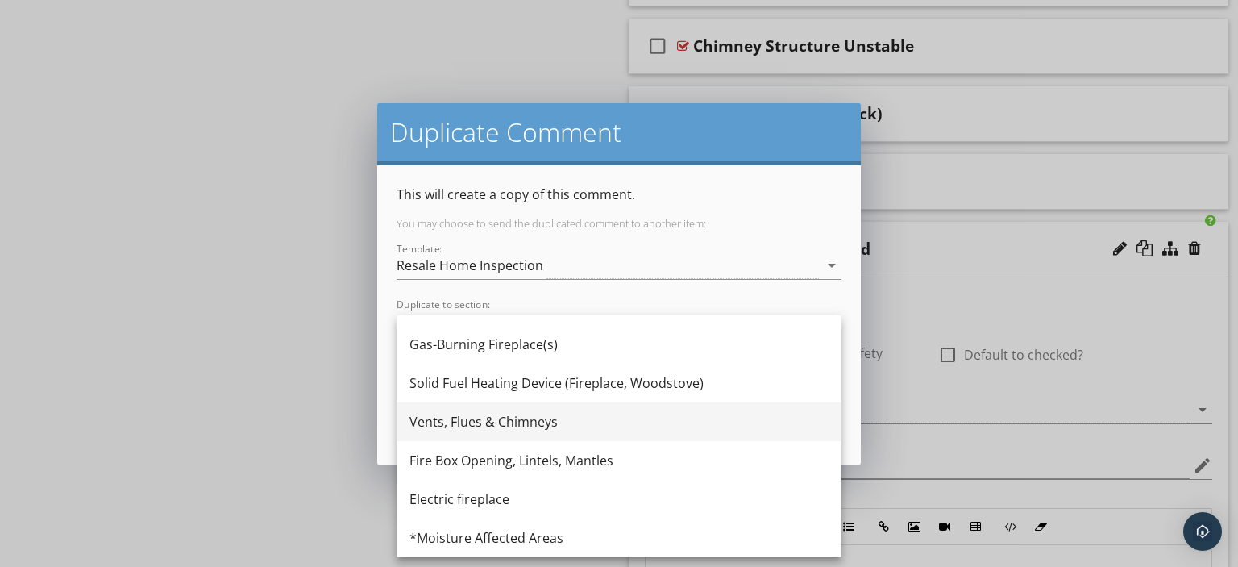
click at [475, 420] on div "Vents, Flues & Chimneys" at bounding box center [619, 421] width 419 height 19
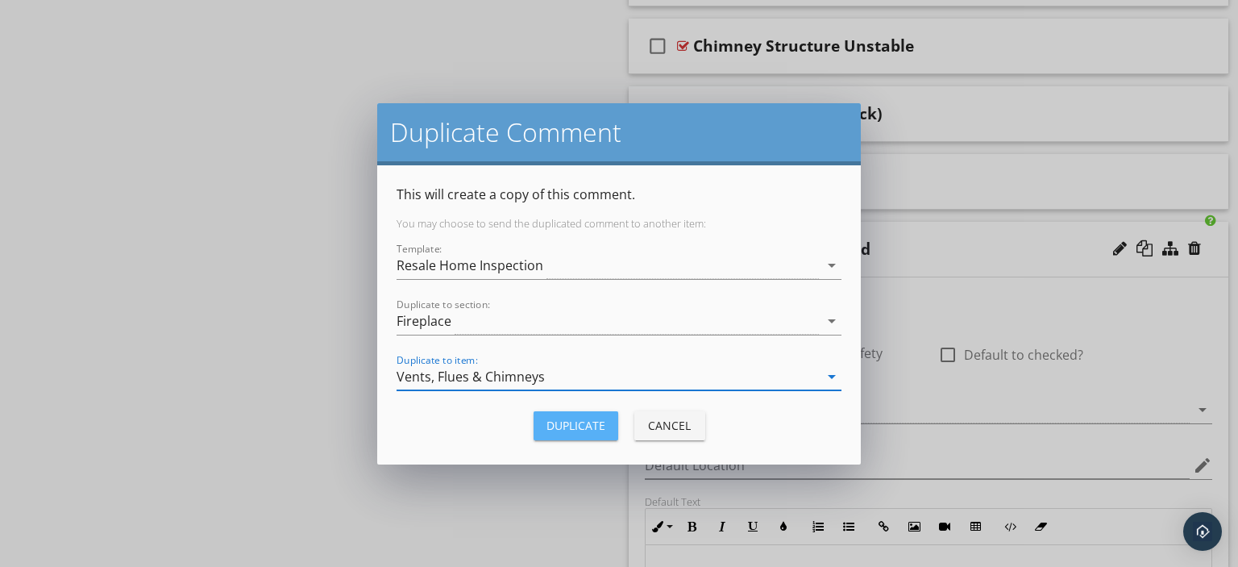
click at [576, 418] on div "Duplicate" at bounding box center [576, 425] width 59 height 17
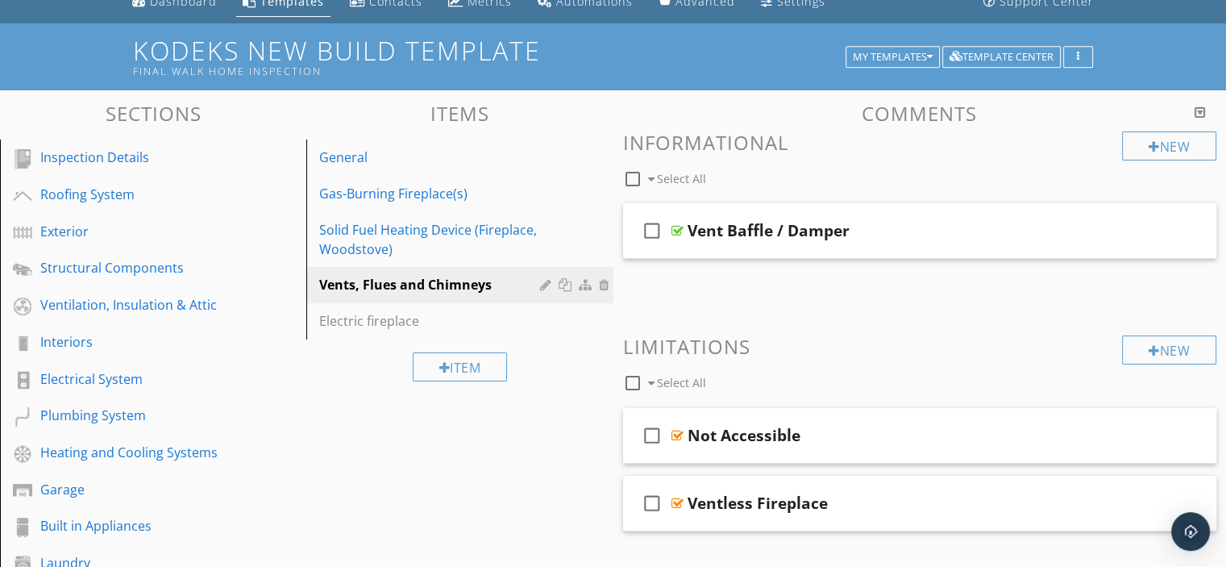
scroll to position [27, 0]
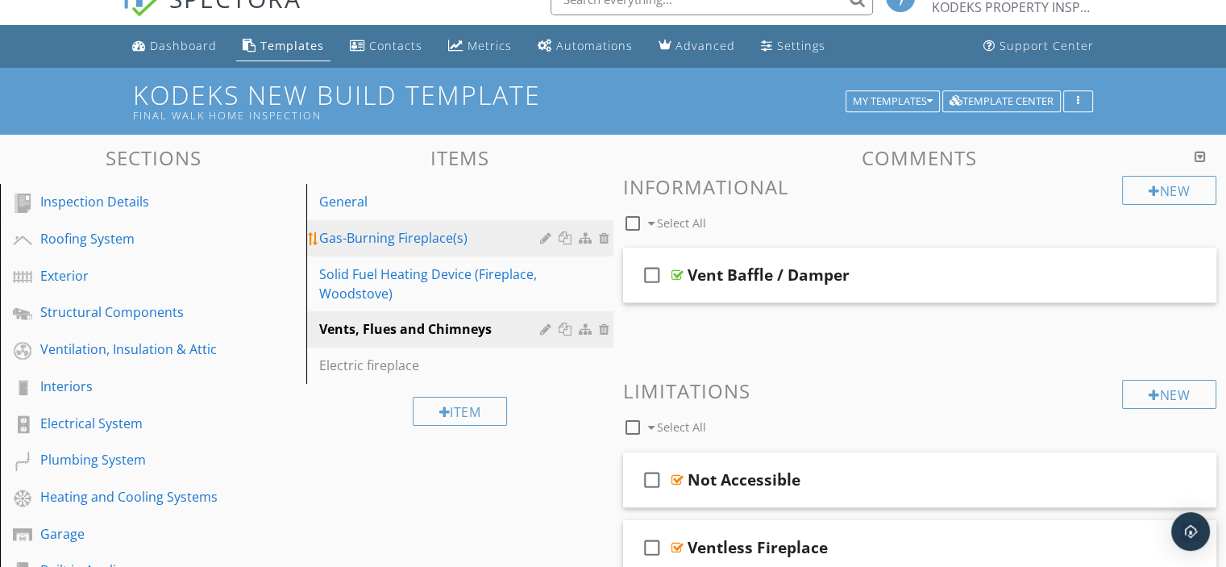
click at [395, 238] on div "Gas-Burning Fireplace(s)" at bounding box center [431, 237] width 225 height 19
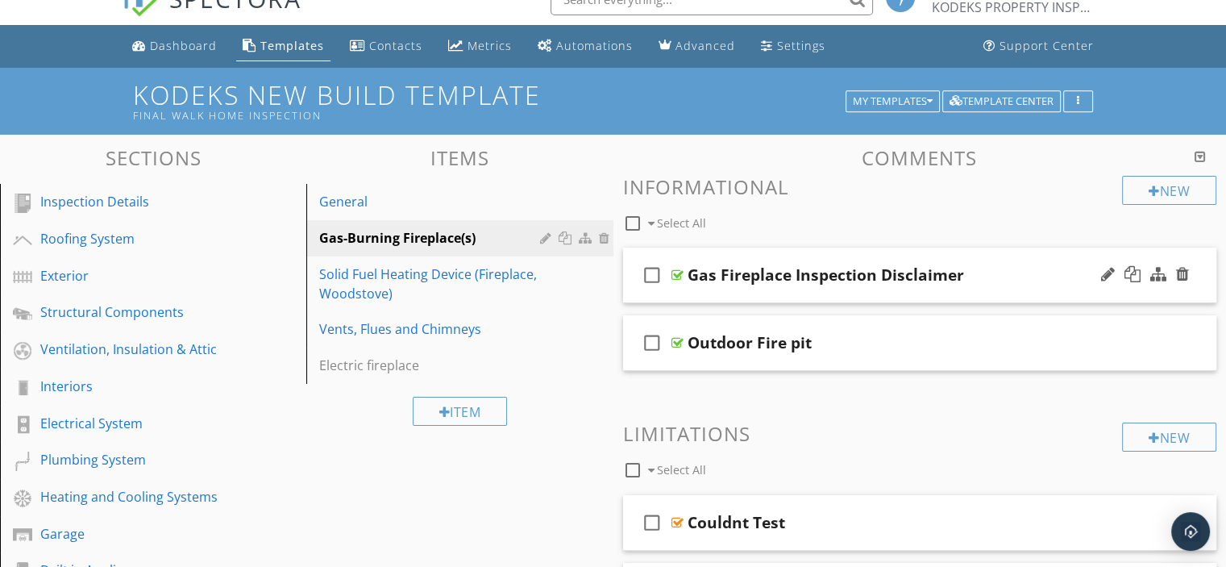
click at [679, 271] on div at bounding box center [678, 274] width 12 height 13
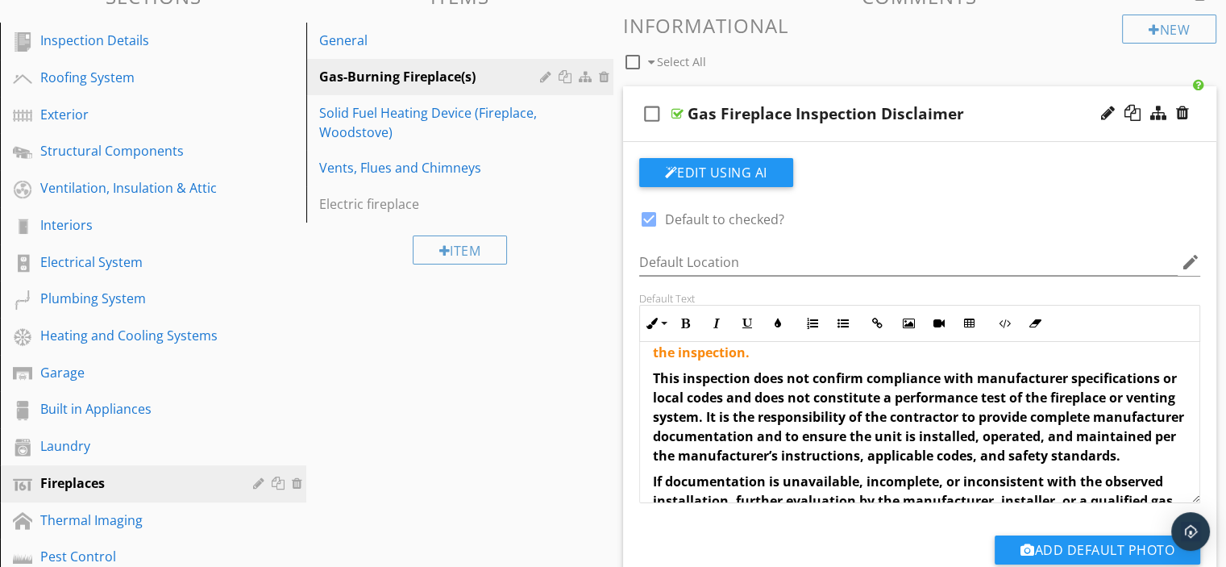
scroll to position [161, 0]
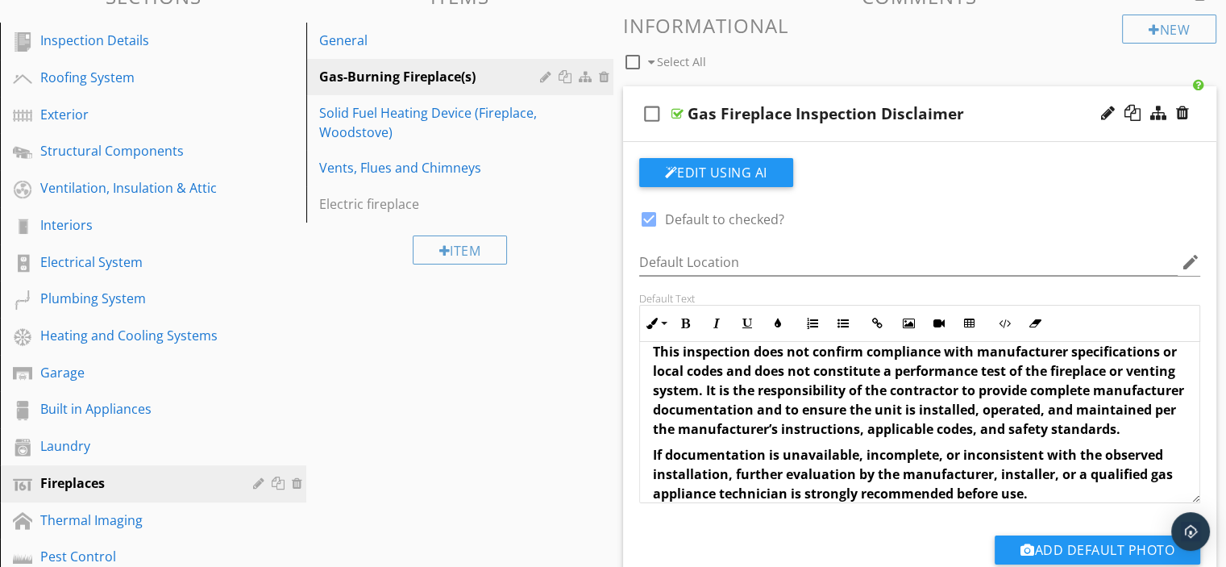
click at [1136, 412] on strong "This inspection does not confirm compliance with manufacturer specifications or…" at bounding box center [918, 390] width 531 height 95
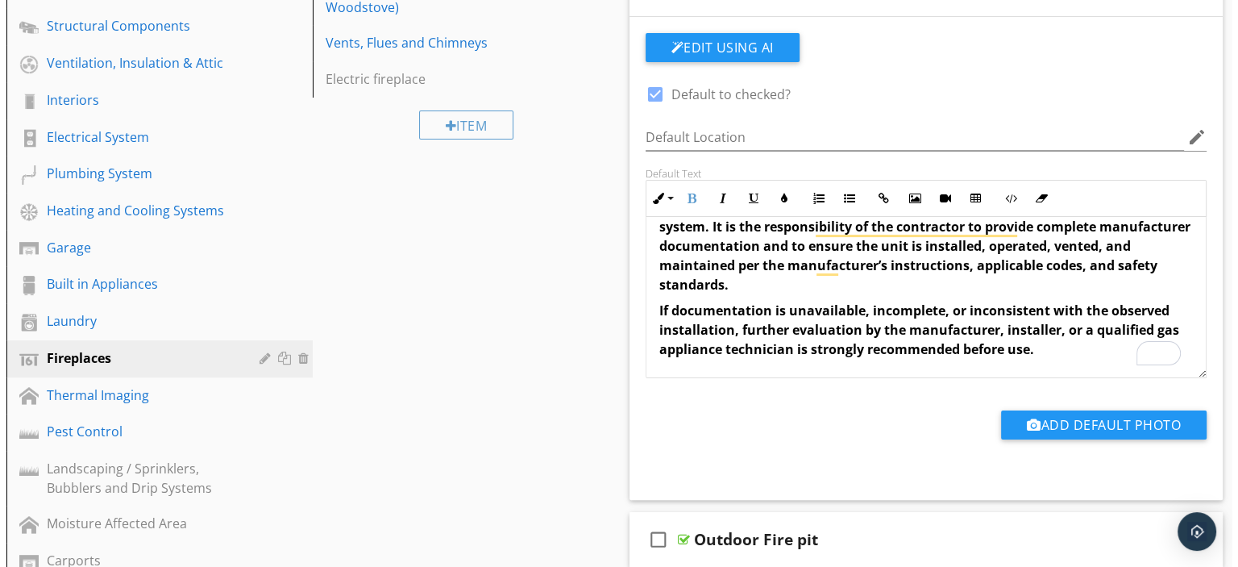
scroll to position [107, 0]
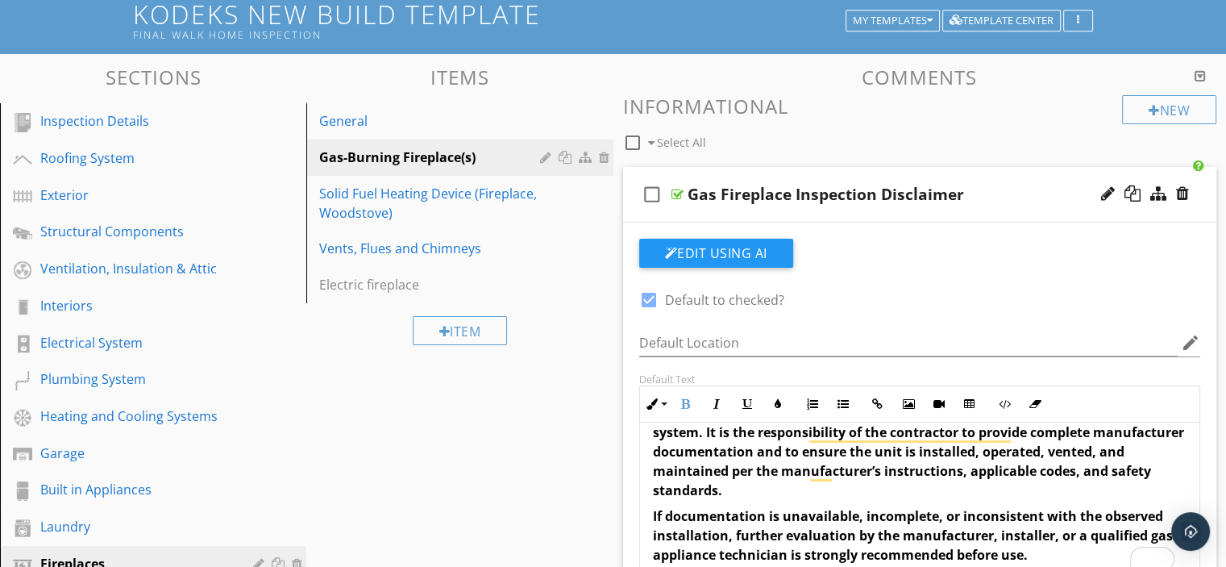
click at [677, 192] on div at bounding box center [678, 194] width 12 height 13
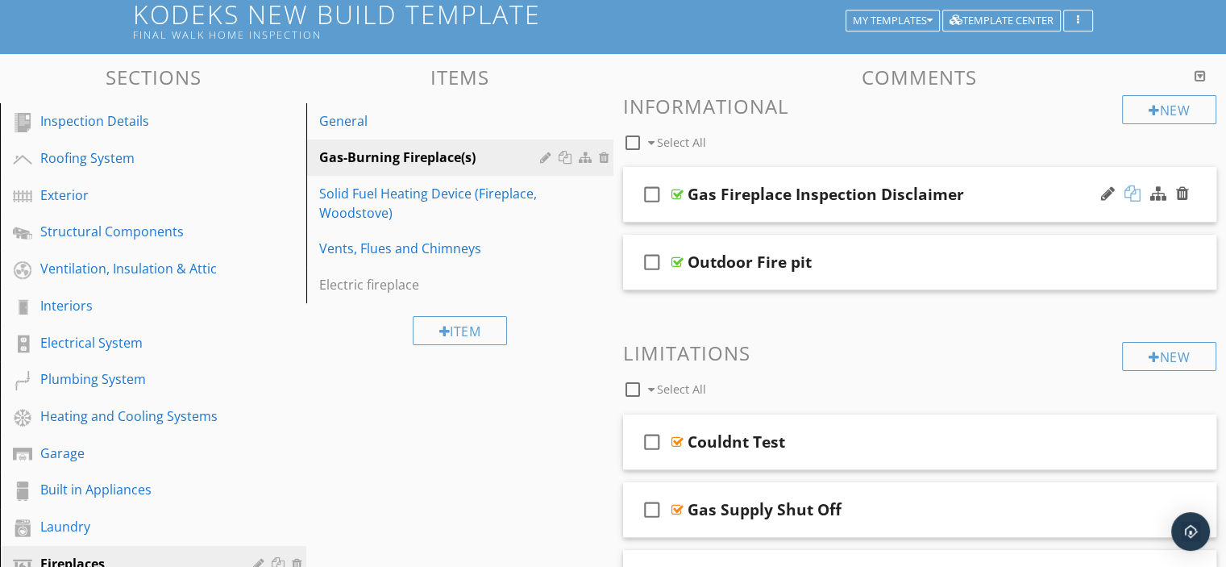
click at [1131, 189] on div at bounding box center [1133, 193] width 16 height 16
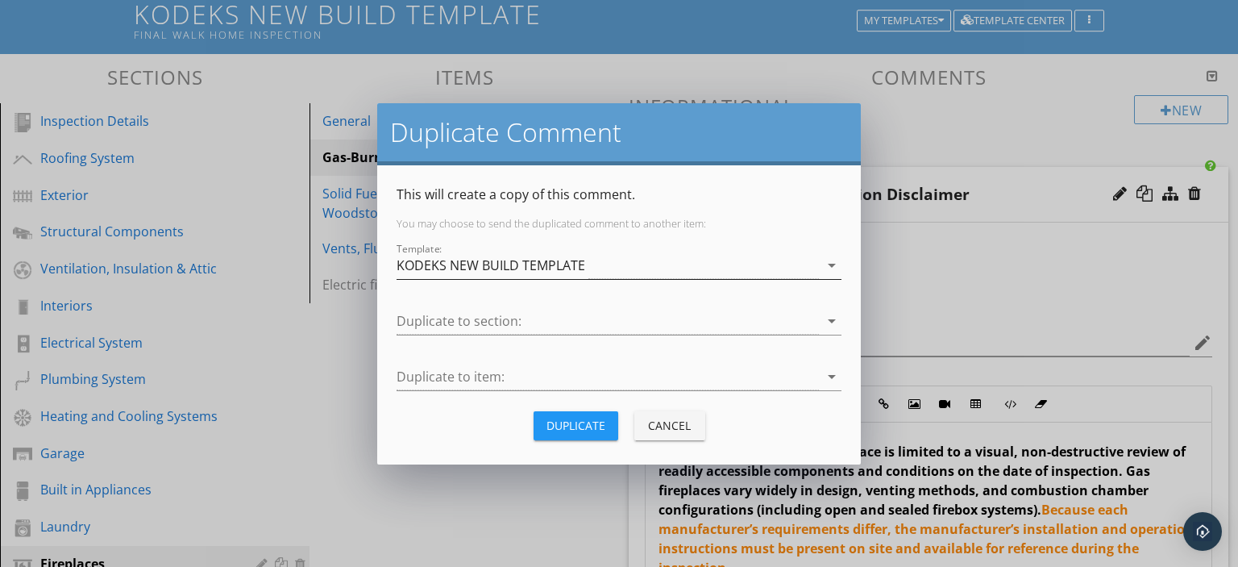
click at [828, 263] on icon "arrow_drop_down" at bounding box center [831, 265] width 19 height 19
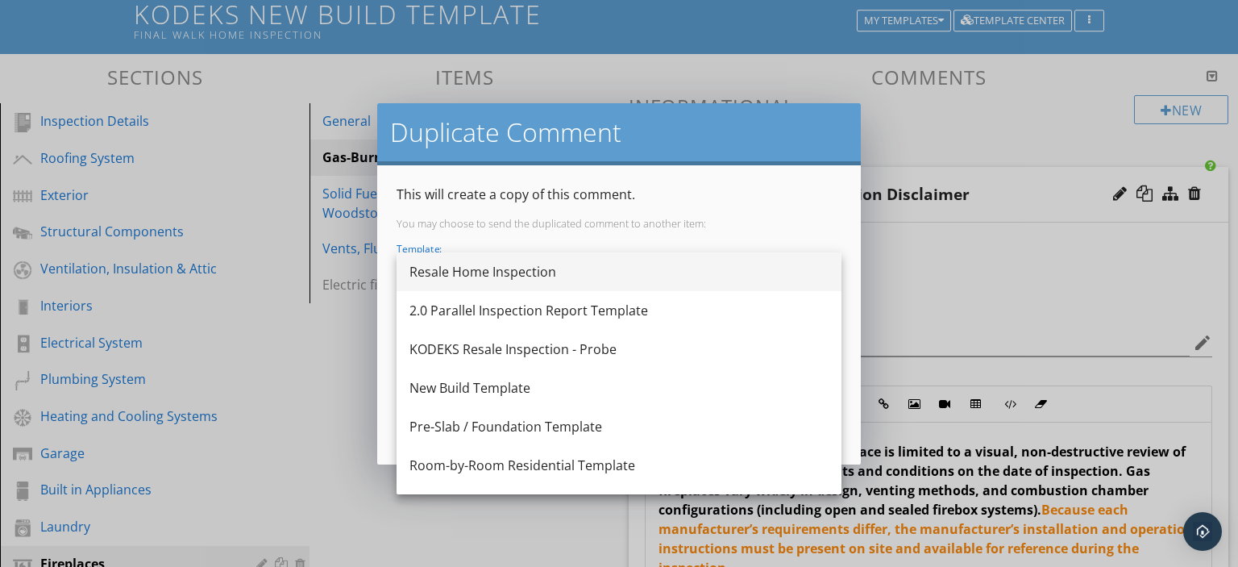
click at [527, 267] on div "Resale Home Inspection" at bounding box center [619, 271] width 419 height 19
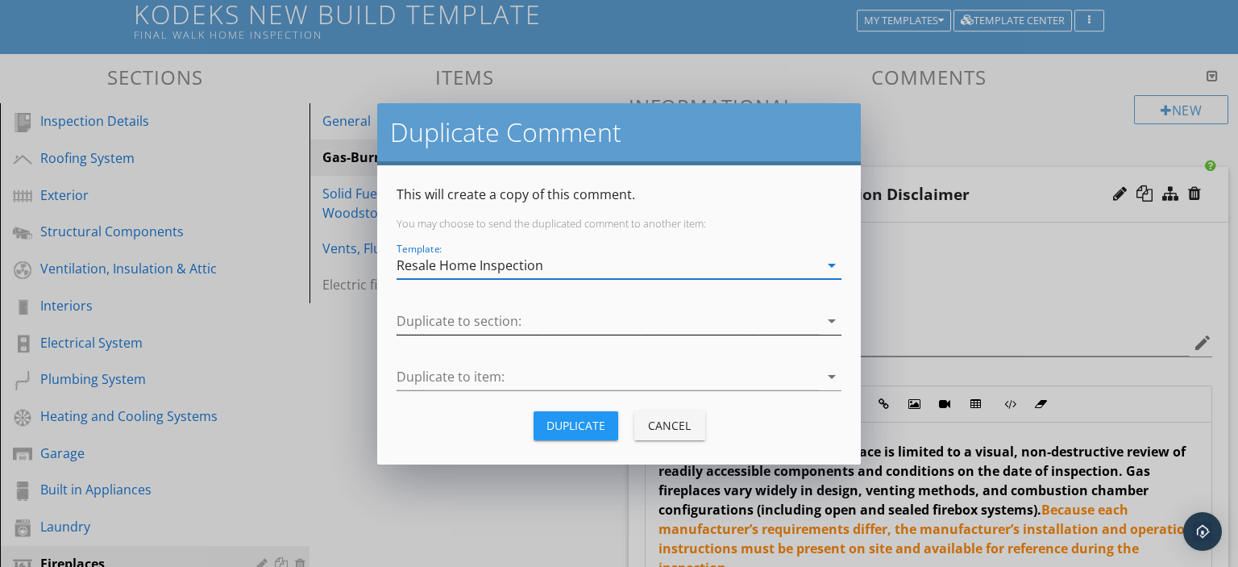
click at [832, 318] on icon "arrow_drop_down" at bounding box center [831, 320] width 19 height 19
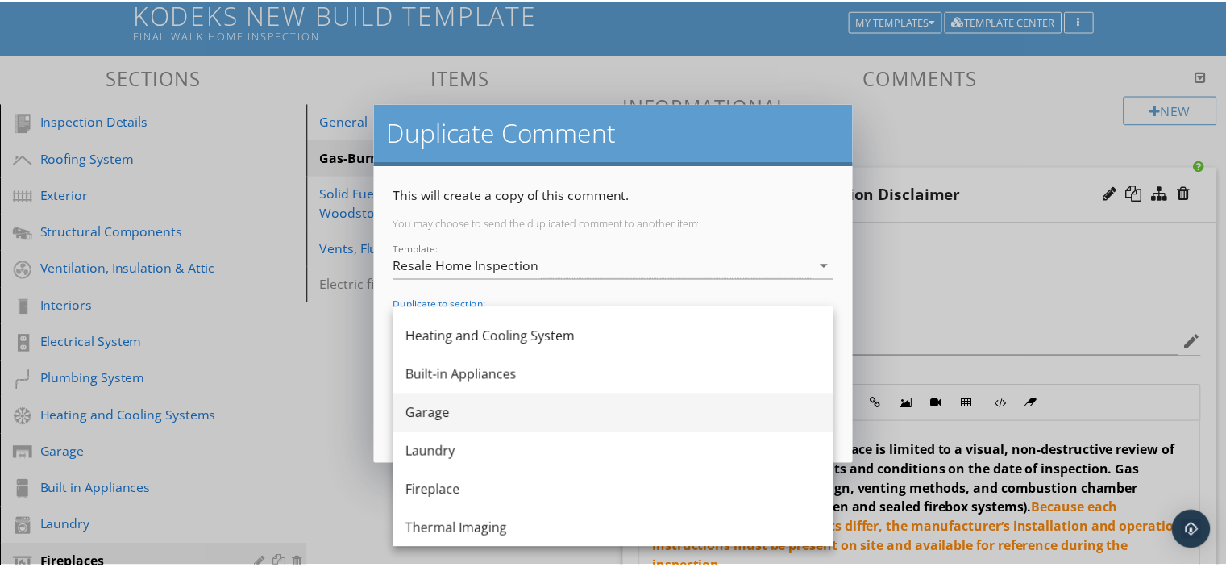
scroll to position [322, 0]
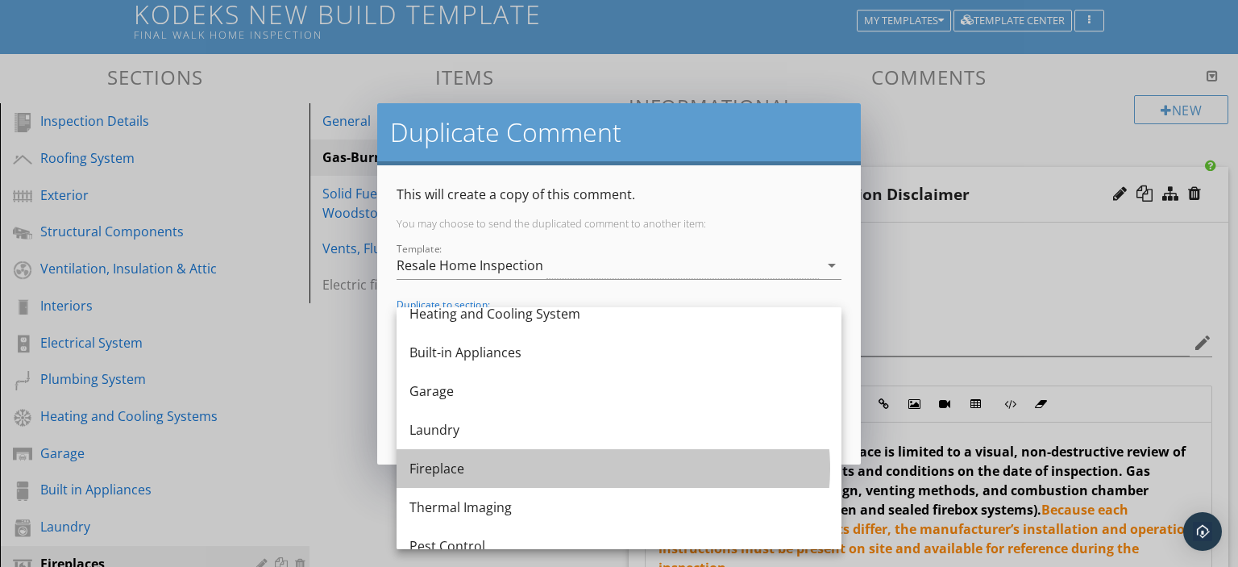
click at [432, 463] on div "Fireplace" at bounding box center [619, 468] width 419 height 19
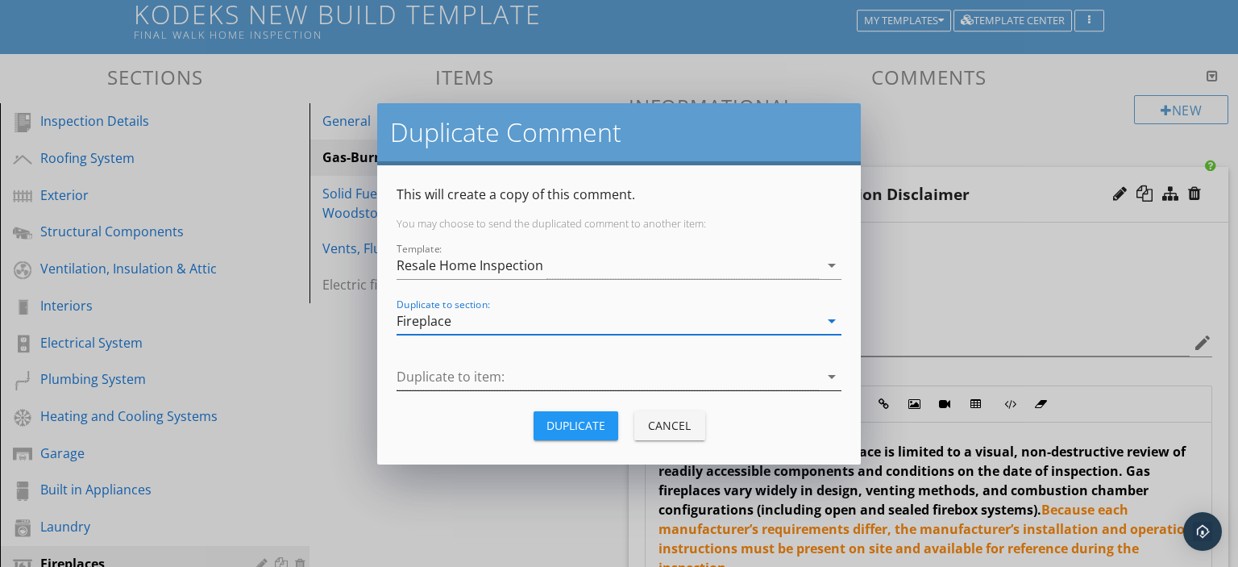
click at [830, 375] on icon "arrow_drop_down" at bounding box center [831, 376] width 19 height 19
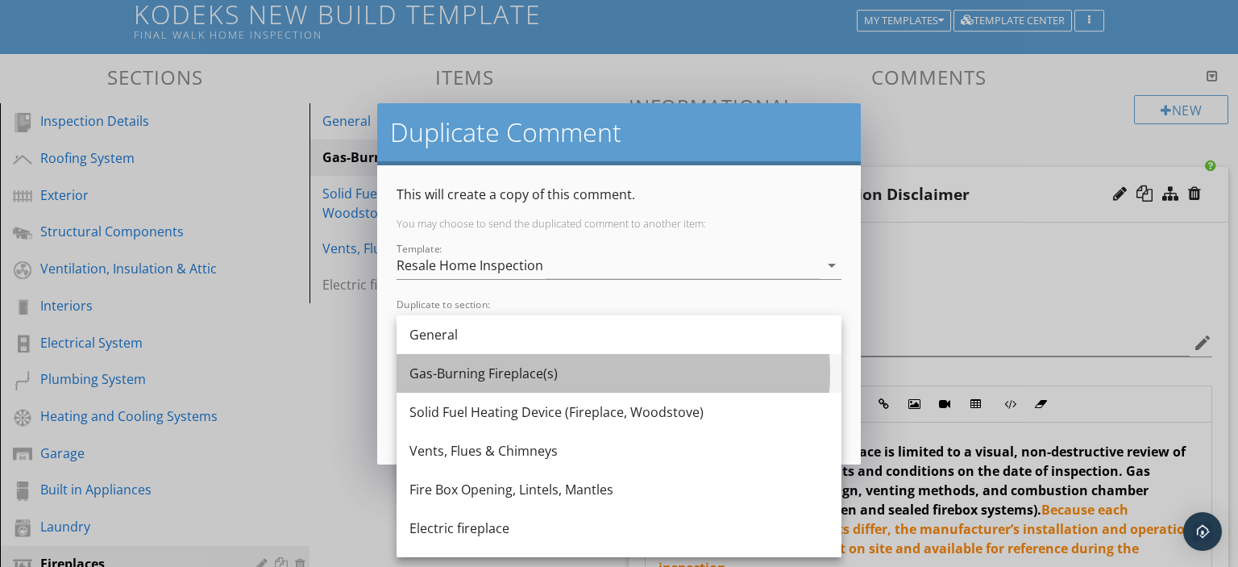
click at [478, 372] on div "Gas-Burning Fireplace(s)" at bounding box center [619, 373] width 419 height 19
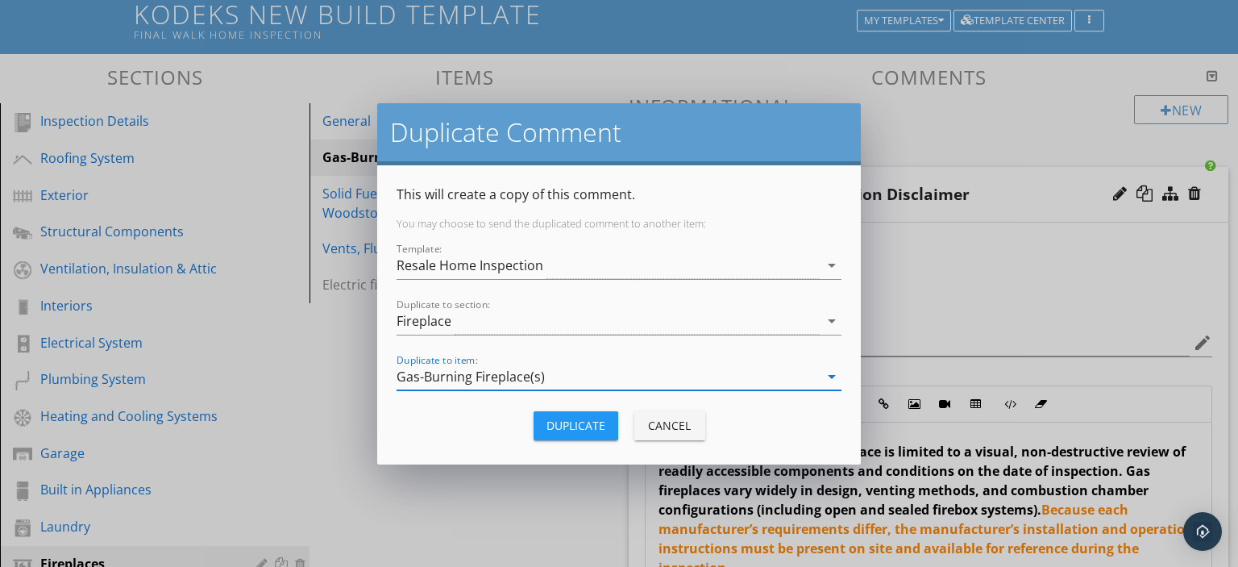
click at [576, 414] on button "Duplicate" at bounding box center [576, 425] width 85 height 29
click at [576, 414] on div "Duplicate Comment This will create a copy of this comment. You may choose to se…" at bounding box center [619, 283] width 1238 height 567
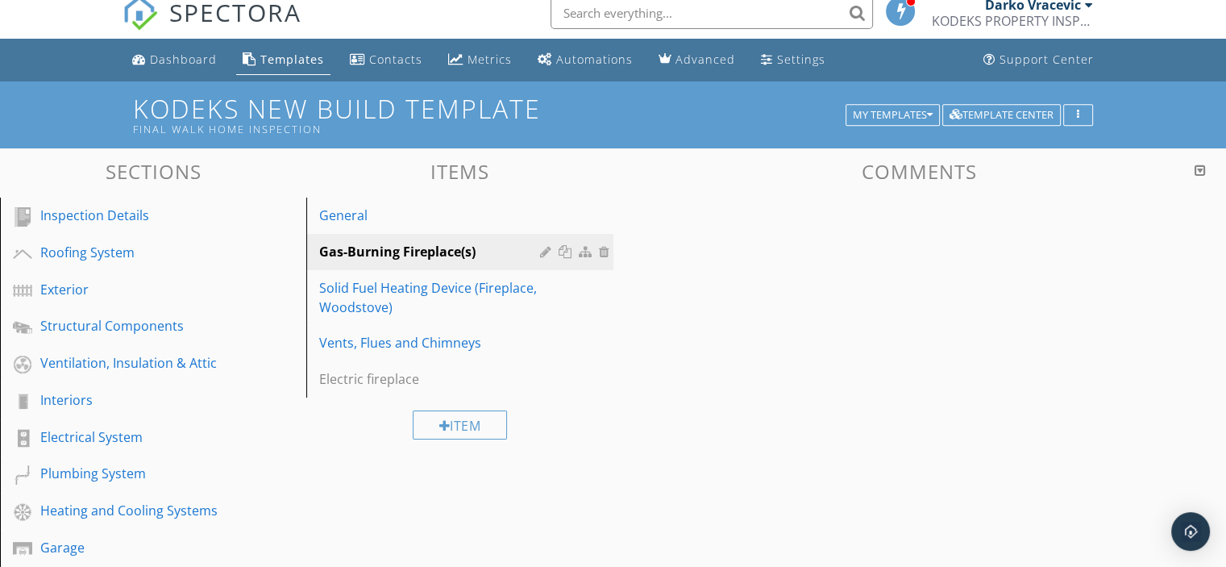
scroll to position [0, 0]
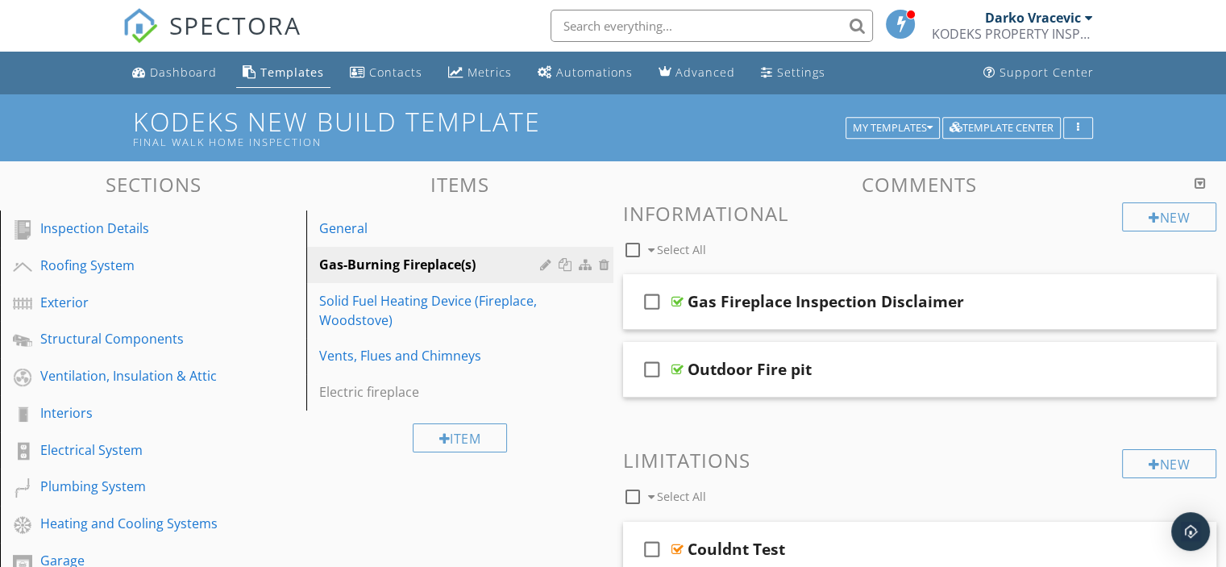
click at [290, 72] on div "Templates" at bounding box center [292, 71] width 64 height 15
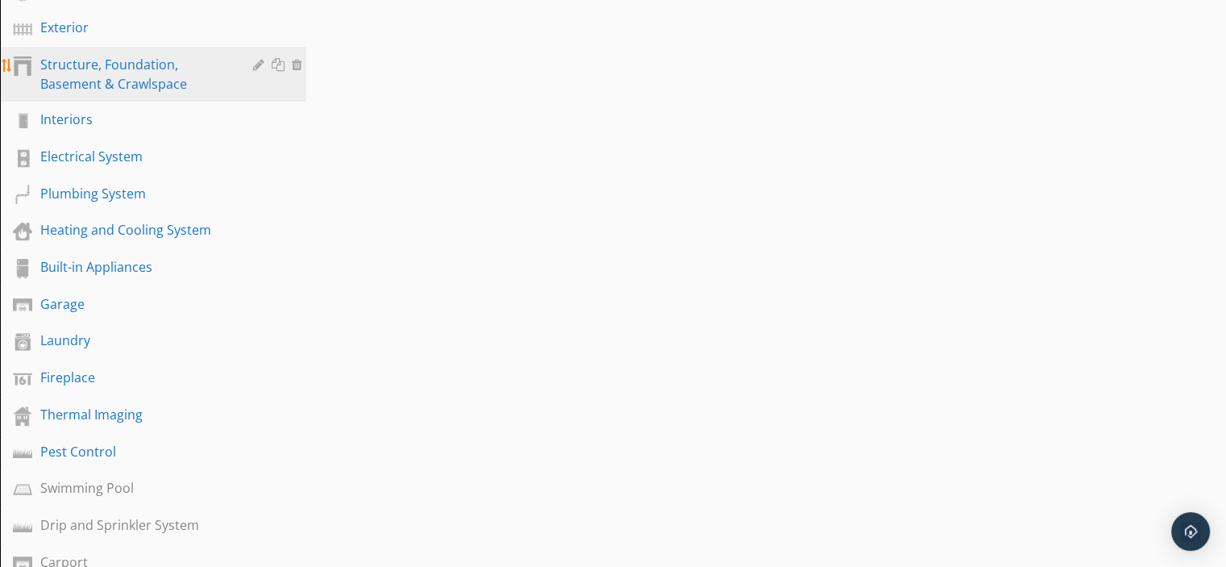
scroll to position [403, 0]
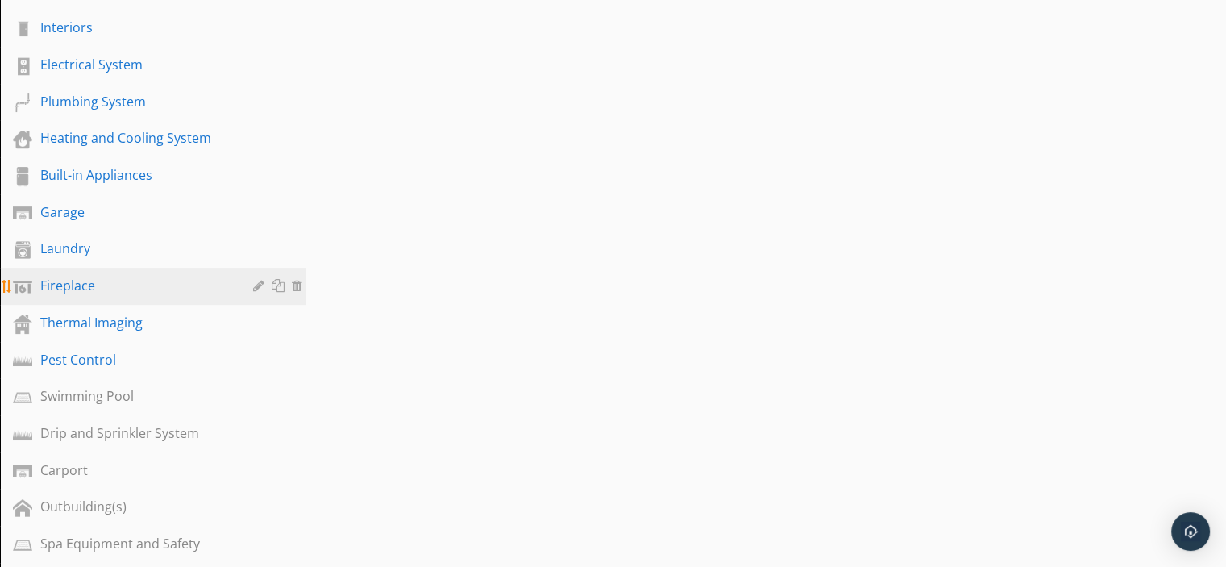
click at [58, 278] on div "Fireplace" at bounding box center [134, 285] width 189 height 19
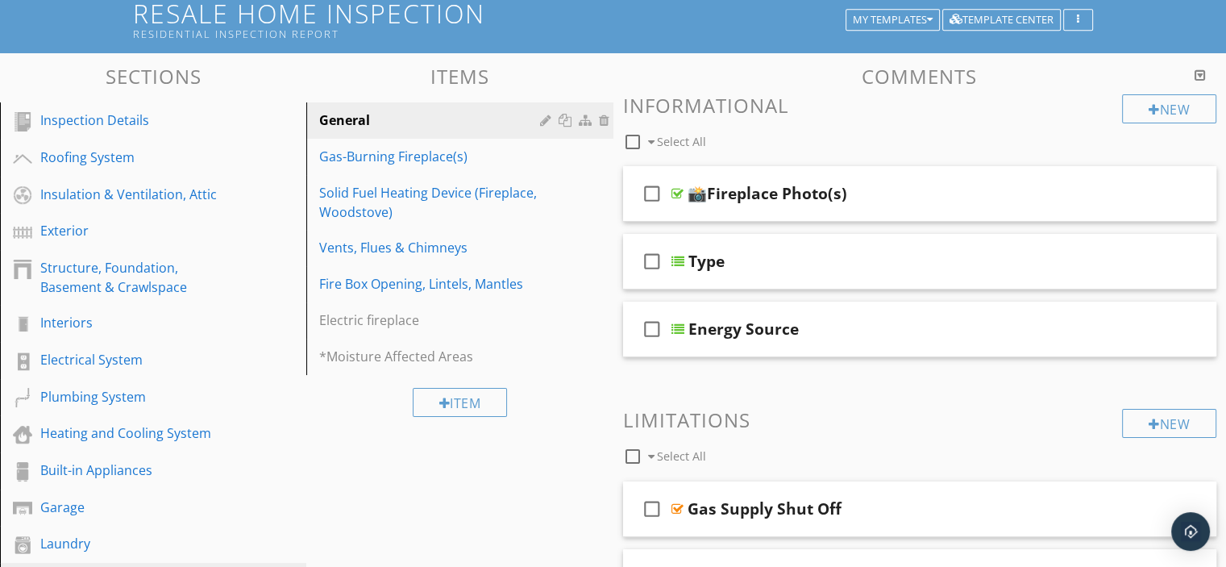
scroll to position [81, 0]
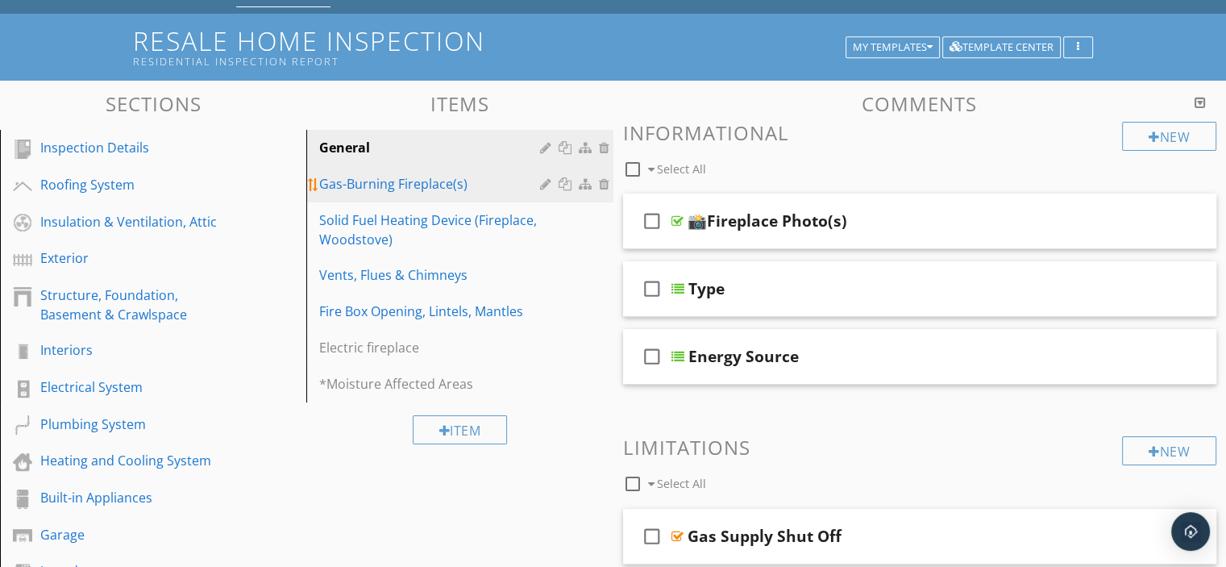
click at [360, 180] on div "Gas-Burning Fireplace(s)" at bounding box center [431, 183] width 225 height 19
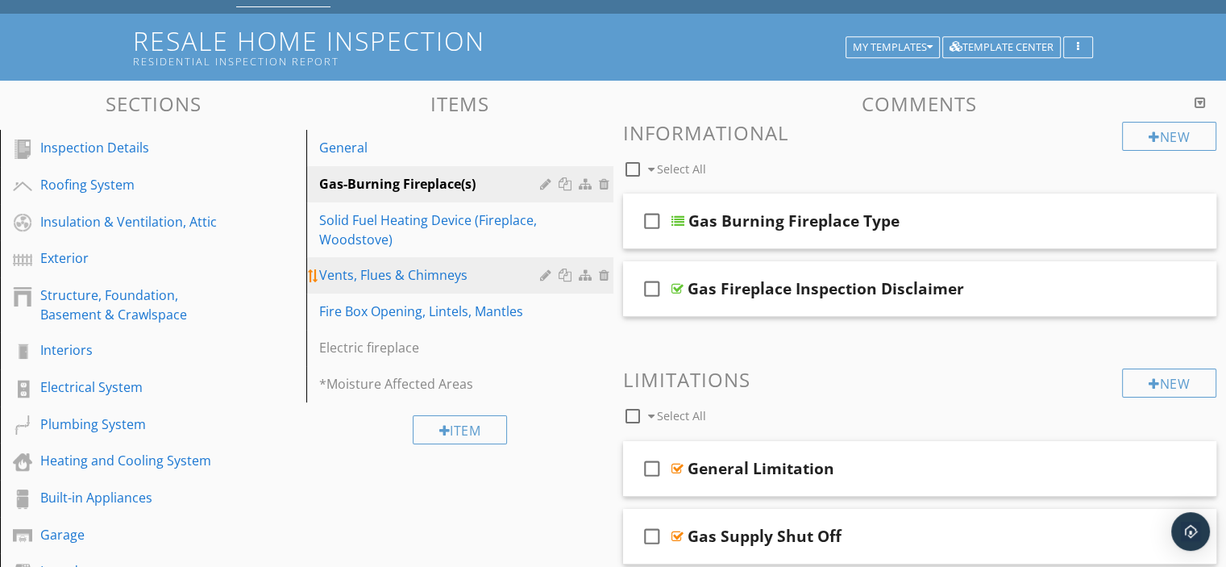
click at [385, 272] on div "Vents, Flues & Chimneys" at bounding box center [431, 274] width 225 height 19
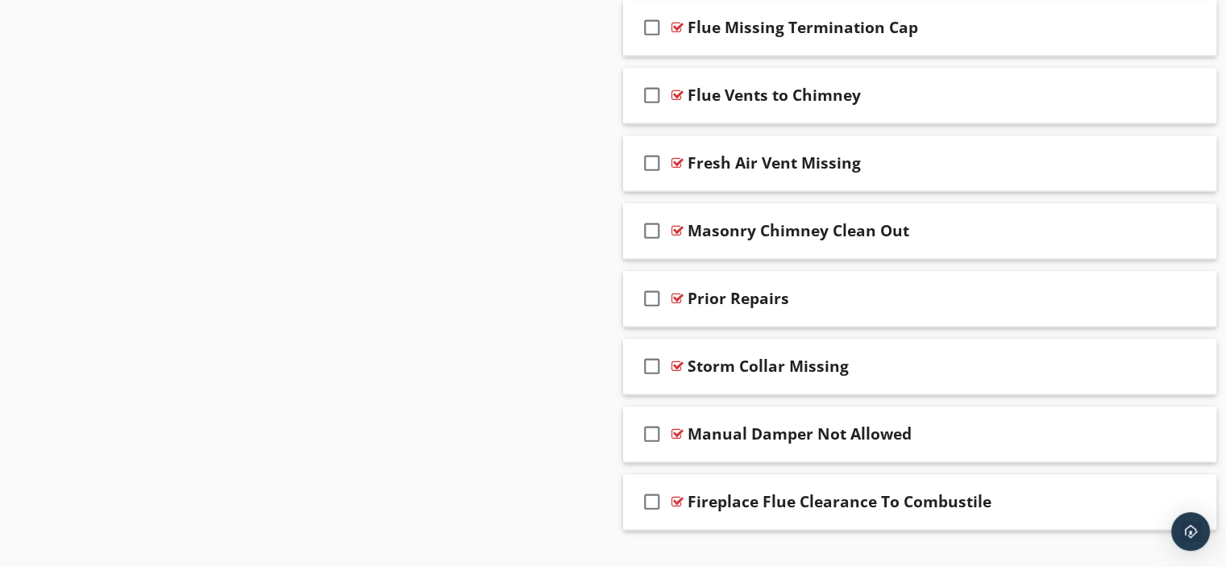
scroll to position [2485, 0]
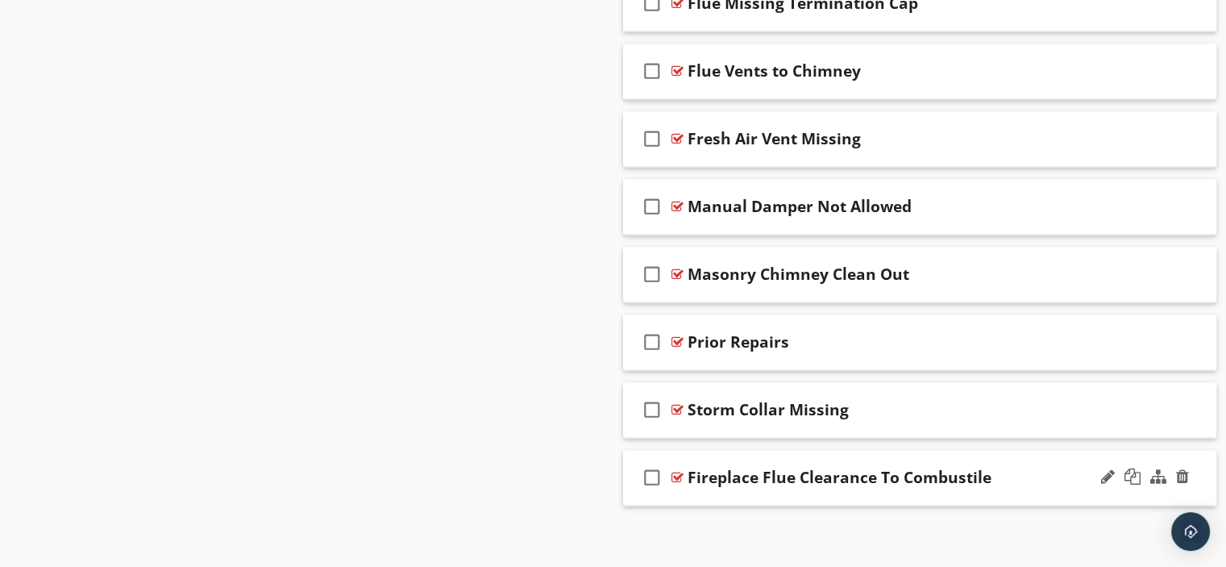
click at [677, 471] on div at bounding box center [678, 477] width 12 height 13
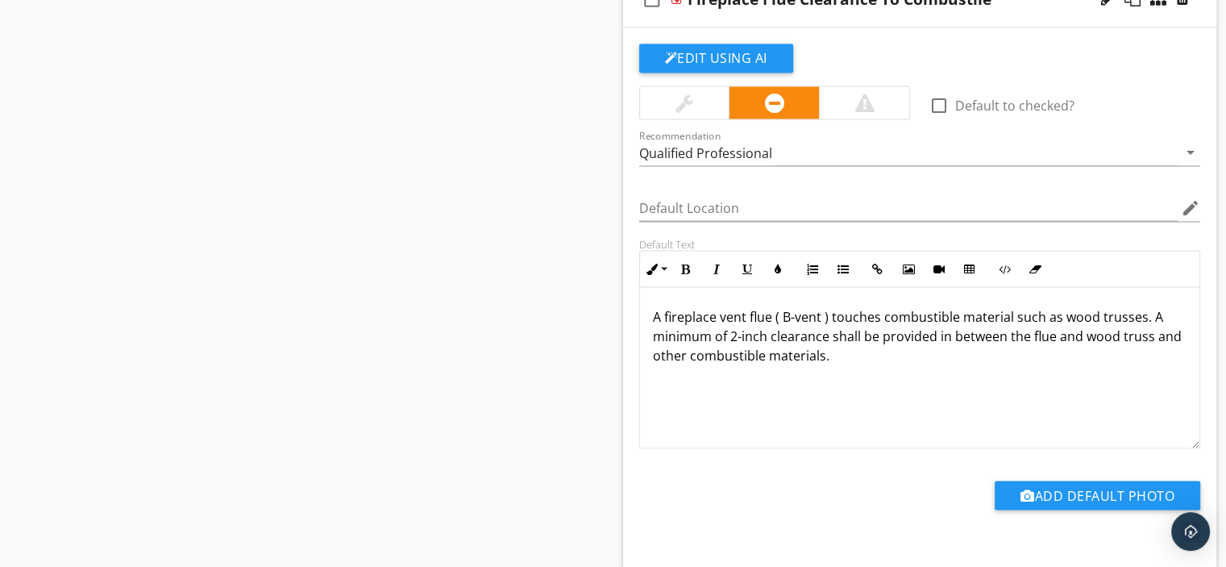
scroll to position [2969, 0]
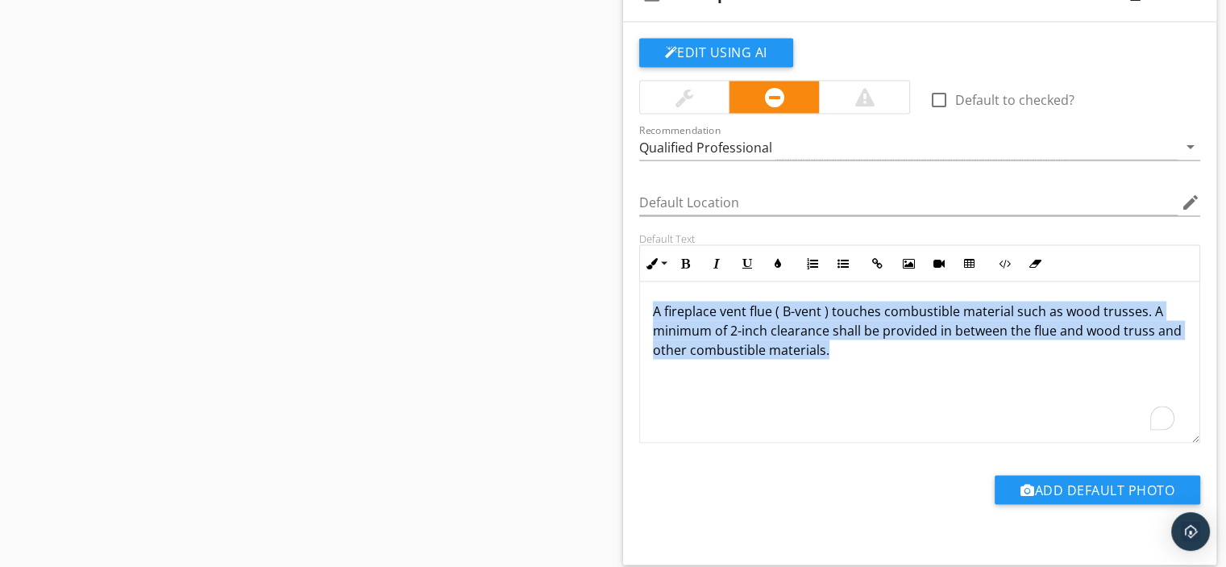
drag, startPoint x: 648, startPoint y: 305, endPoint x: 874, endPoint y: 343, distance: 228.9
click at [871, 346] on div "A fireplace vent flue ( B-vent ) touches combustible material such as wood trus…" at bounding box center [920, 361] width 560 height 161
click at [688, 257] on icon "button" at bounding box center [685, 262] width 11 height 11
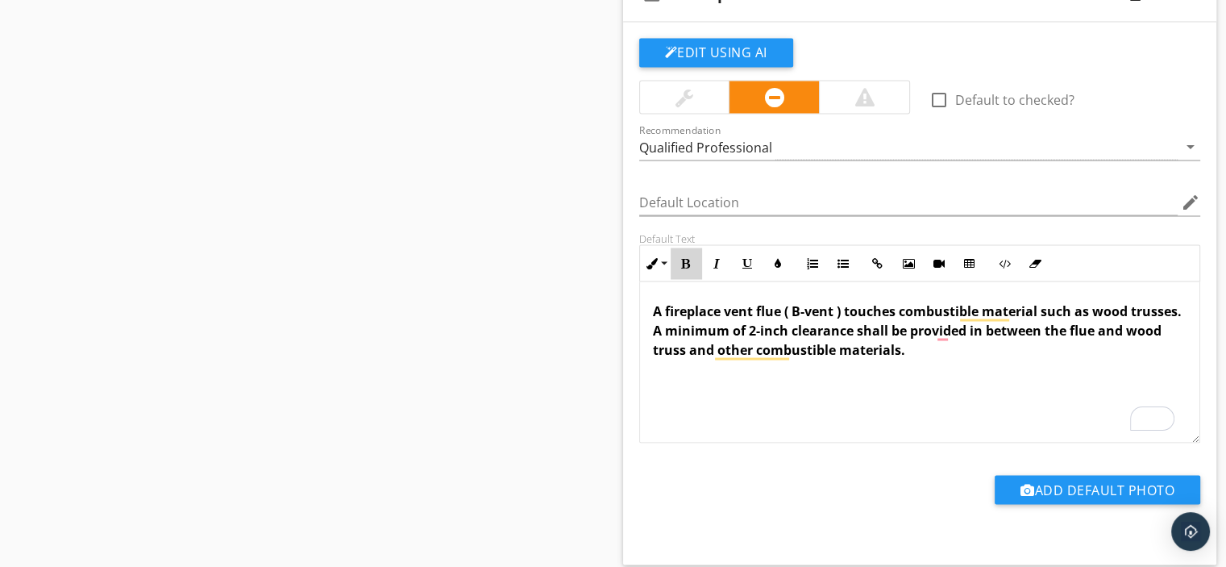
click at [688, 257] on icon "button" at bounding box center [685, 262] width 11 height 11
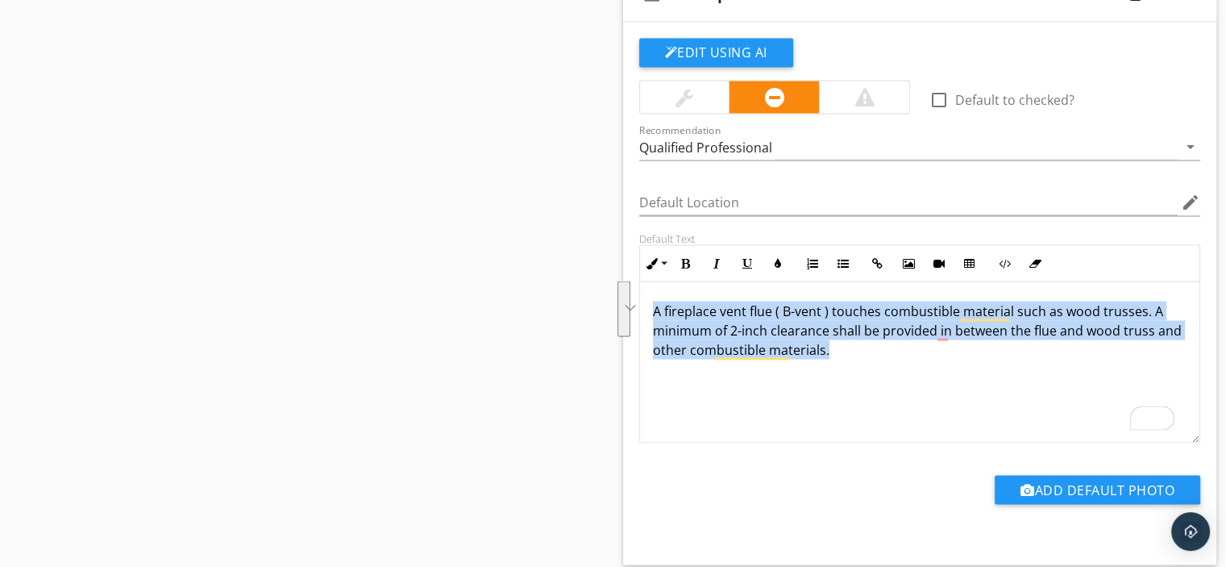
click at [916, 382] on div "A fireplace vent flue ( B-vent ) touches combustible material such as wood trus…" at bounding box center [920, 361] width 560 height 161
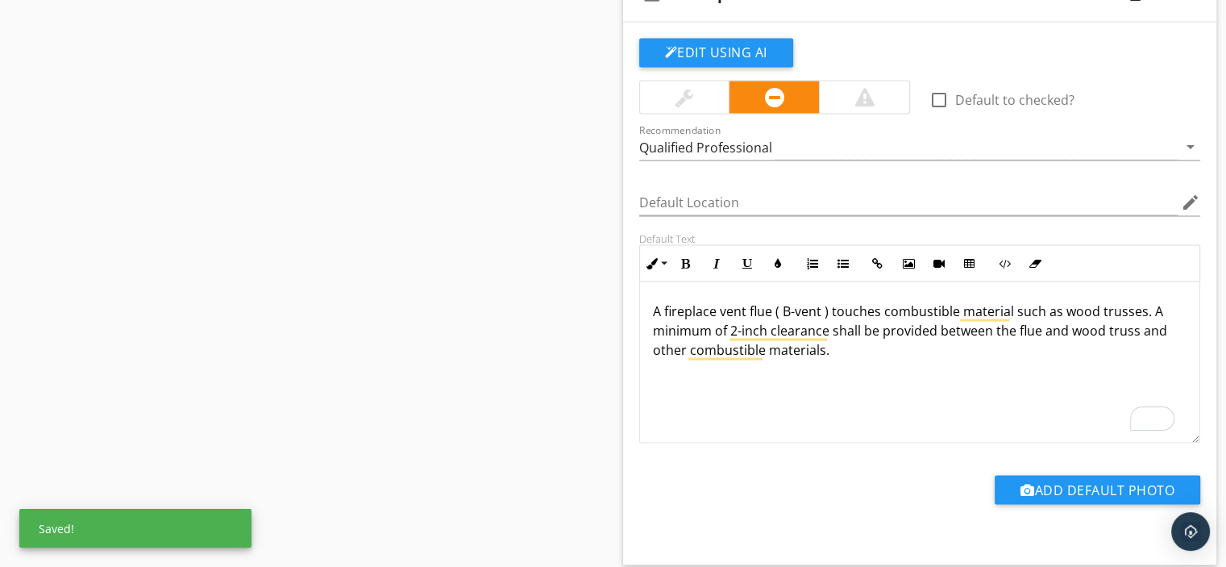
click at [855, 367] on div "A fireplace vent flue ( B-vent ) touches combustible material such as wood trus…" at bounding box center [920, 361] width 560 height 161
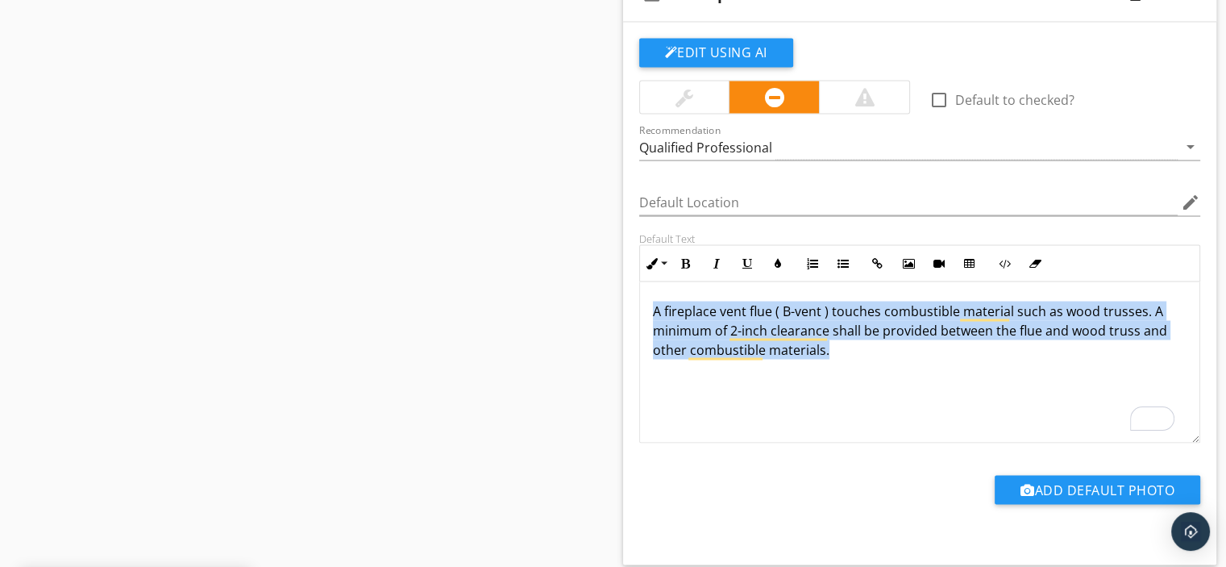
drag, startPoint x: 648, startPoint y: 299, endPoint x: 887, endPoint y: 357, distance: 245.6
click at [887, 357] on div "A fireplace vent flue ( B-vent ) touches combustible material such as wood trus…" at bounding box center [920, 361] width 560 height 161
drag, startPoint x: 686, startPoint y: 254, endPoint x: 706, endPoint y: 264, distance: 22.7
click at [687, 257] on icon "button" at bounding box center [685, 262] width 11 height 11
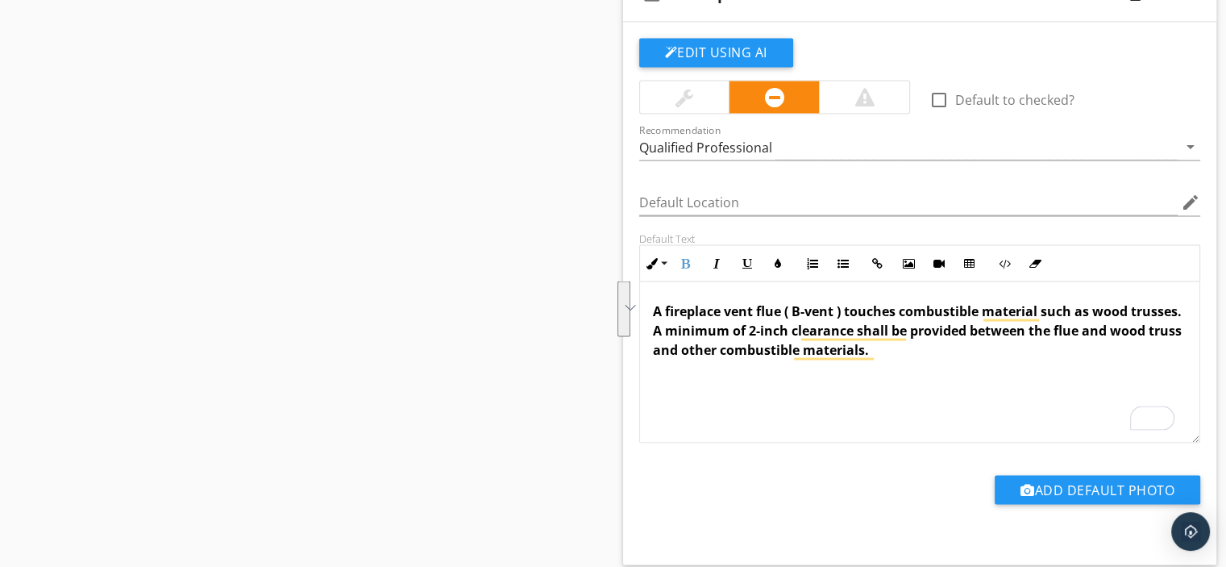
click at [909, 390] on div "A fireplace vent flue ( B-vent ) touches combustible material such as wood trus…" at bounding box center [920, 361] width 560 height 161
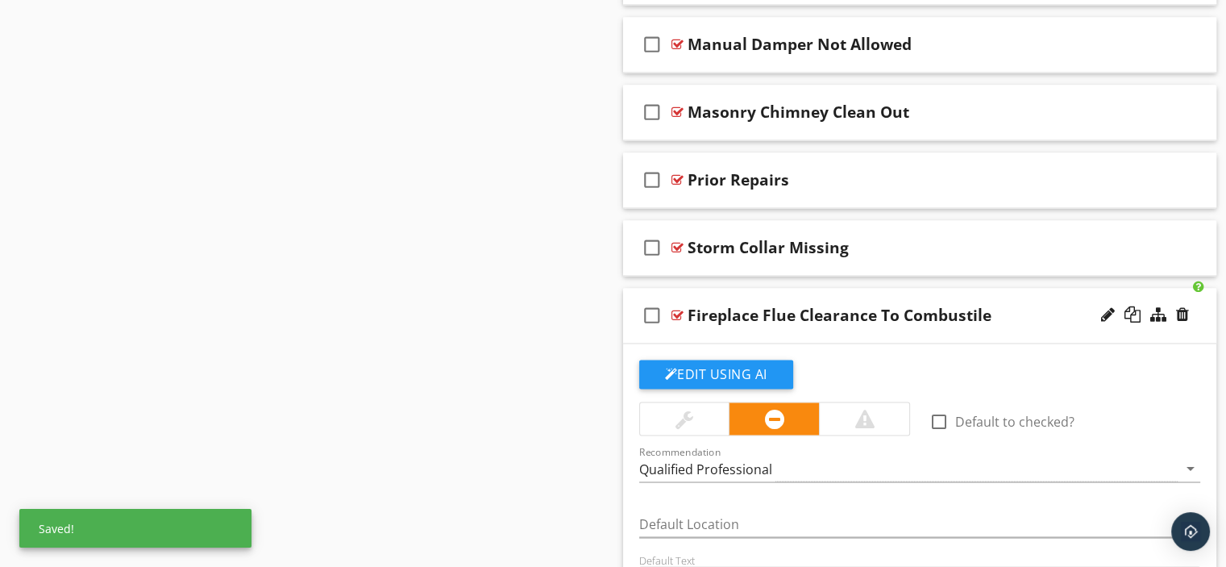
scroll to position [2647, 0]
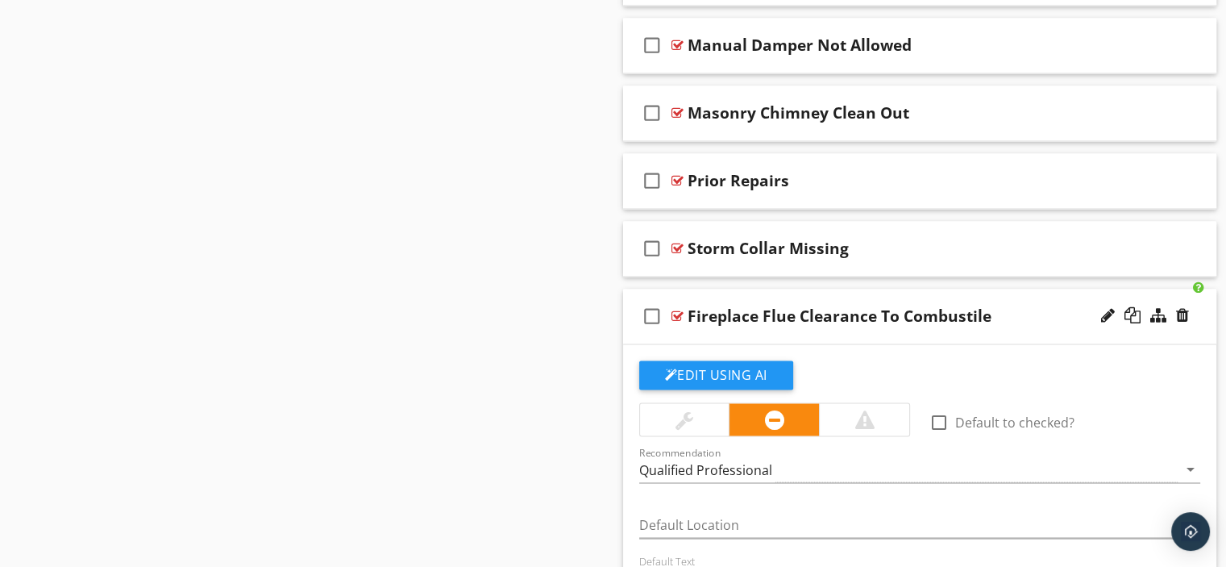
click at [677, 310] on div at bounding box center [678, 316] width 12 height 13
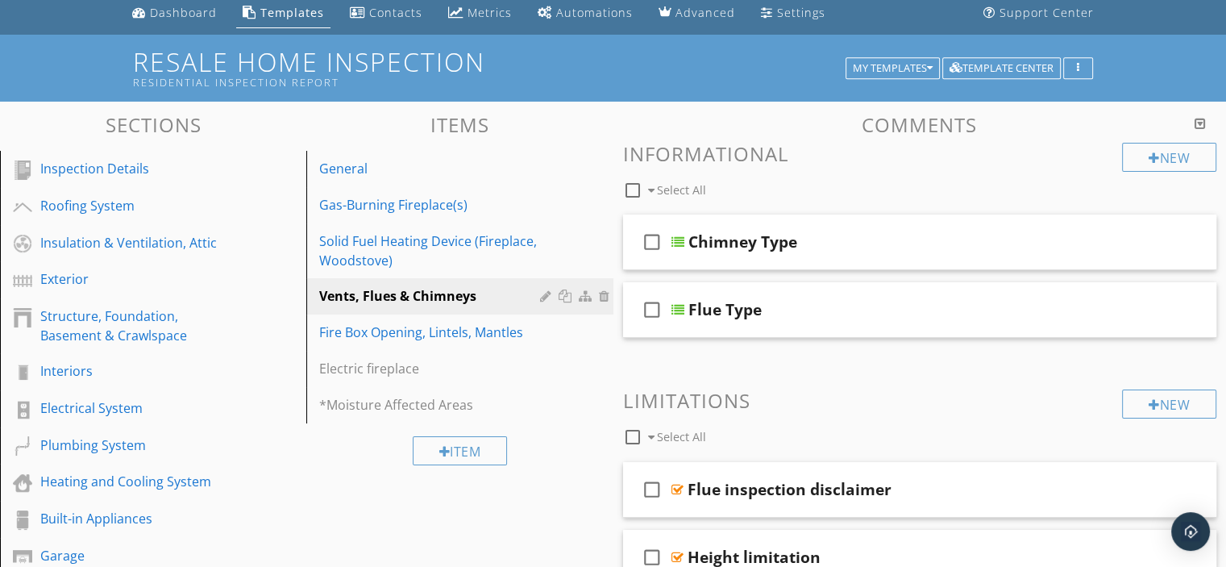
scroll to position [0, 0]
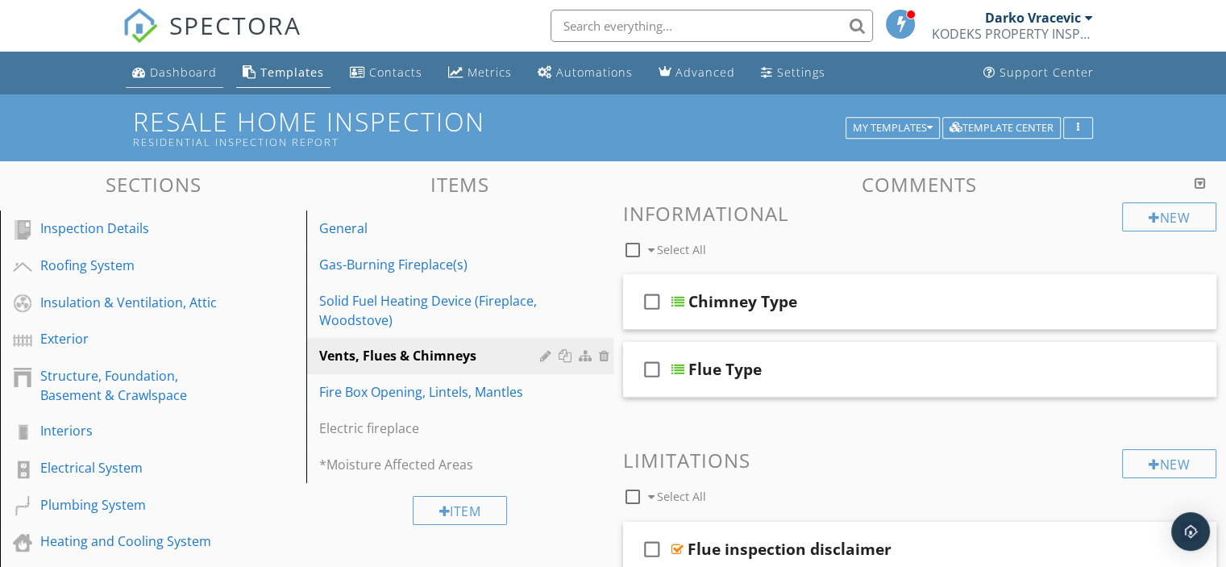
click at [187, 69] on div "Dashboard" at bounding box center [183, 71] width 67 height 15
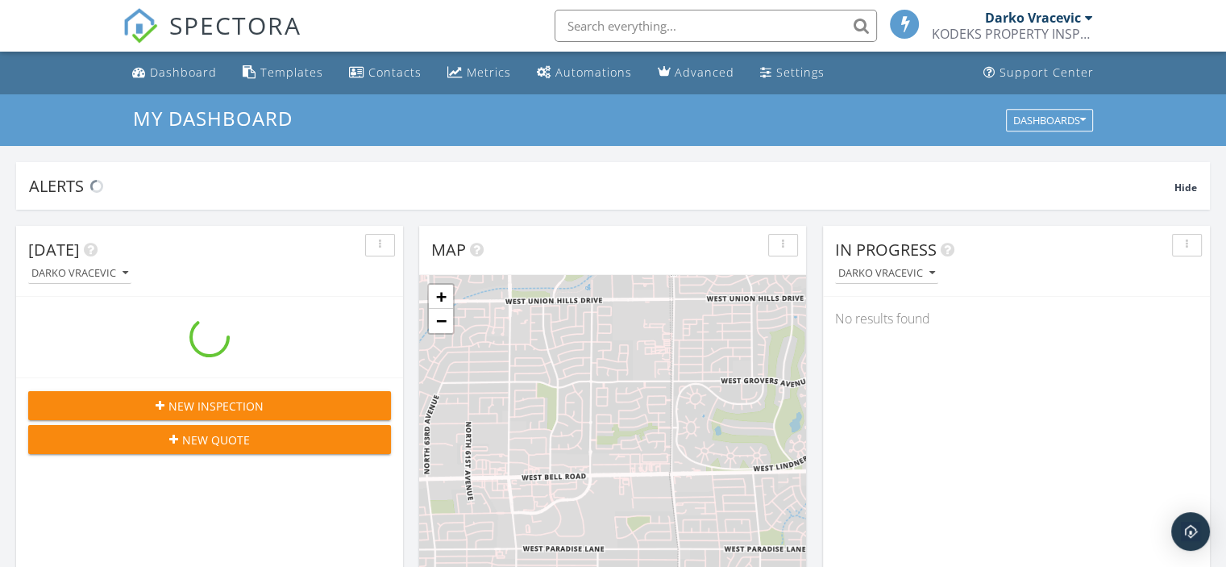
scroll to position [7, 8]
